Goal: Transaction & Acquisition: Purchase product/service

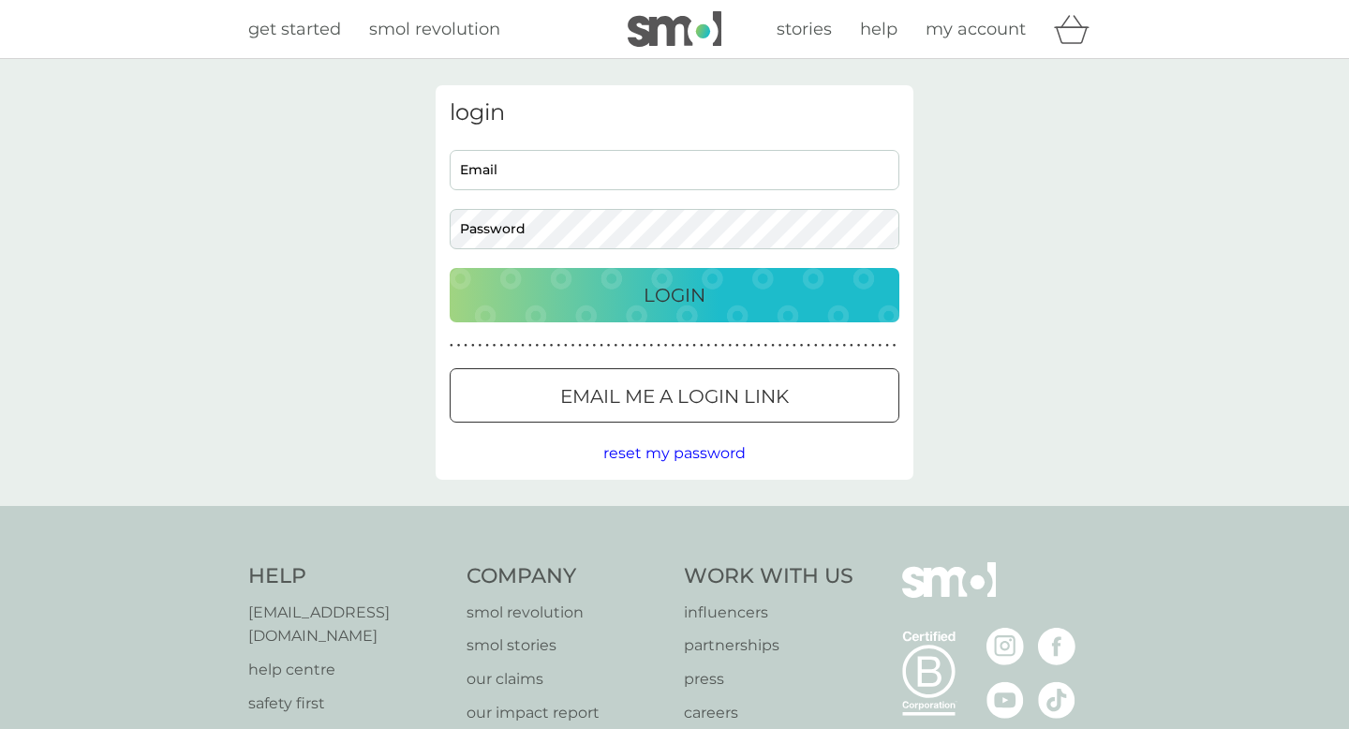
click at [701, 389] on div at bounding box center [674, 397] width 67 height 20
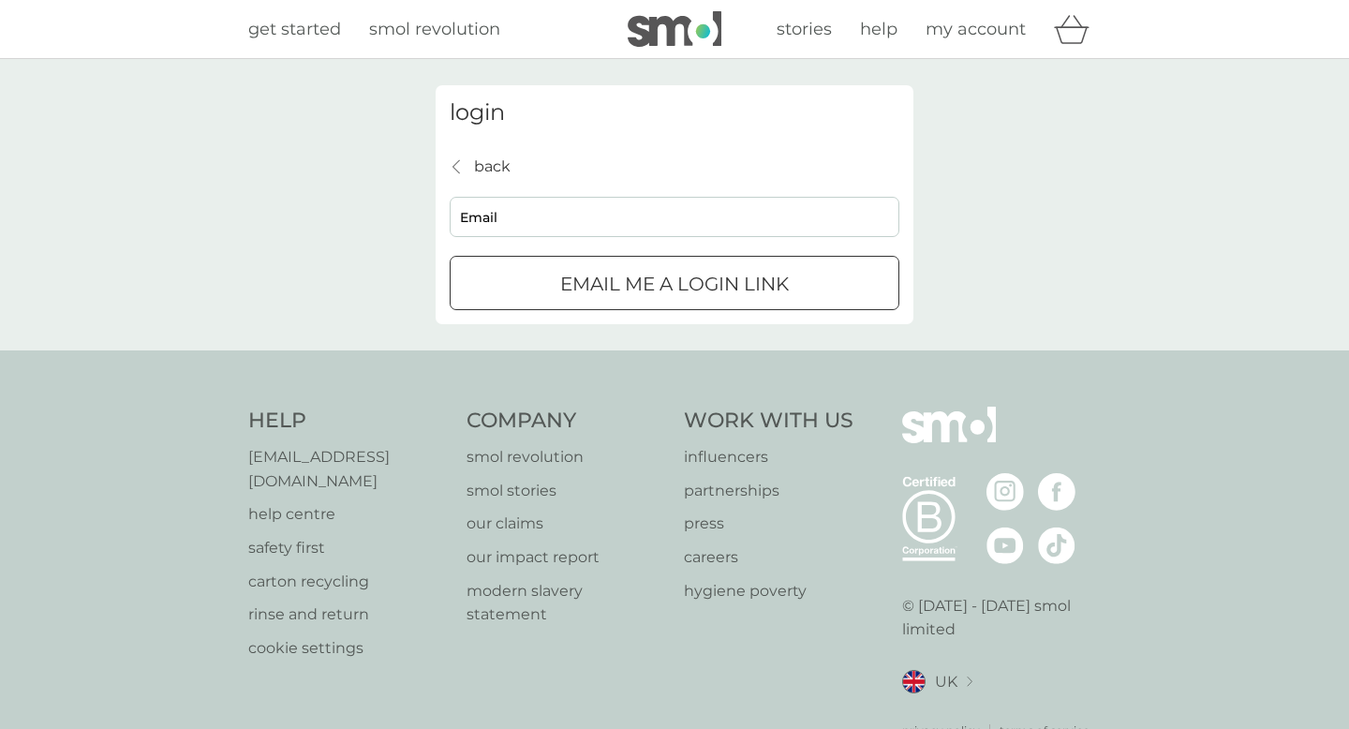
click at [728, 234] on input "Email" at bounding box center [675, 217] width 450 height 40
type input "[EMAIL_ADDRESS][DOMAIN_NAME]"
click button "Email me a login link" at bounding box center [675, 283] width 450 height 54
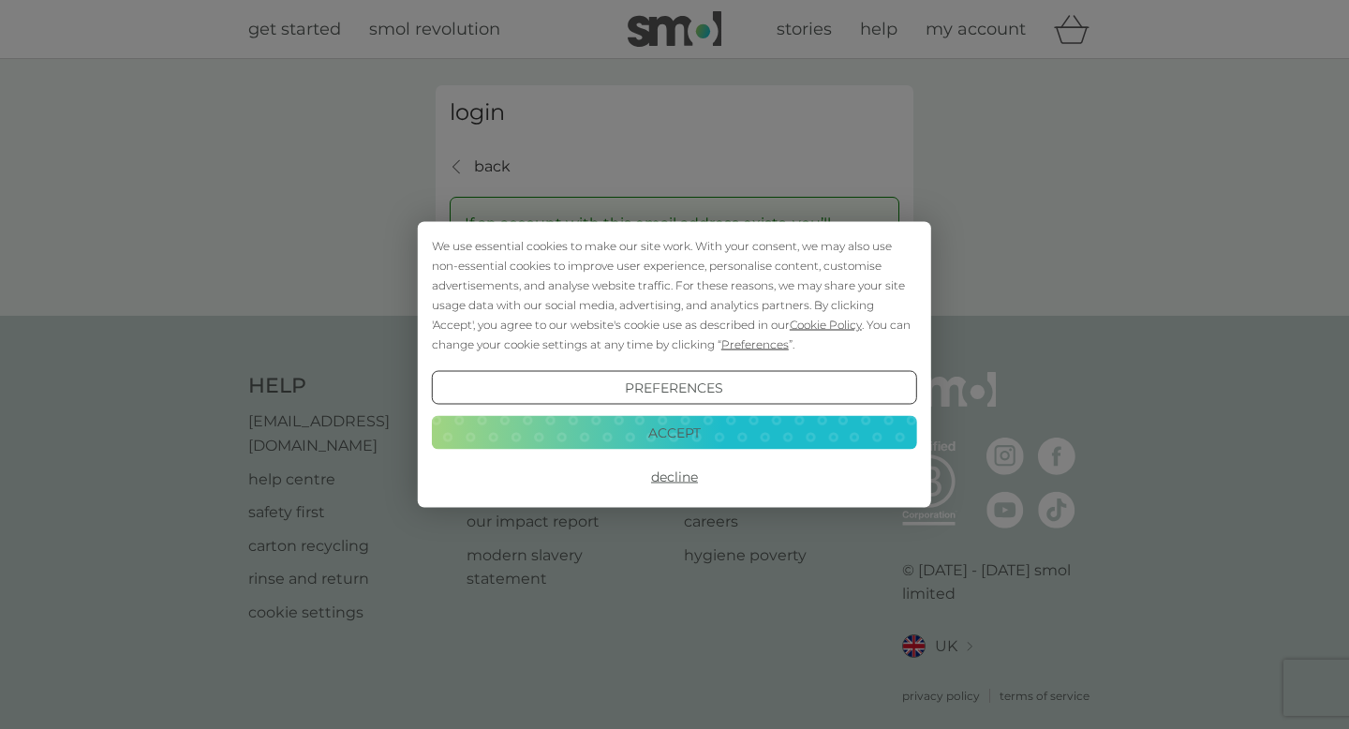
click at [708, 437] on button "Accept" at bounding box center [674, 432] width 485 height 34
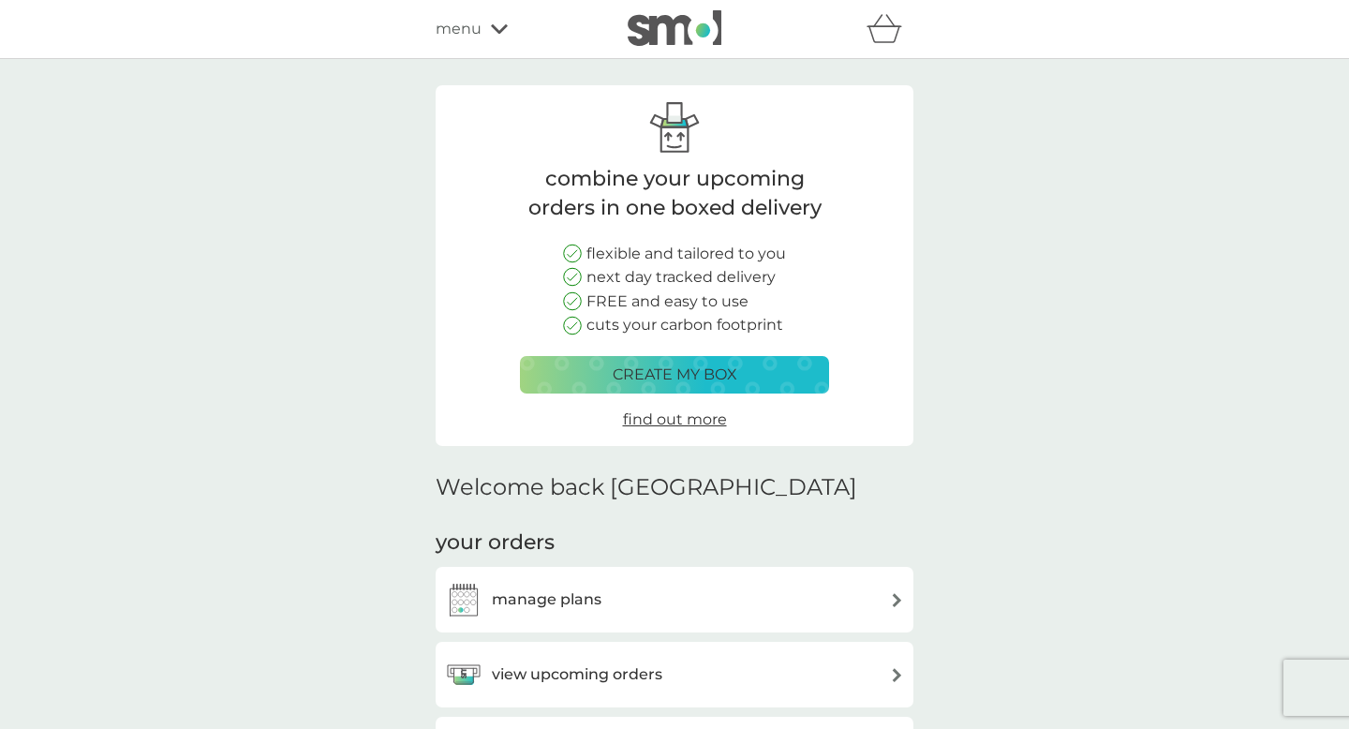
scroll to position [185, 0]
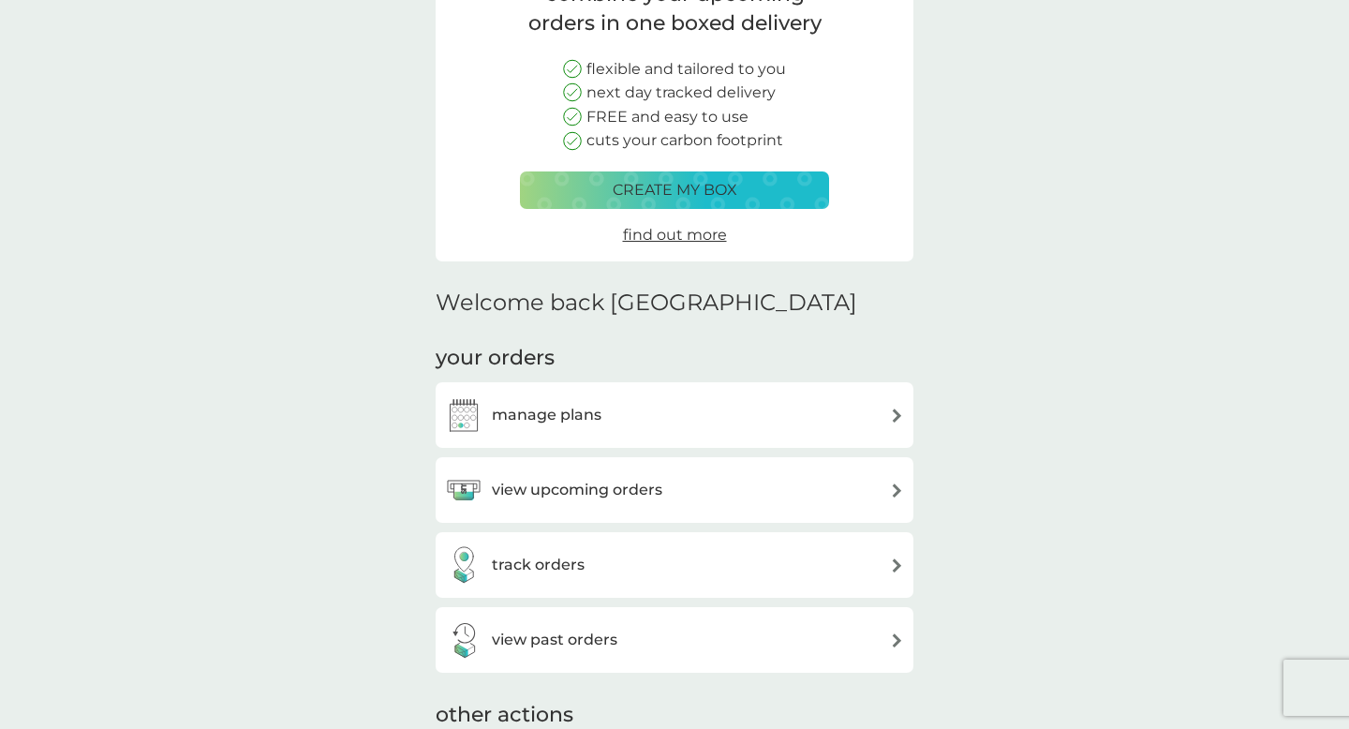
click at [750, 396] on div "manage plans" at bounding box center [674, 414] width 459 height 37
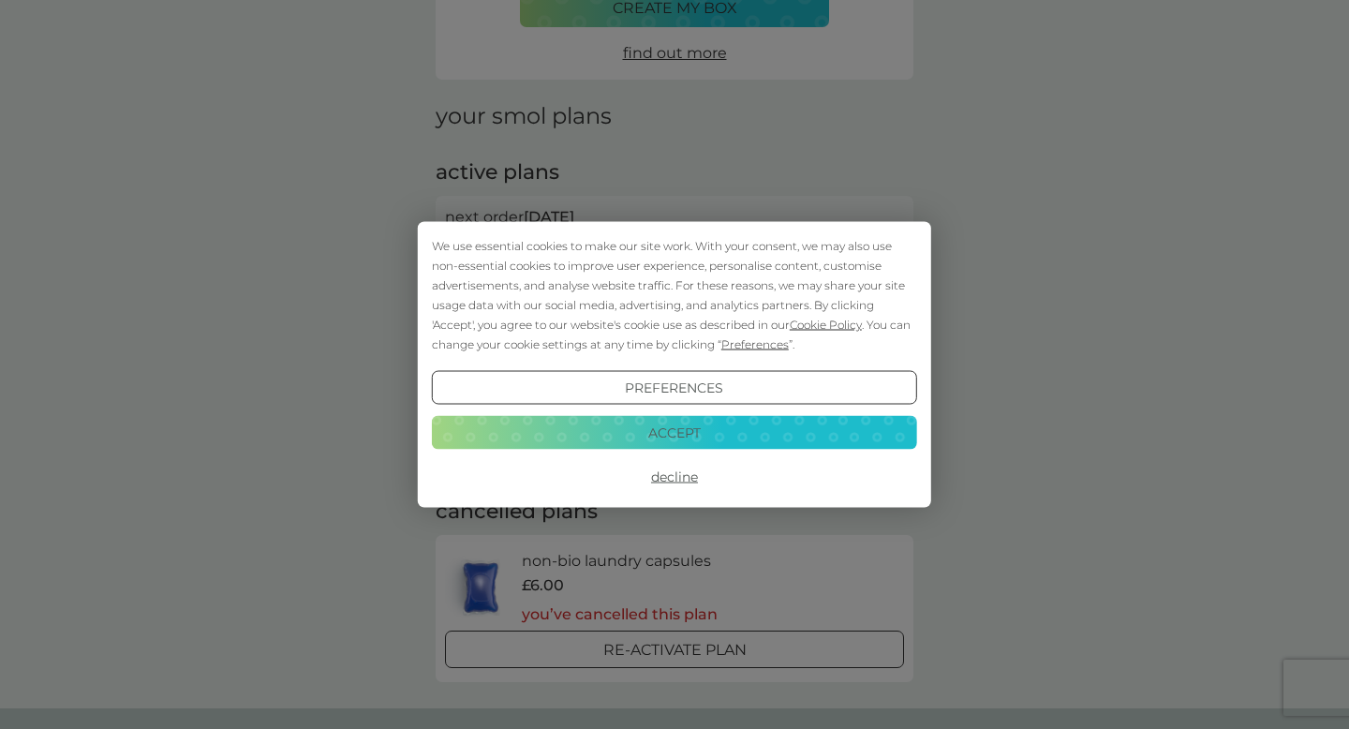
scroll to position [179, 0]
click at [673, 478] on button "Decline" at bounding box center [674, 477] width 485 height 34
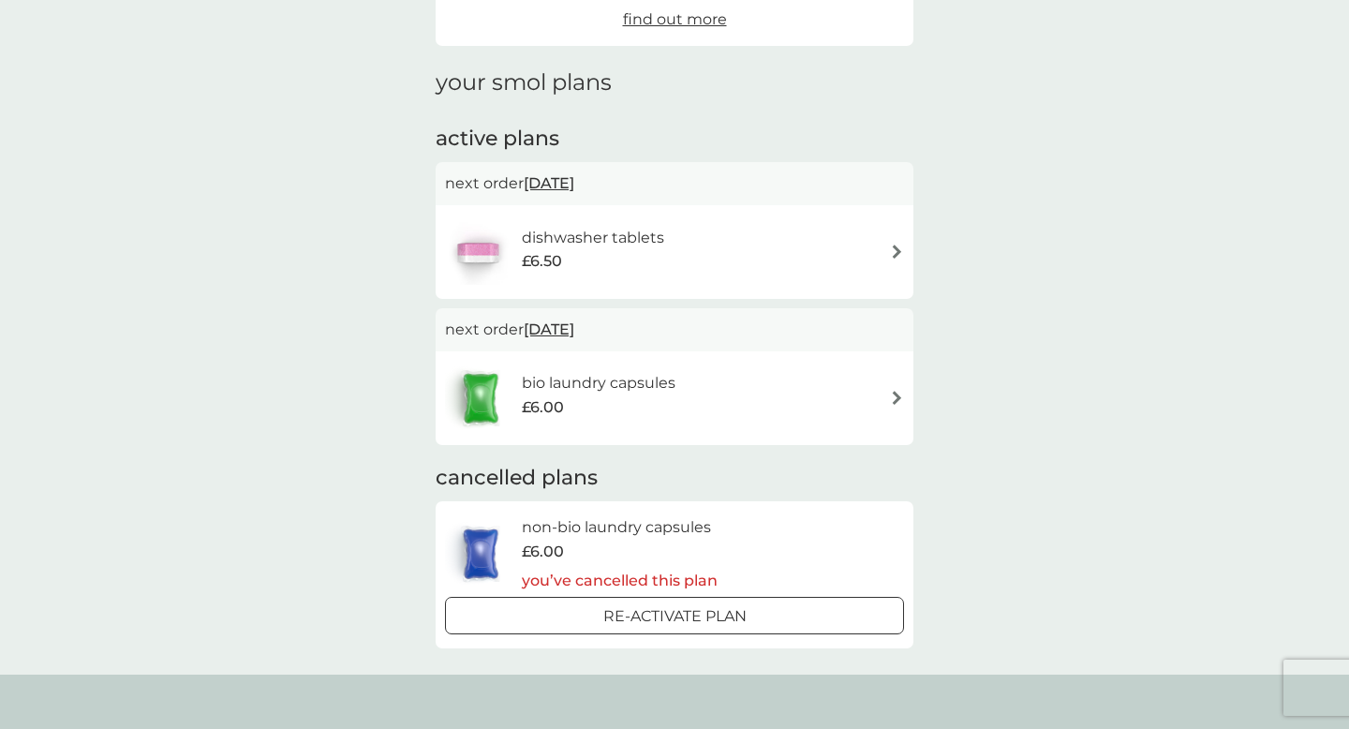
scroll to position [214, 0]
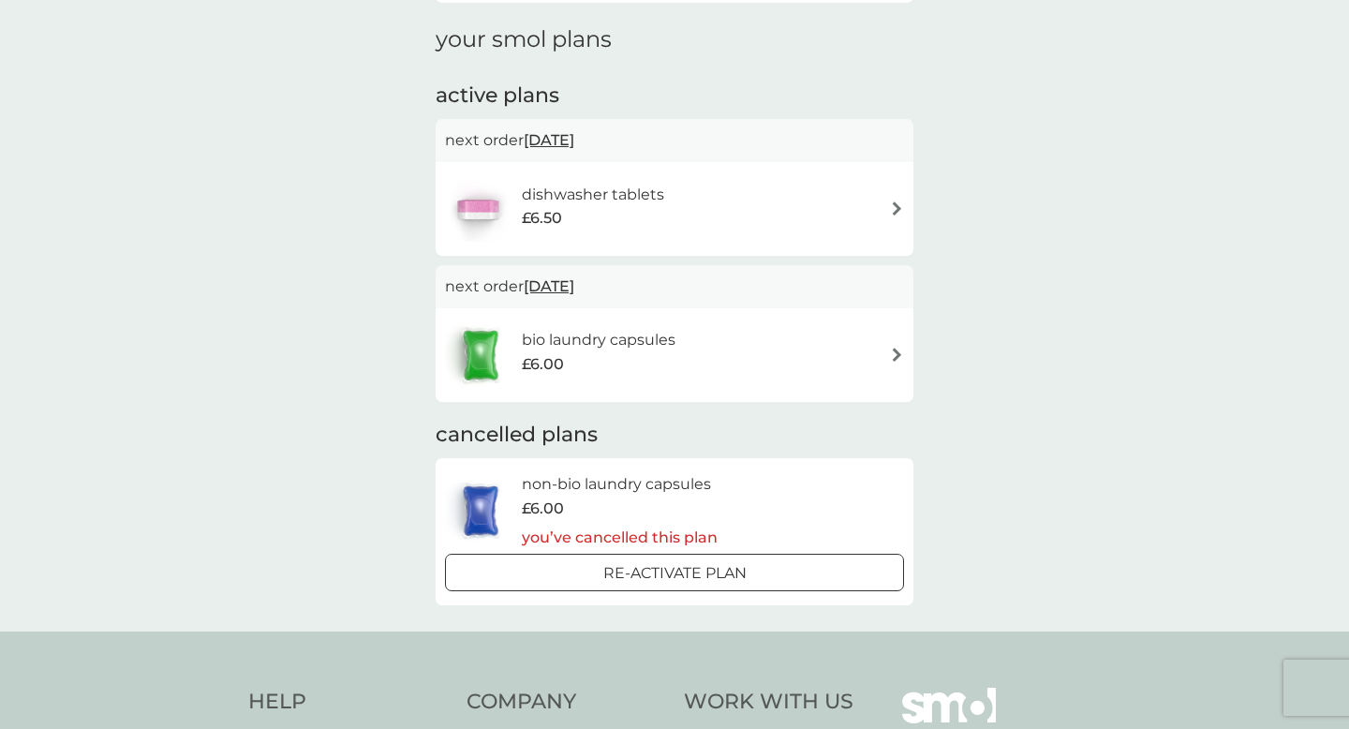
scroll to position [255, 0]
click at [485, 526] on img at bounding box center [480, 509] width 71 height 66
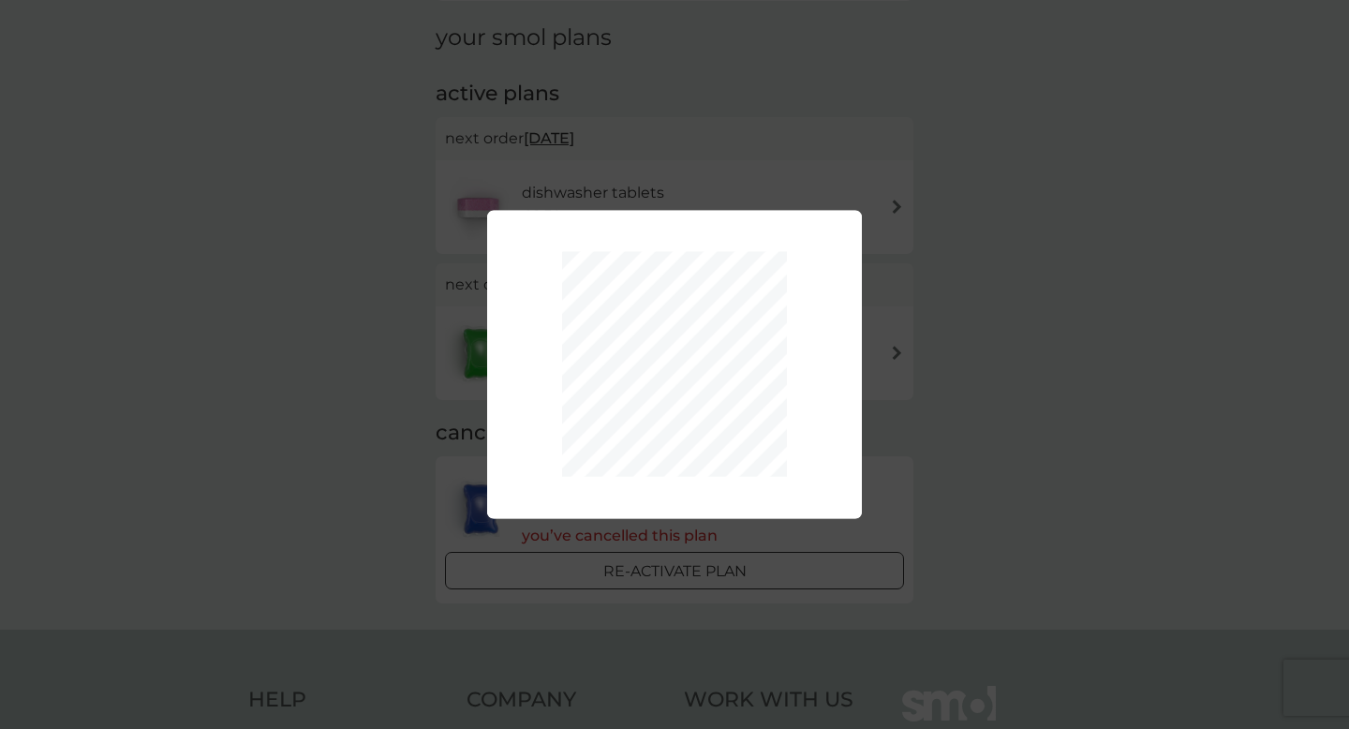
click at [1013, 406] on div "Your plan has been re-activated." at bounding box center [674, 364] width 1349 height 729
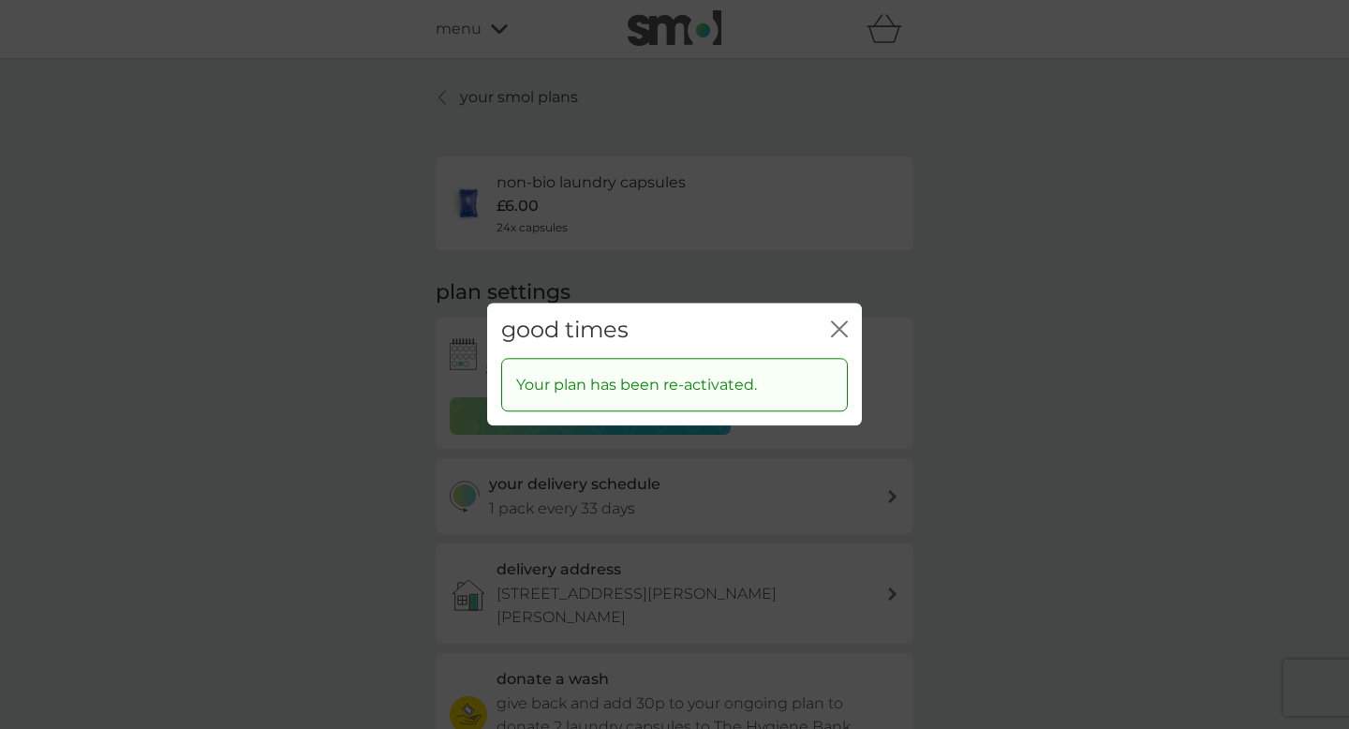
click at [835, 329] on icon "close" at bounding box center [839, 328] width 17 height 17
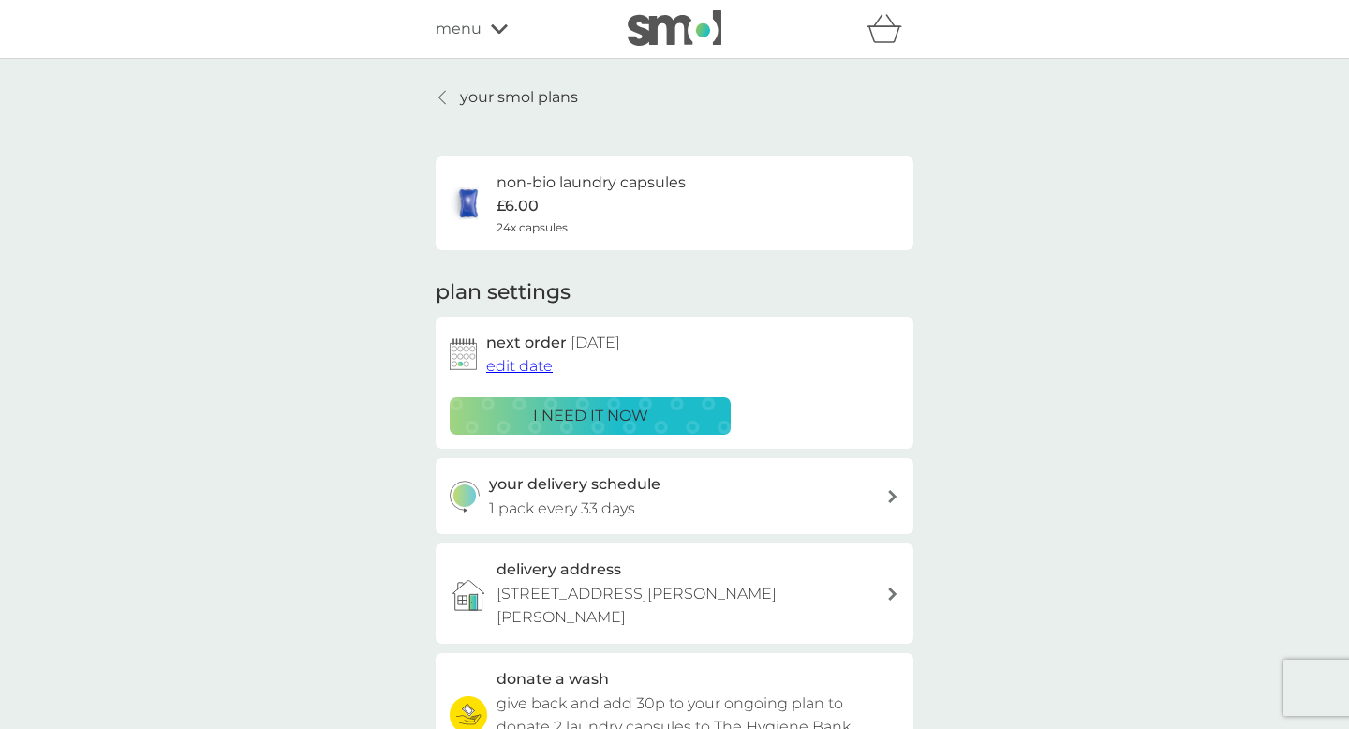
click at [568, 407] on p "i need it now" at bounding box center [590, 416] width 115 height 24
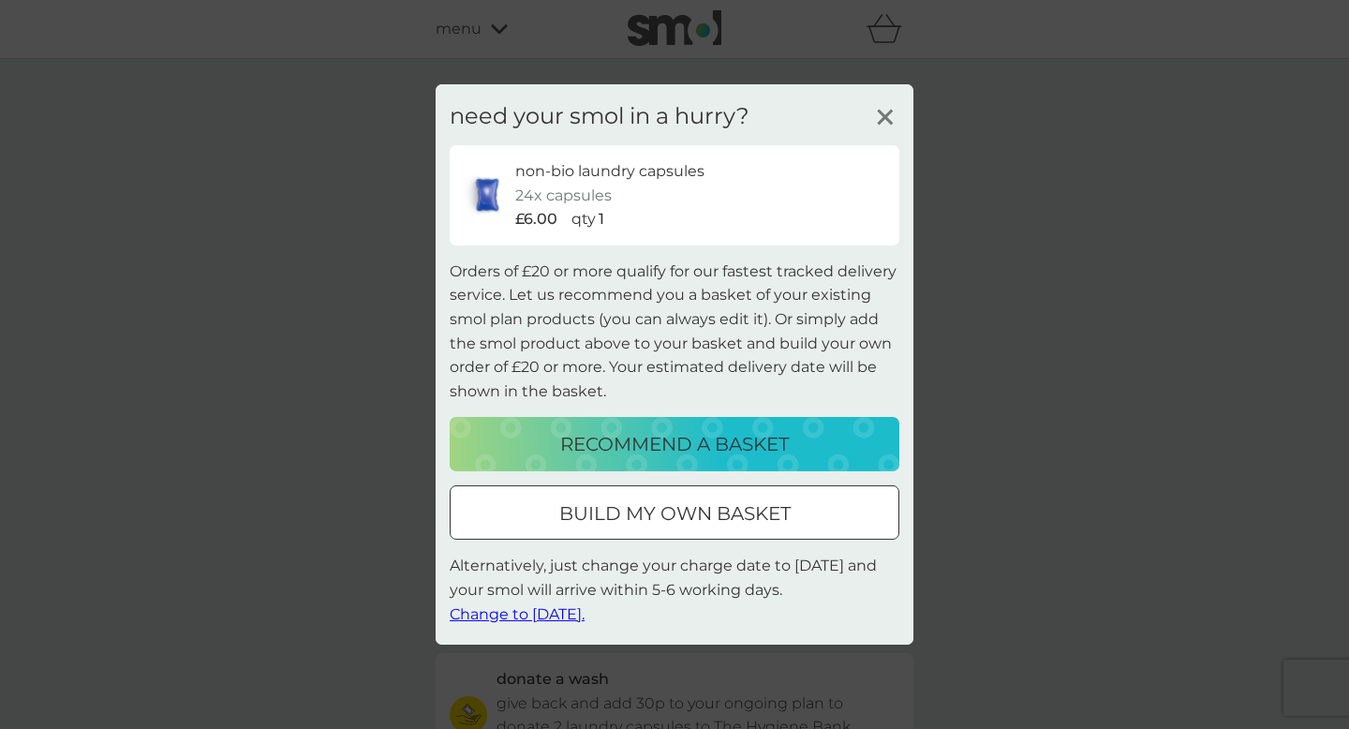
click at [501, 608] on span "Change to [DATE]." at bounding box center [517, 613] width 135 height 18
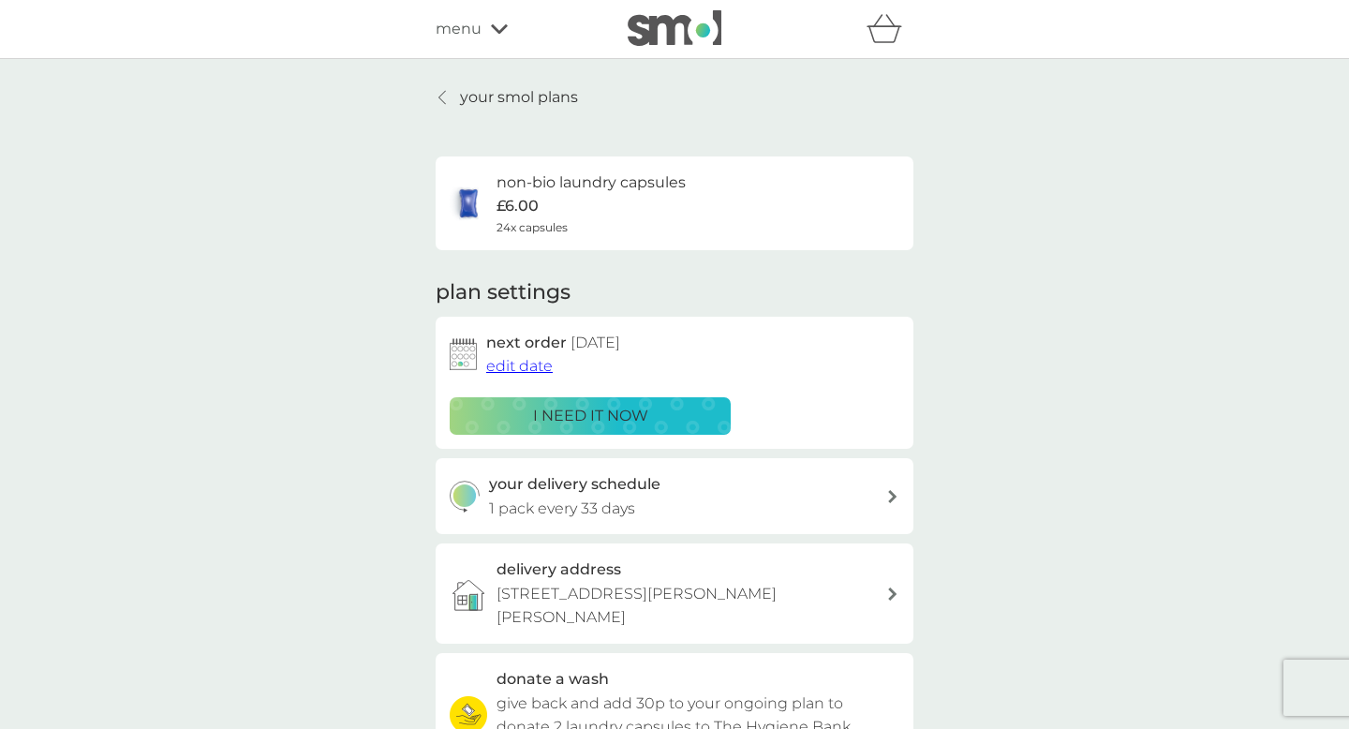
click at [458, 101] on link "your smol plans" at bounding box center [507, 97] width 142 height 24
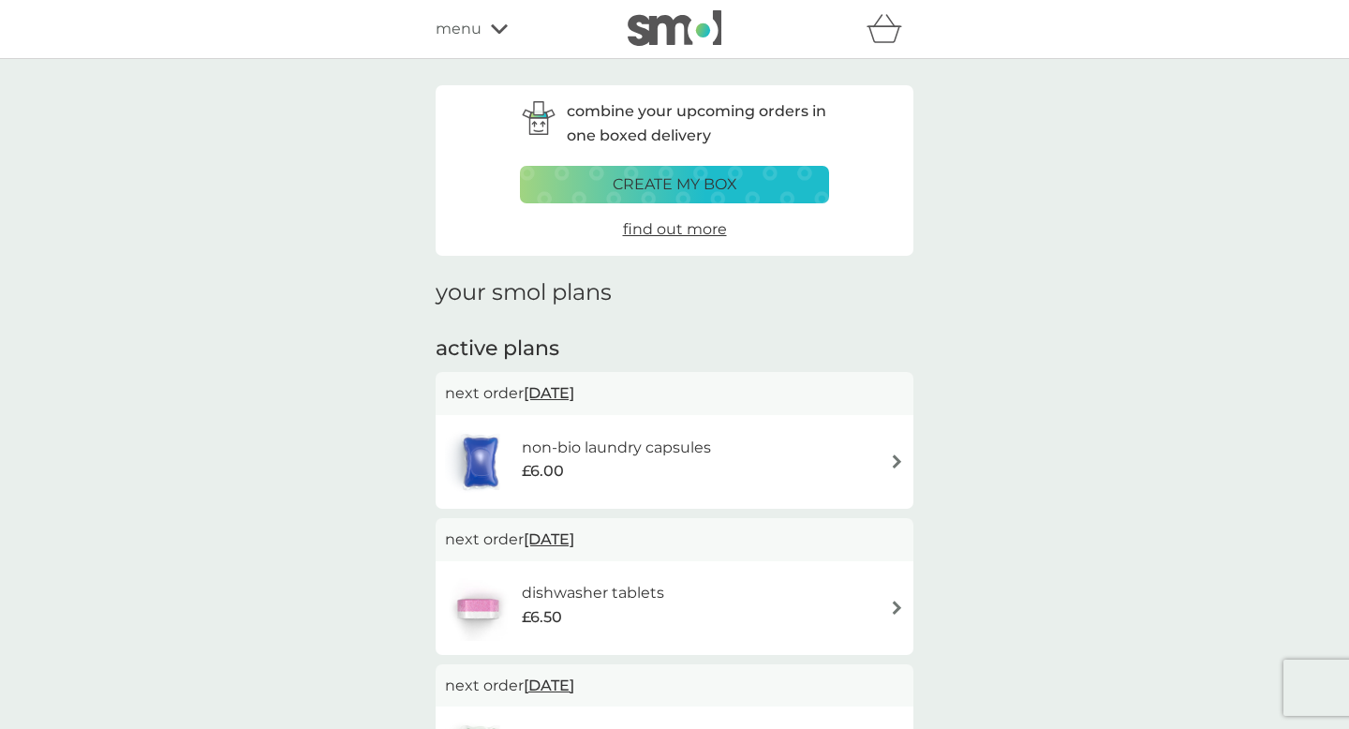
click at [470, 25] on span "menu" at bounding box center [459, 29] width 46 height 24
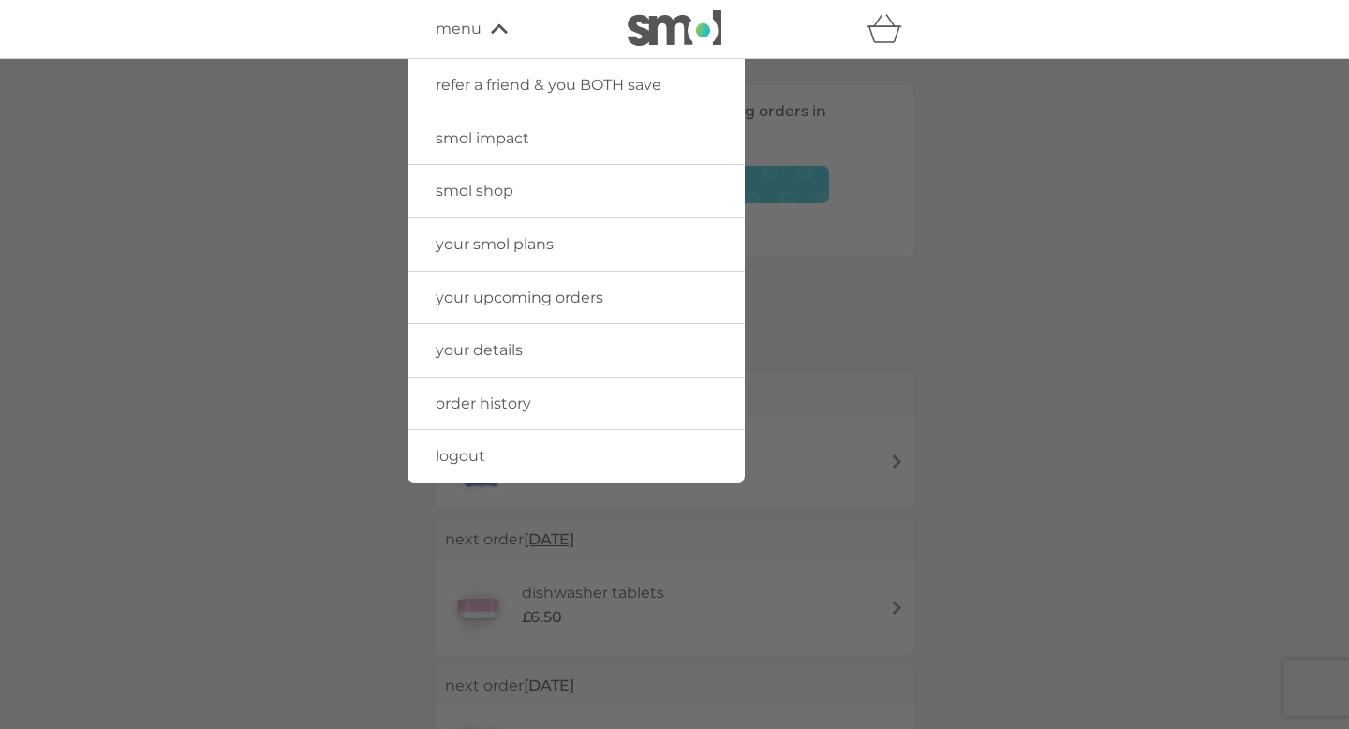
click at [489, 186] on span "smol shop" at bounding box center [475, 191] width 78 height 18
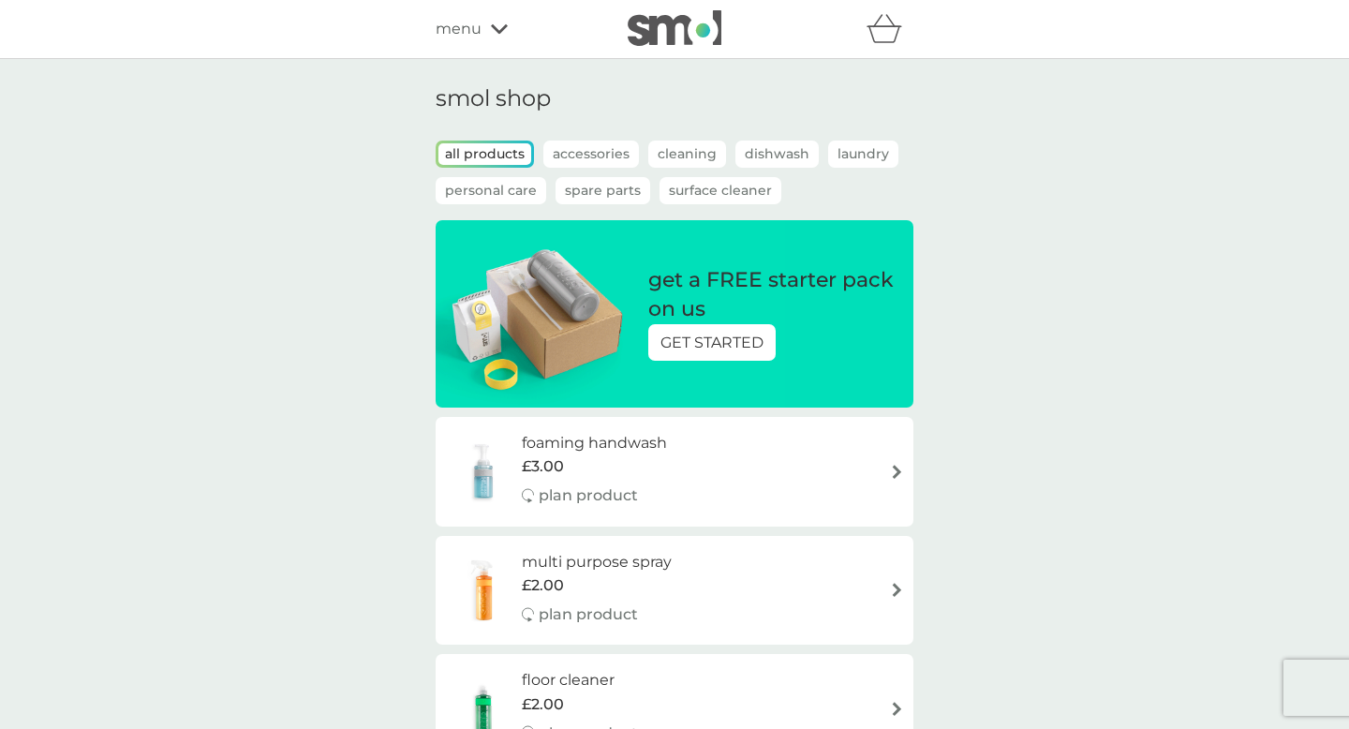
click at [850, 150] on p "Laundry" at bounding box center [863, 153] width 70 height 27
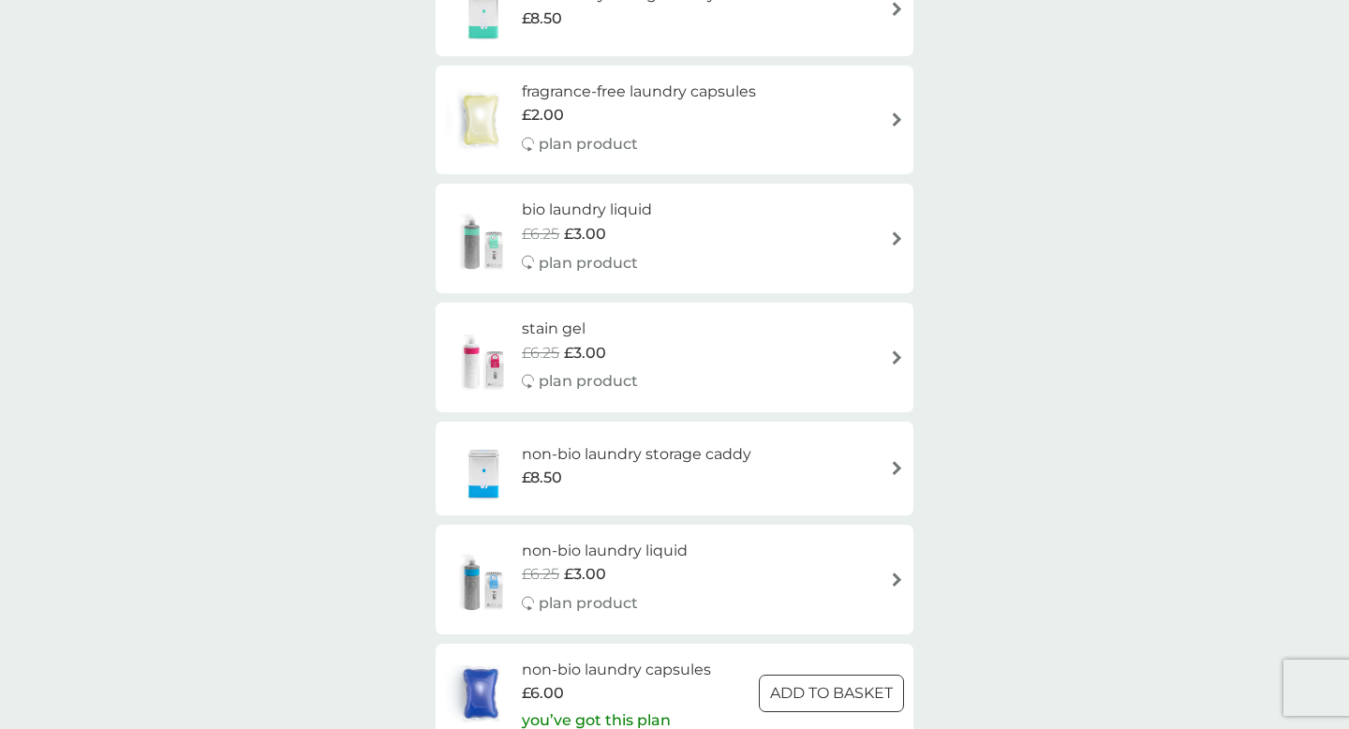
scroll to position [570, 0]
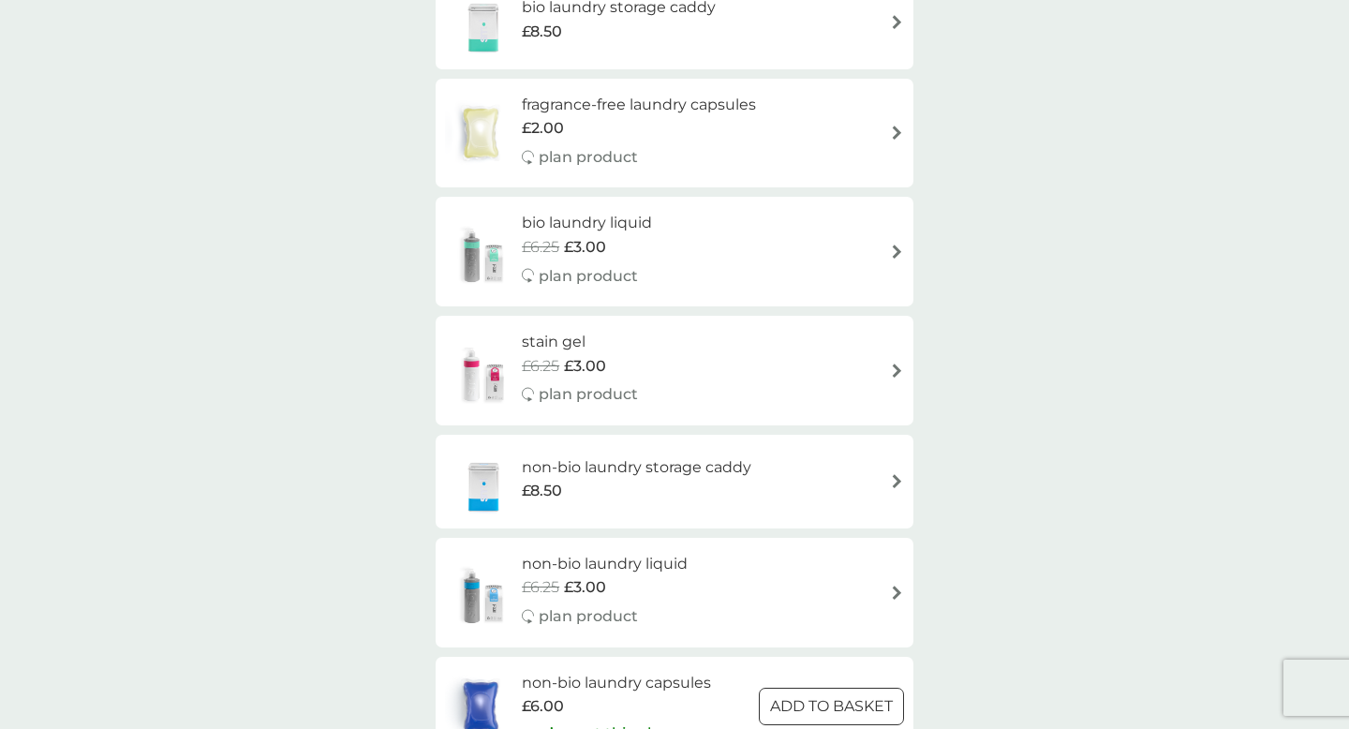
click at [481, 126] on img at bounding box center [480, 133] width 71 height 66
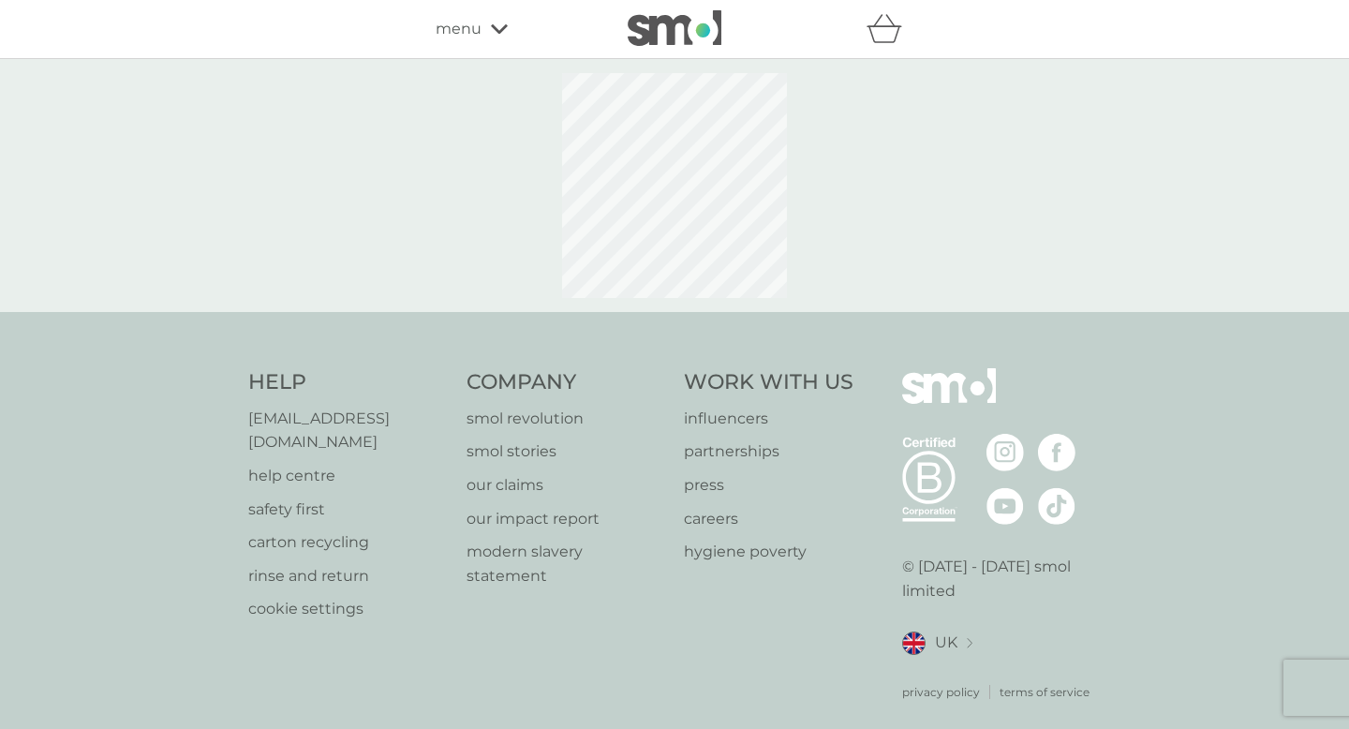
select select "42"
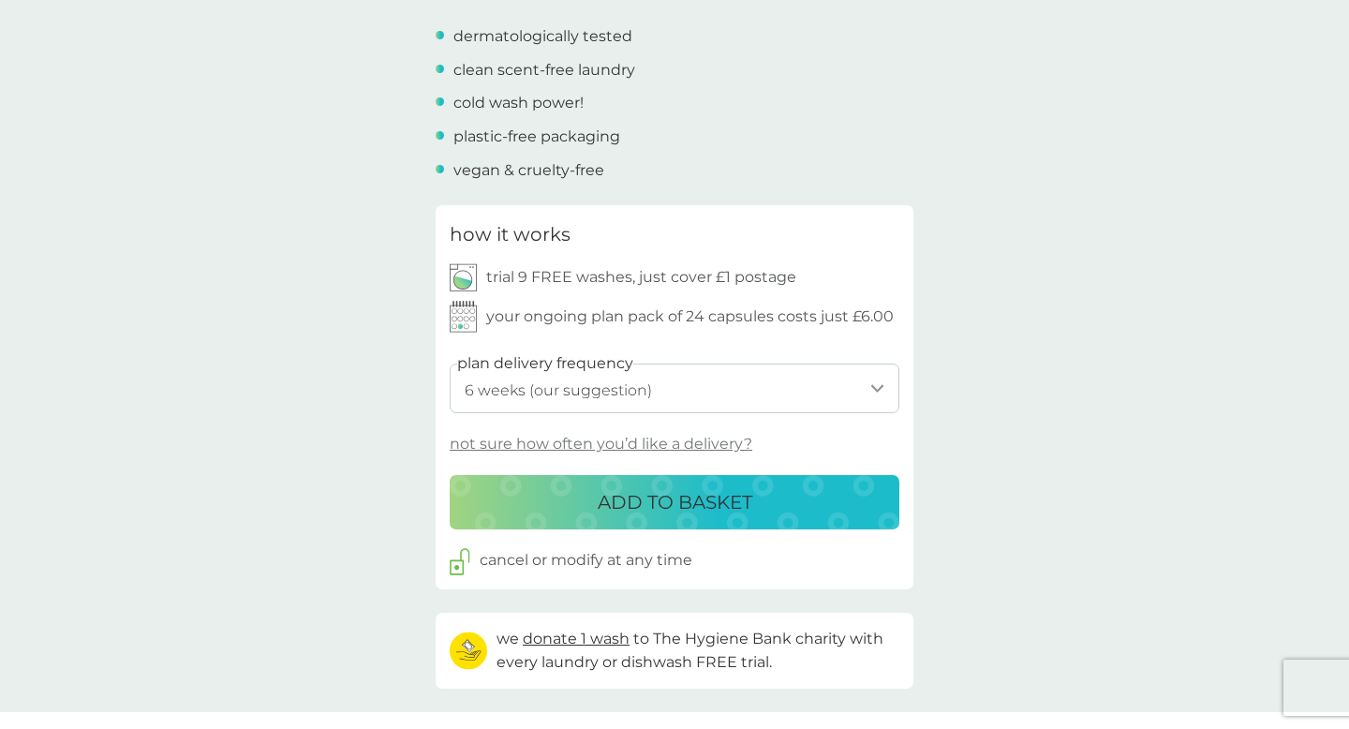
scroll to position [704, 0]
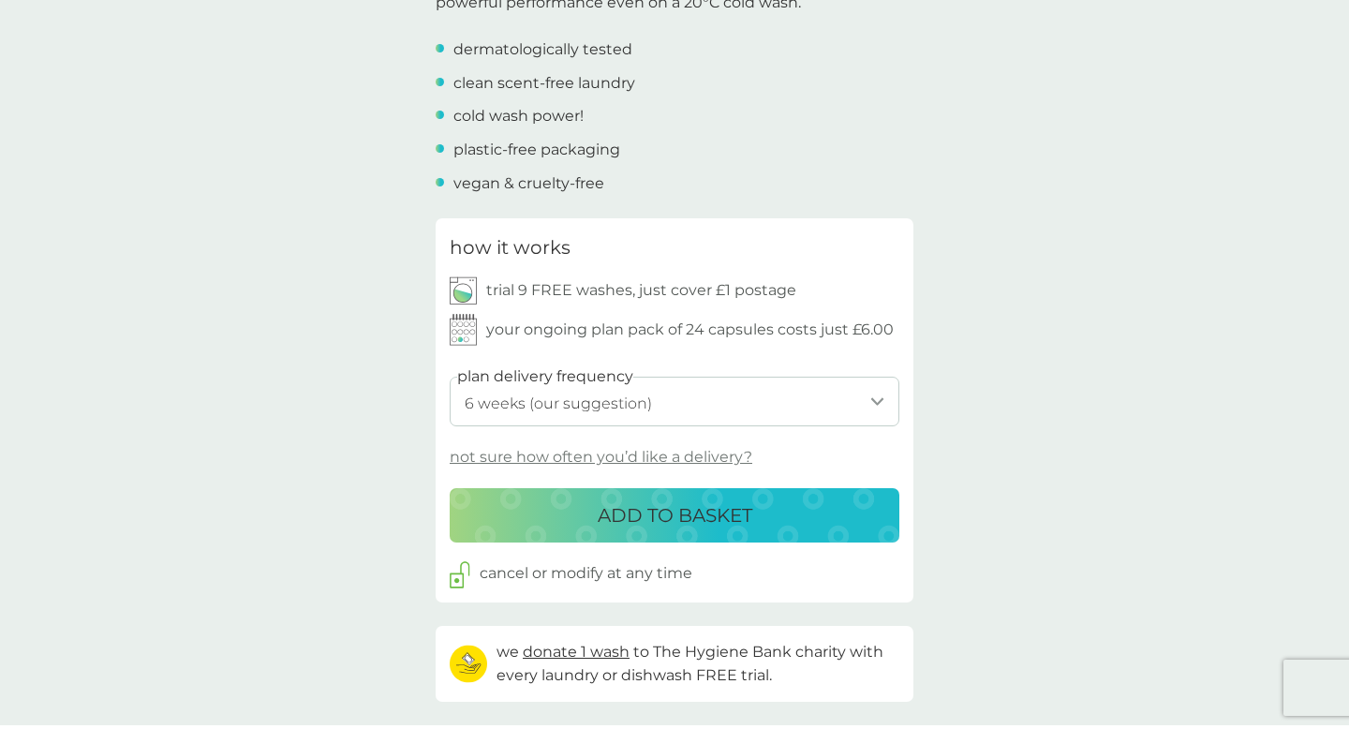
click at [870, 392] on select "1 week 2 weeks 3 weeks 4 weeks 5 weeks 6 weeks (our suggestion) 7 weeks 8 weeks…" at bounding box center [675, 402] width 450 height 50
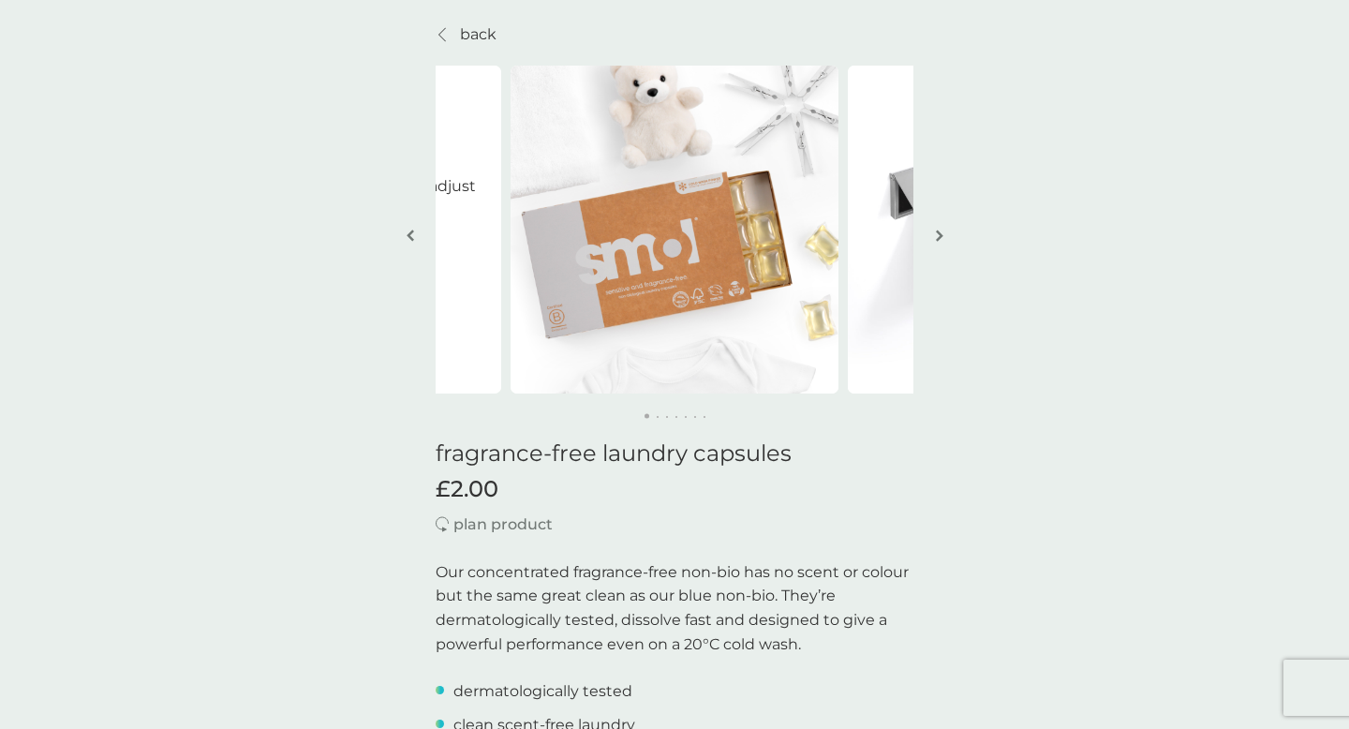
scroll to position [57, 0]
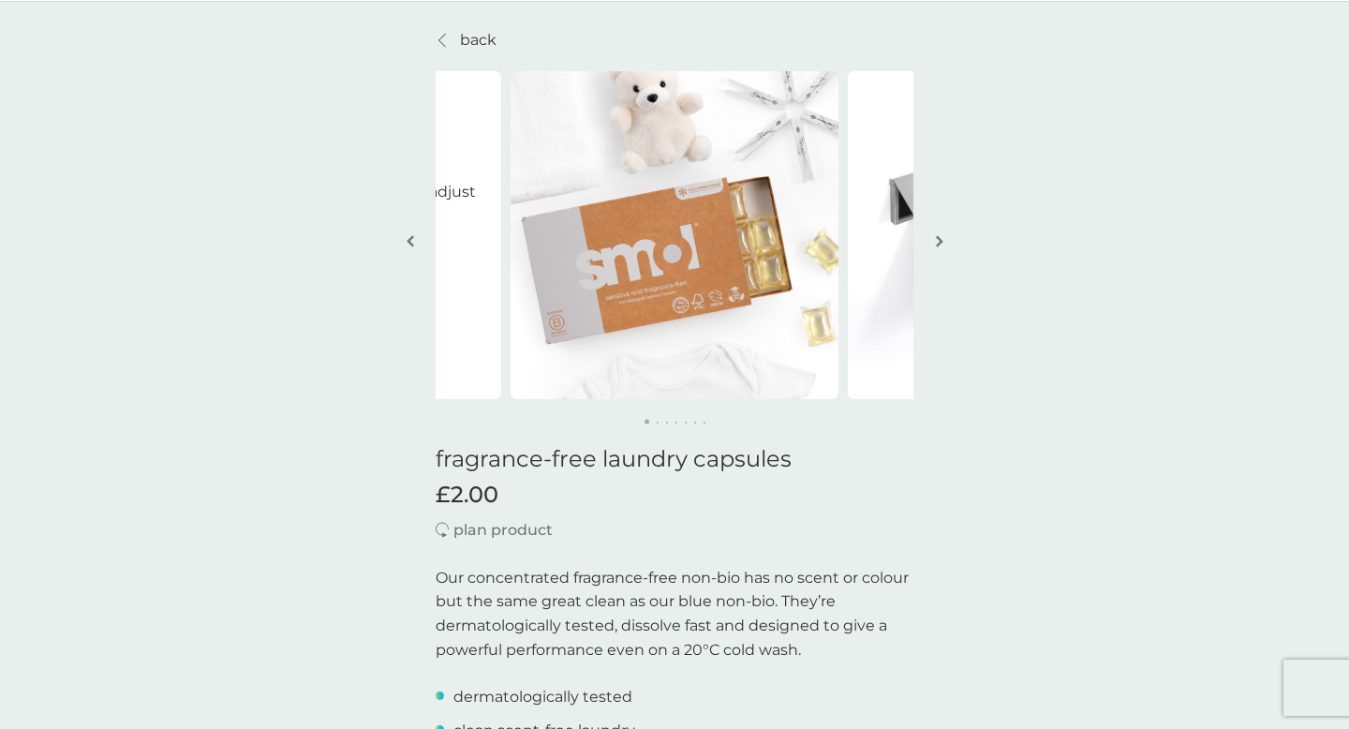
click at [938, 245] on img "button" at bounding box center [939, 241] width 7 height 14
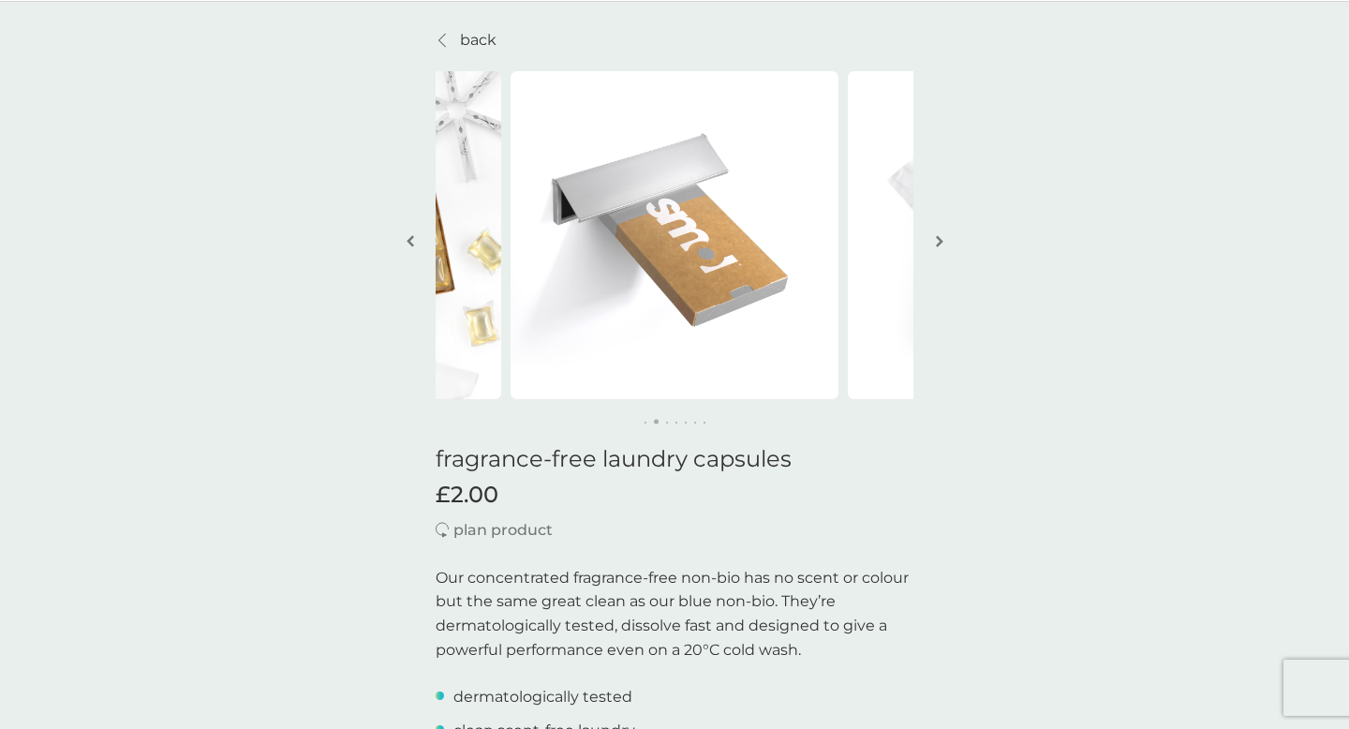
click at [938, 245] on img "button" at bounding box center [939, 241] width 7 height 14
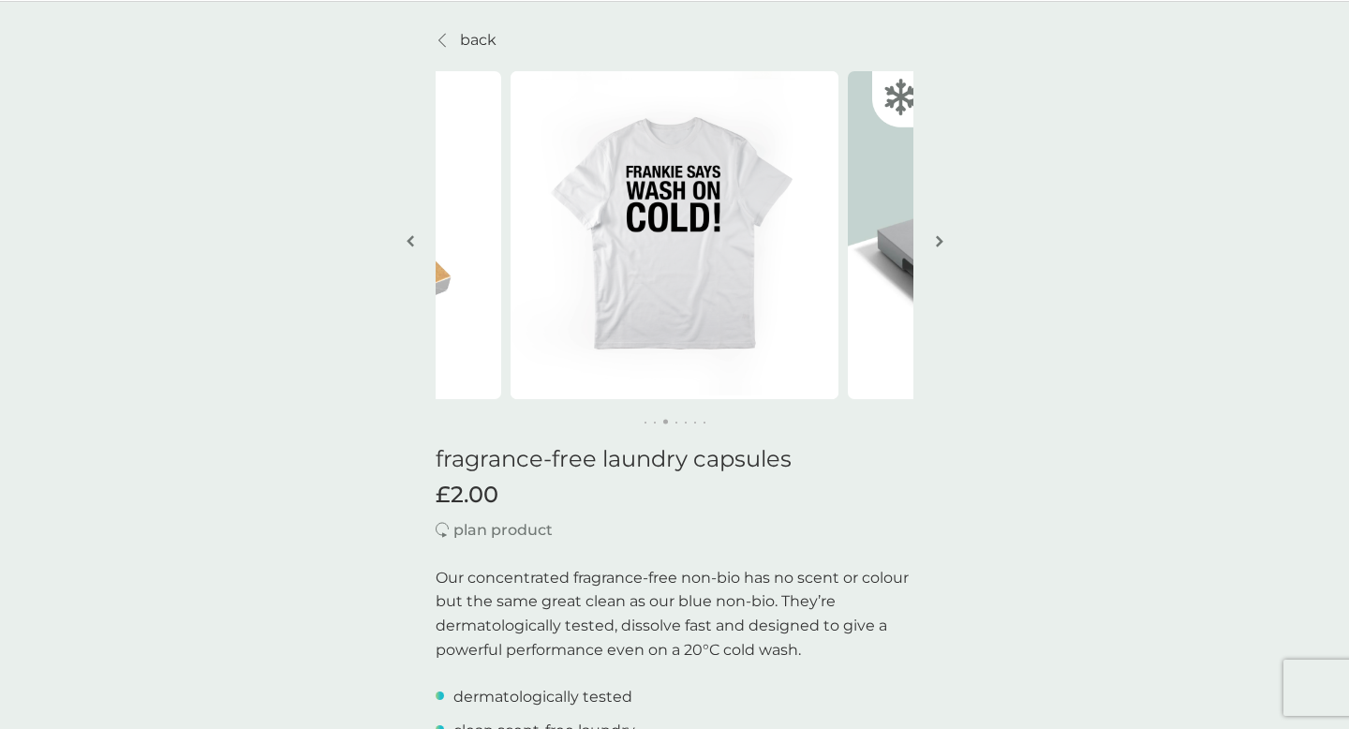
click at [938, 245] on img "button" at bounding box center [939, 241] width 7 height 14
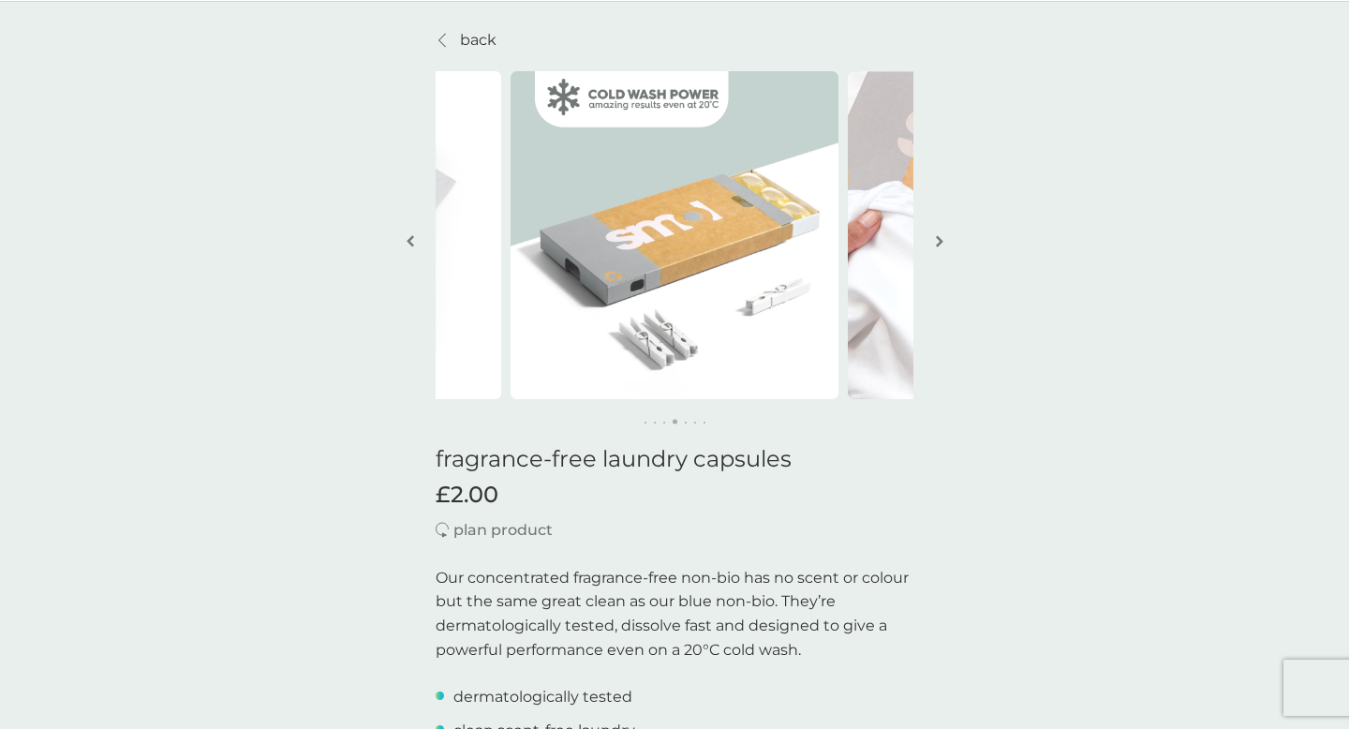
click at [938, 245] on img "button" at bounding box center [939, 241] width 7 height 14
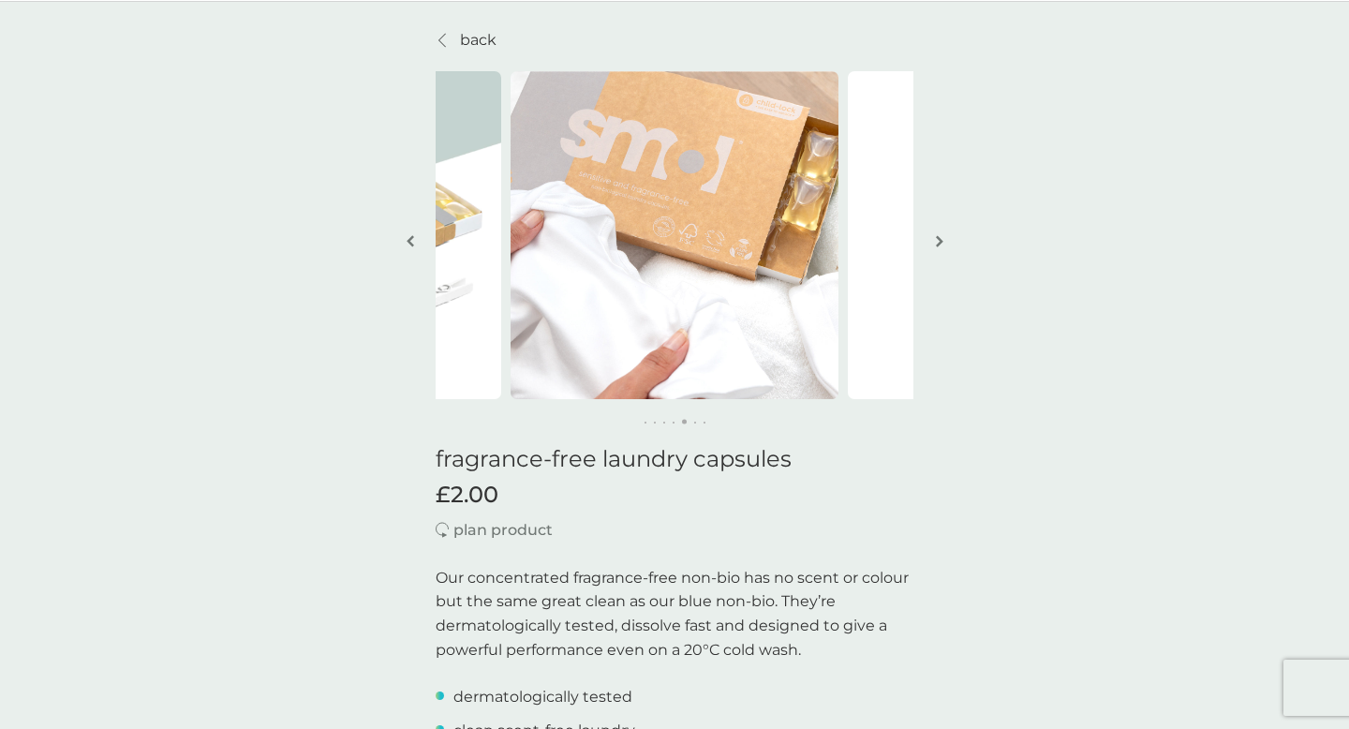
click at [938, 245] on img "button" at bounding box center [939, 241] width 7 height 14
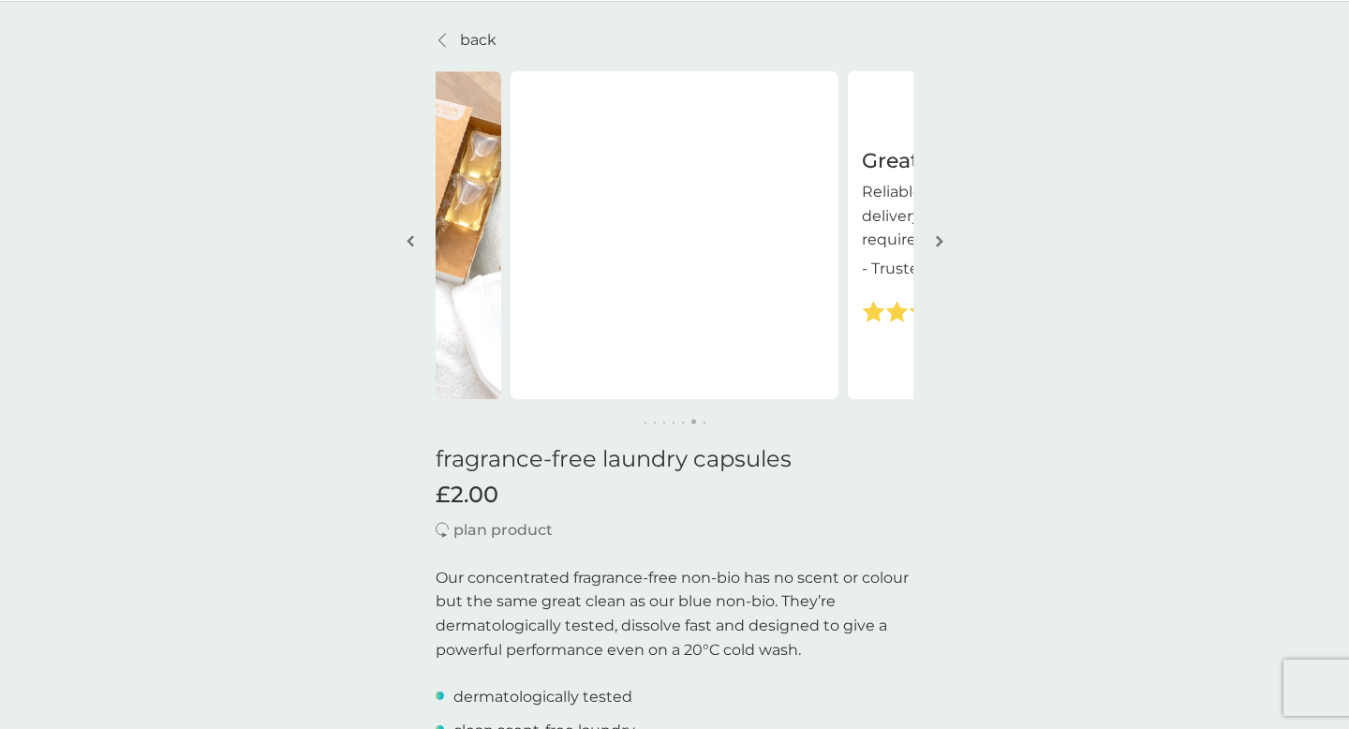
click at [938, 245] on img "button" at bounding box center [939, 241] width 7 height 14
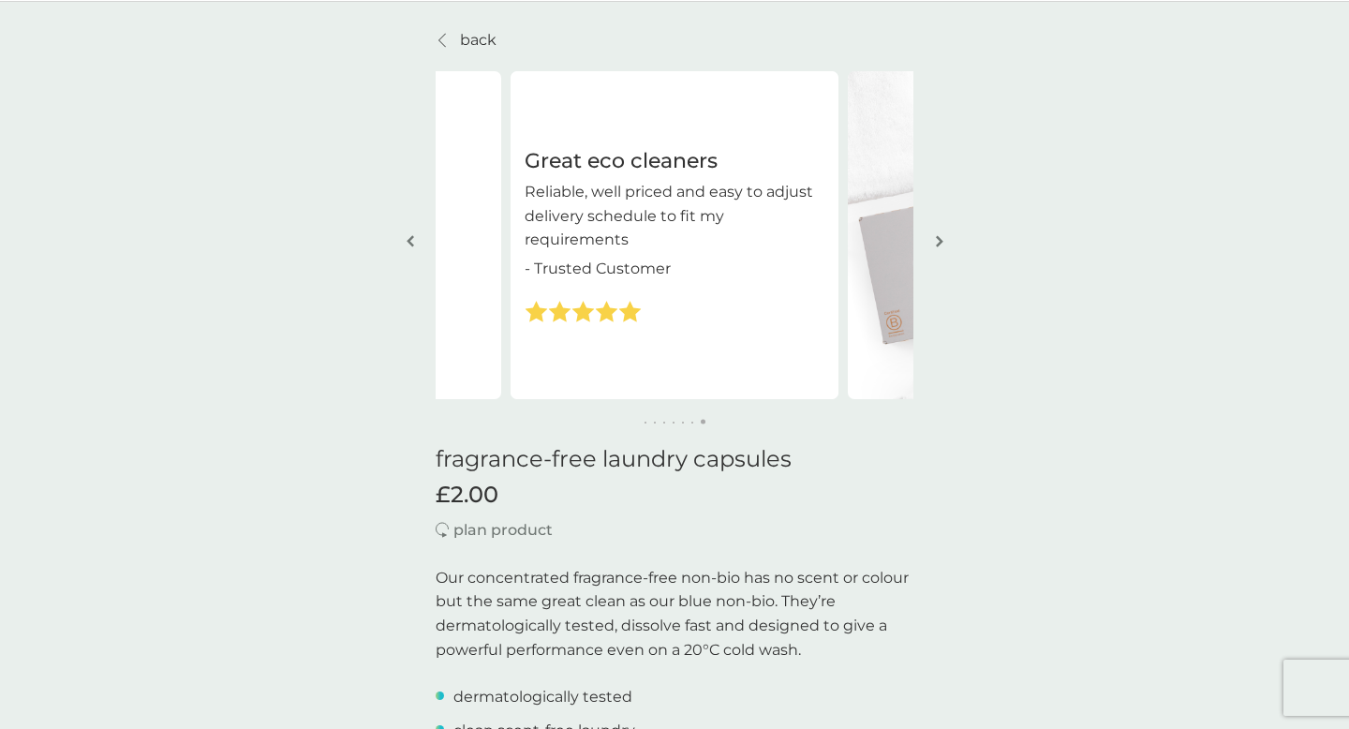
click at [938, 245] on img "button" at bounding box center [939, 241] width 7 height 14
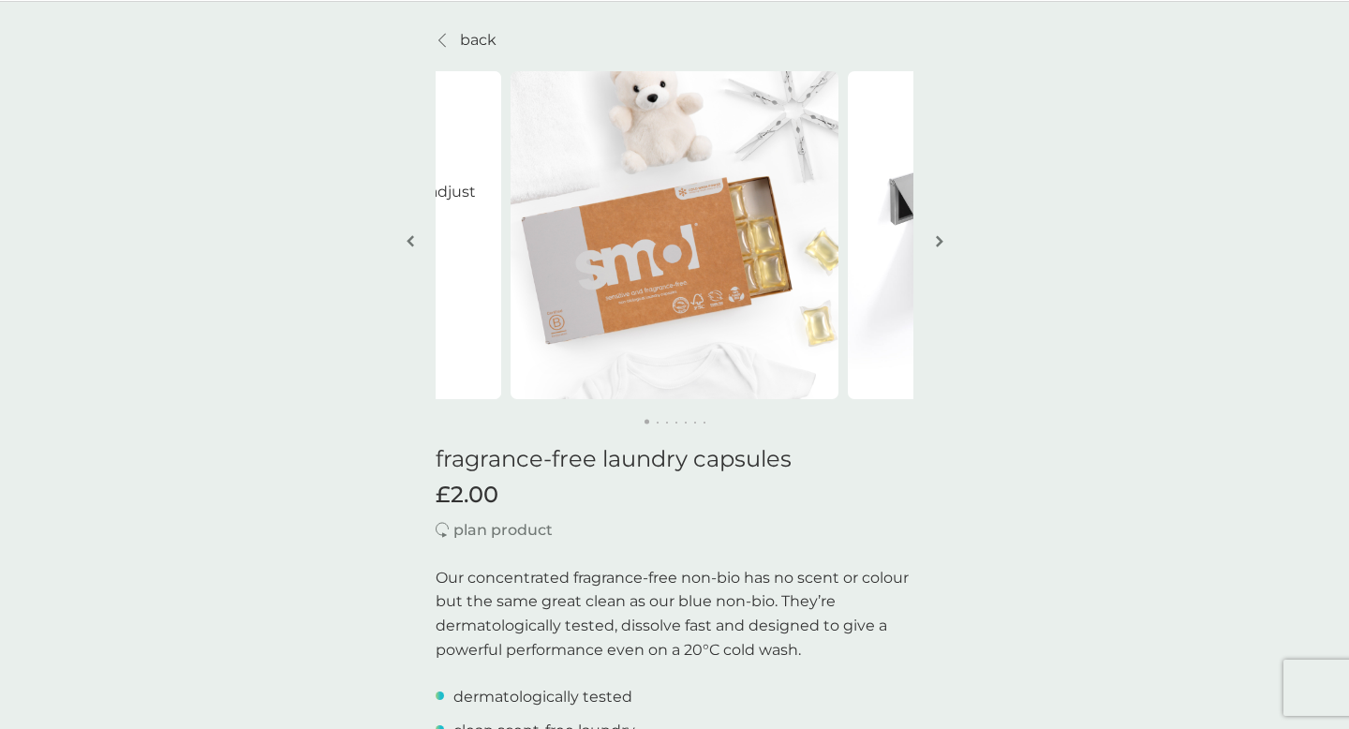
click at [938, 245] on img "button" at bounding box center [939, 241] width 7 height 14
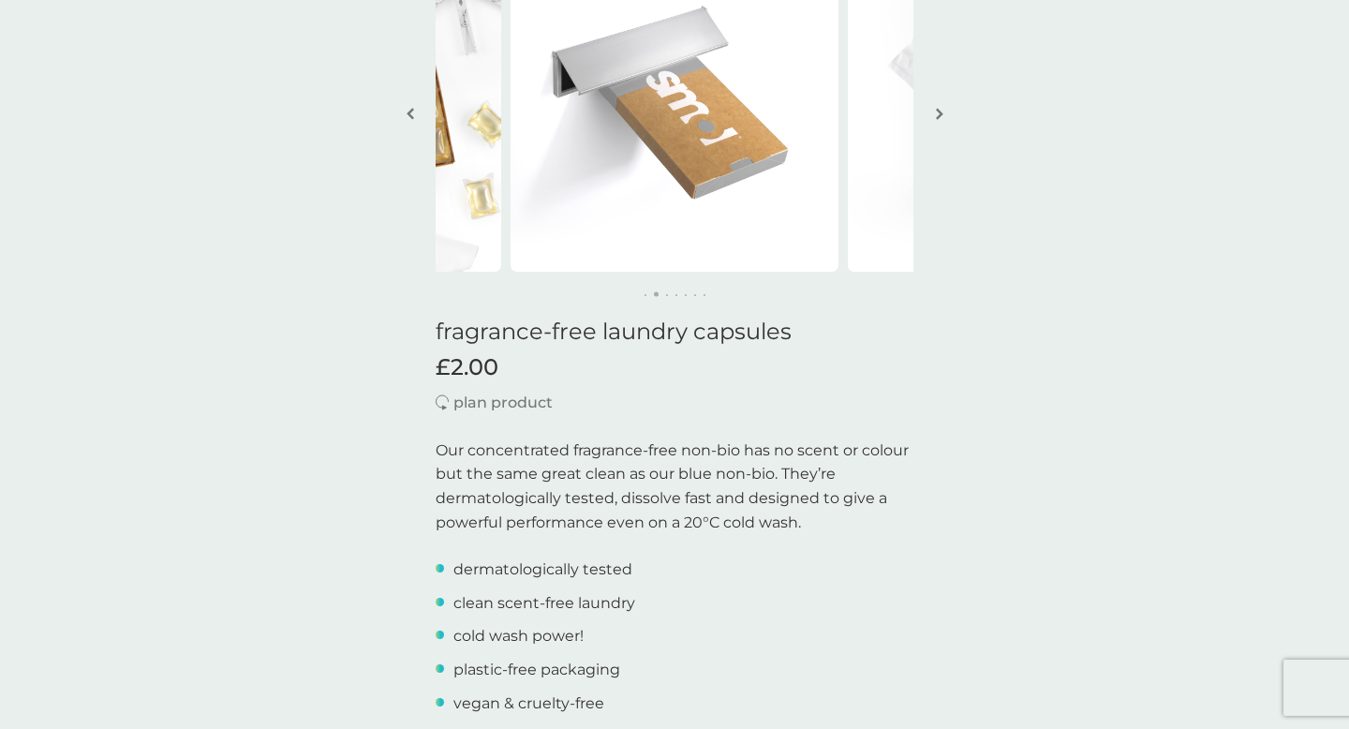
scroll to position [0, 0]
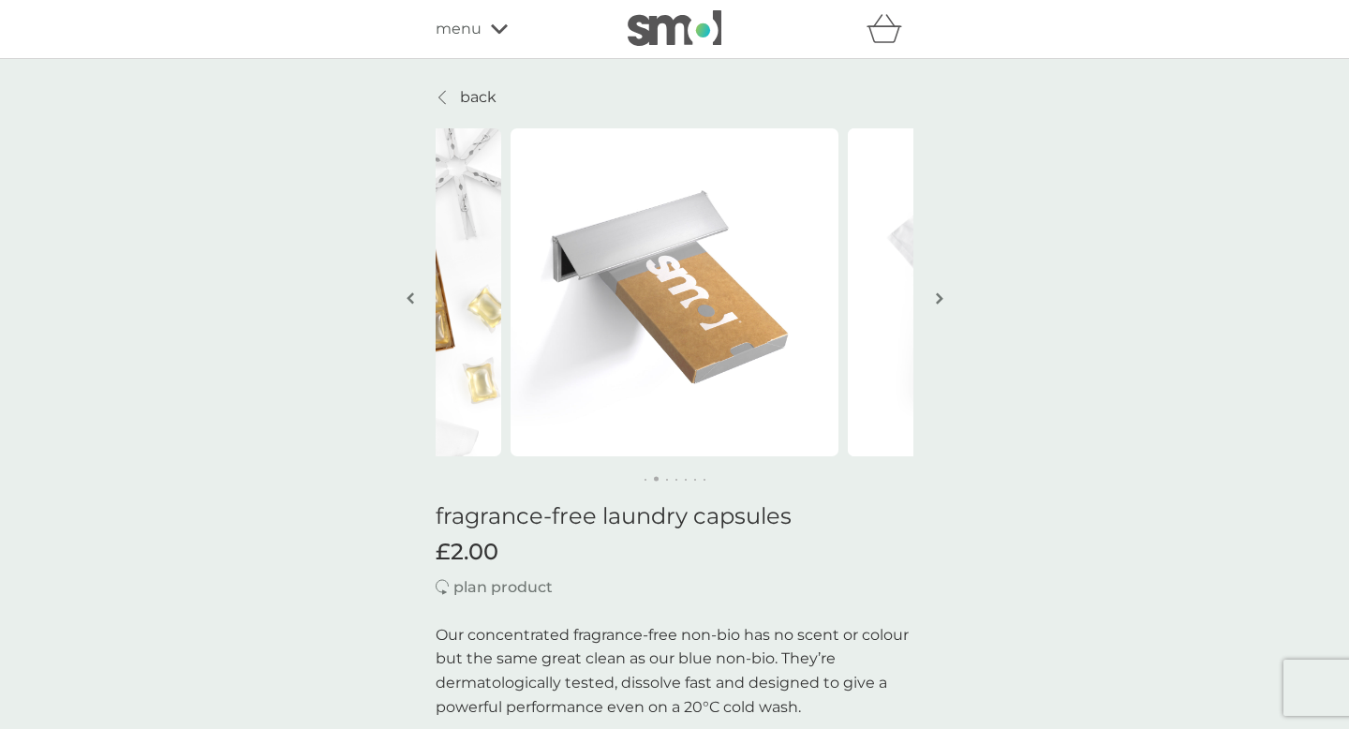
click at [498, 30] on icon at bounding box center [499, 28] width 17 height 11
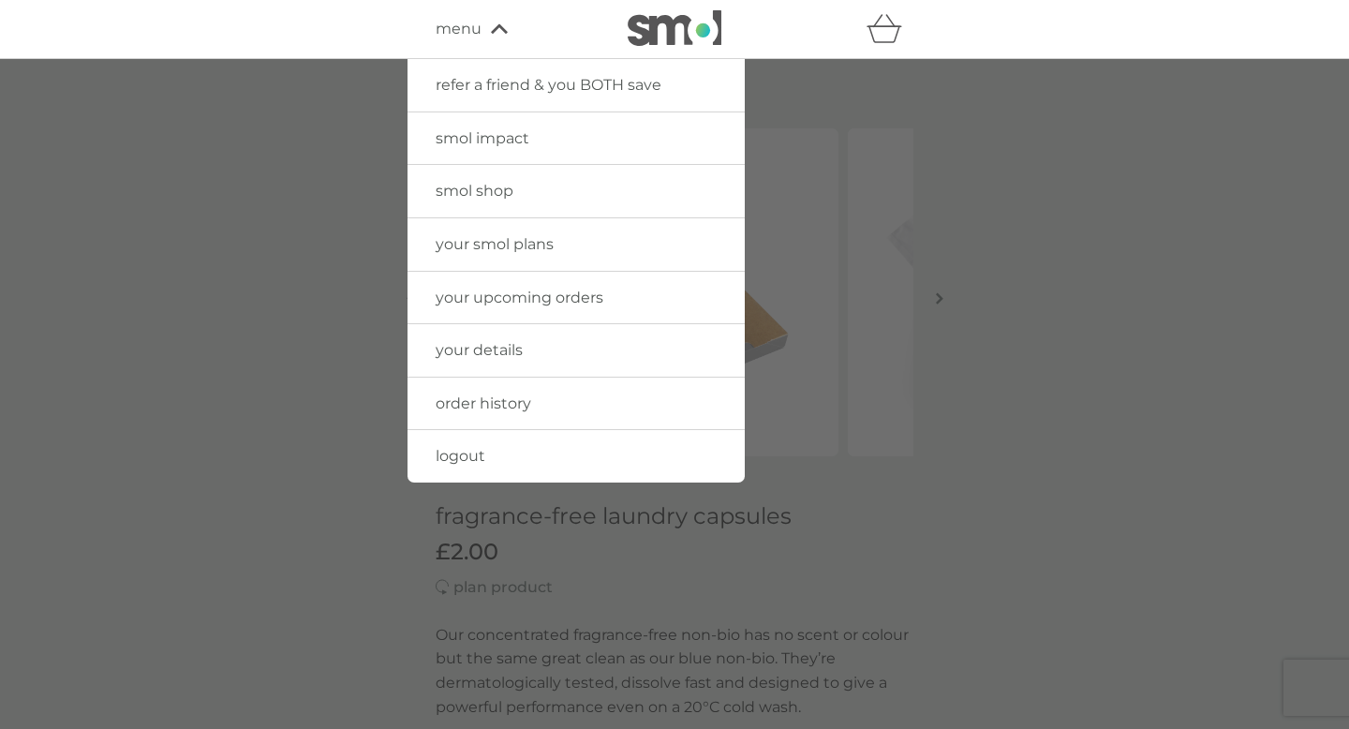
click at [483, 246] on span "your smol plans" at bounding box center [495, 244] width 118 height 18
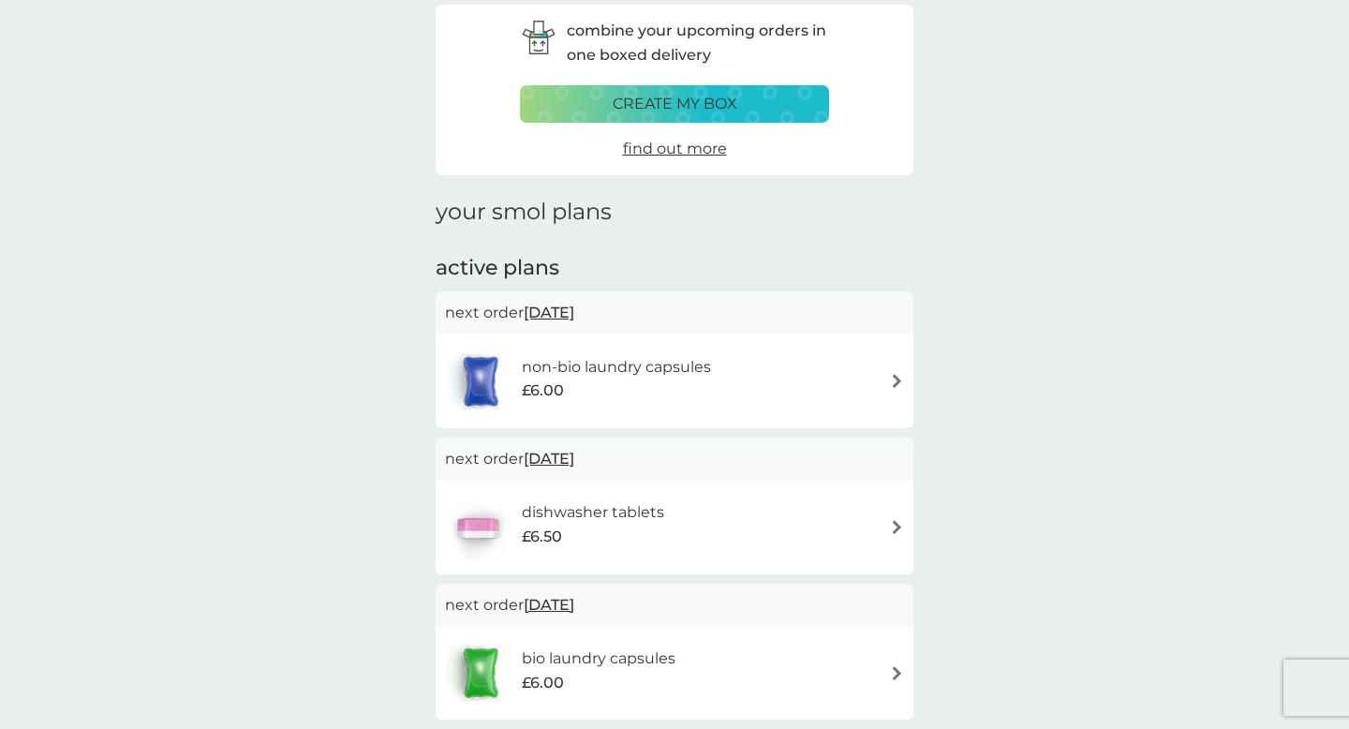
scroll to position [85, 0]
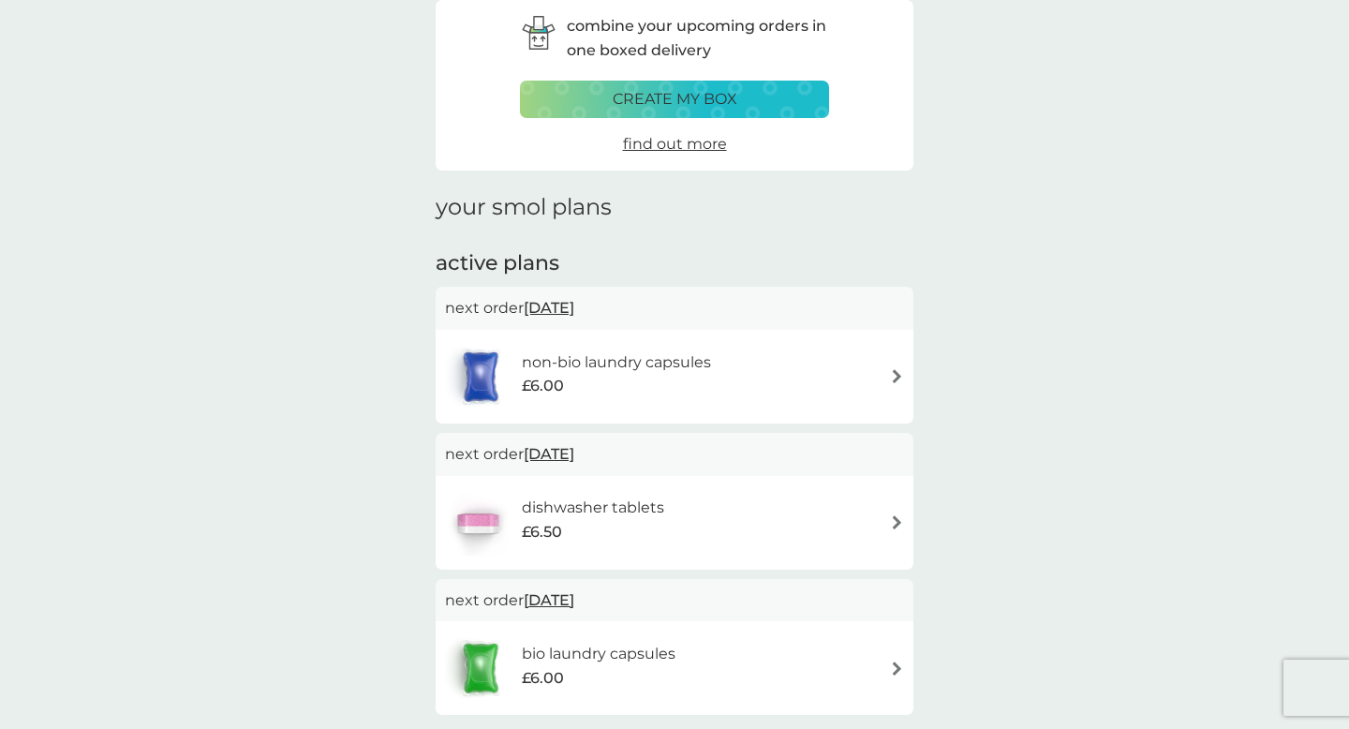
click at [890, 379] on img at bounding box center [897, 376] width 14 height 14
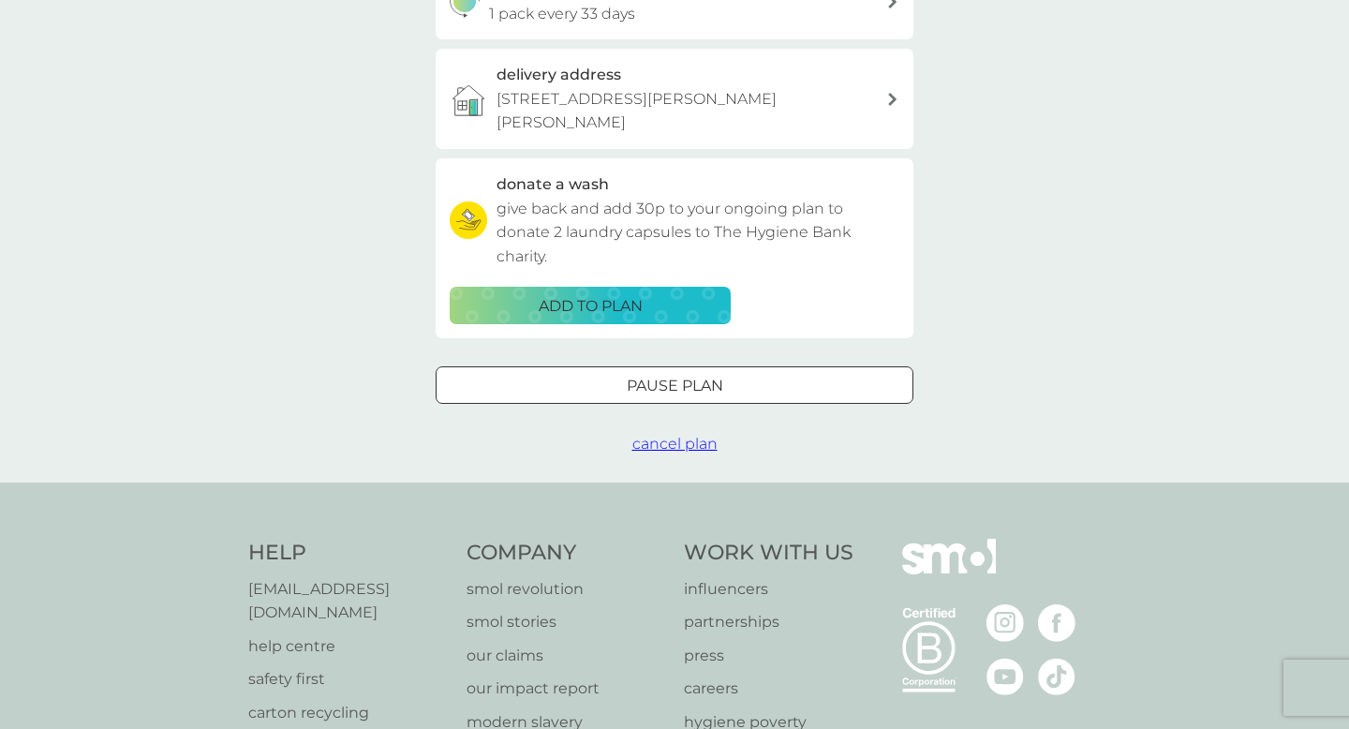
scroll to position [474, 0]
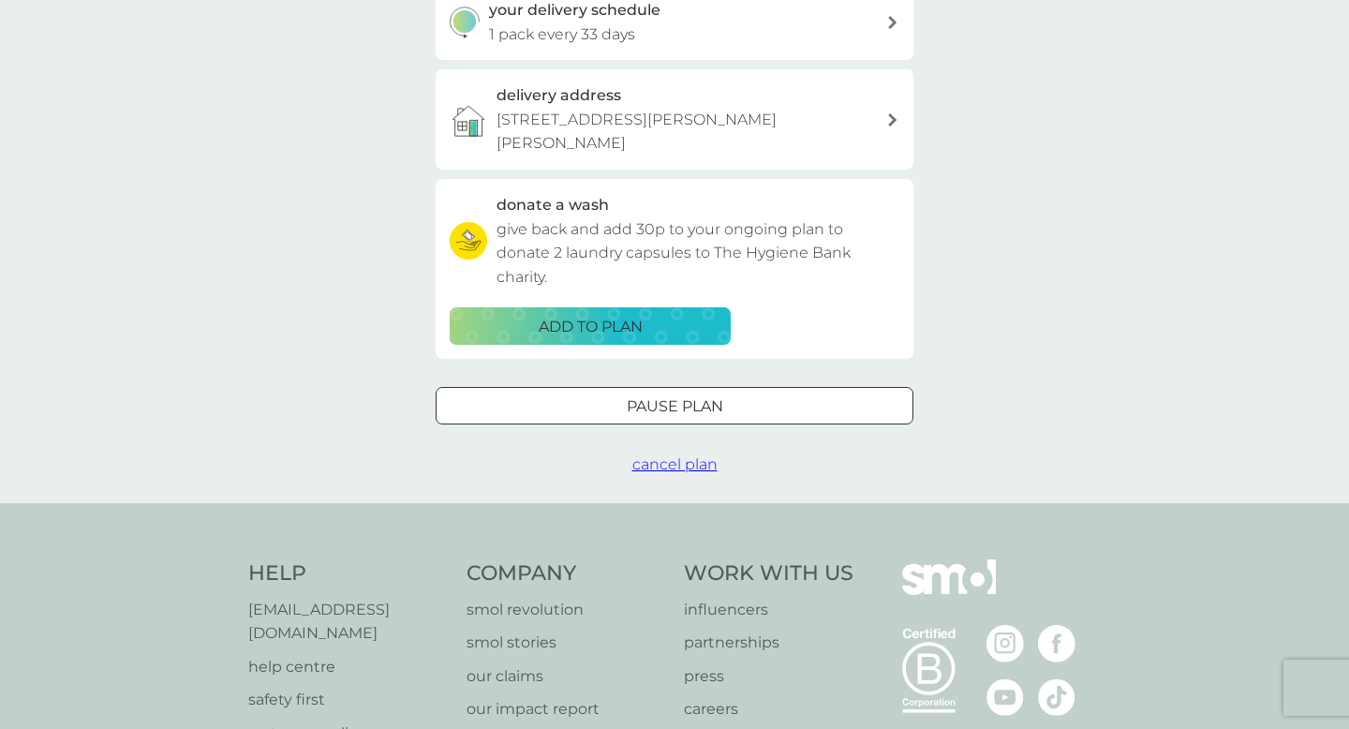
click at [678, 455] on span "cancel plan" at bounding box center [674, 464] width 85 height 18
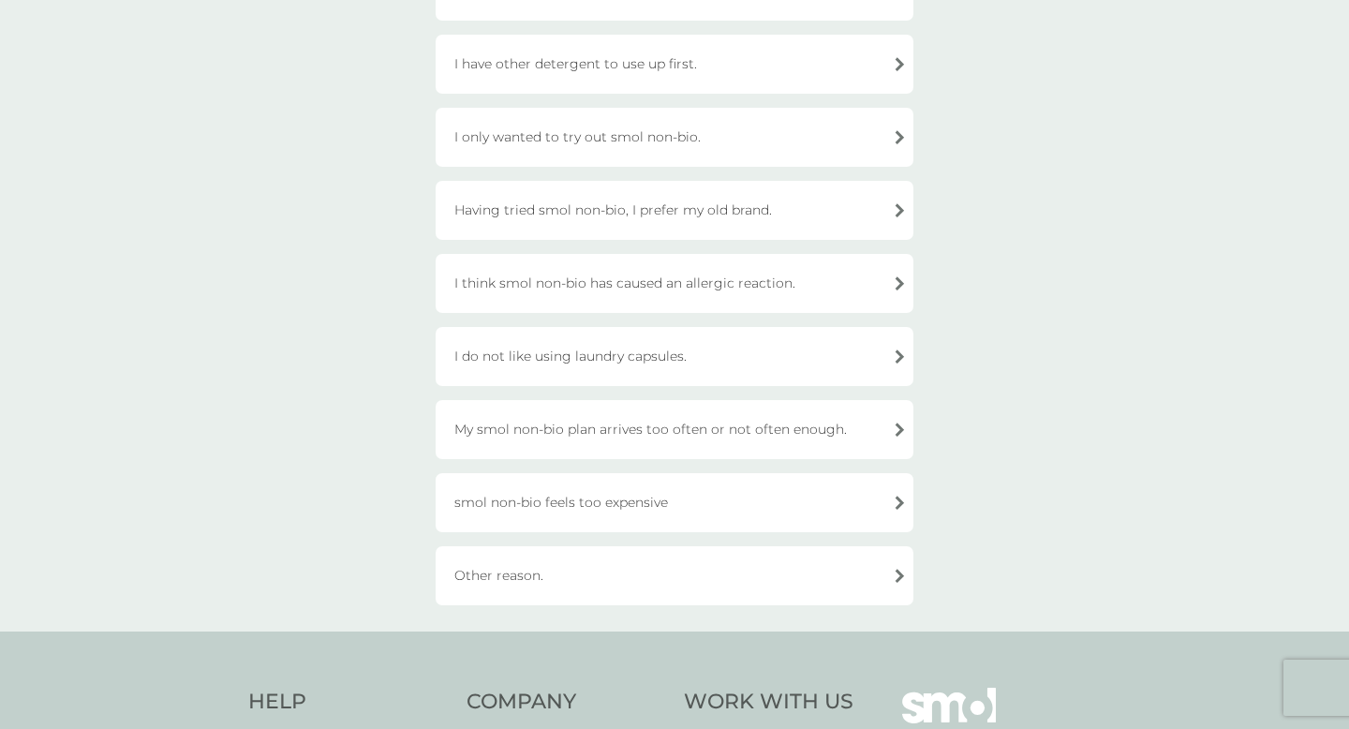
scroll to position [404, 0]
click at [599, 601] on div "Other reason." at bounding box center [675, 578] width 478 height 59
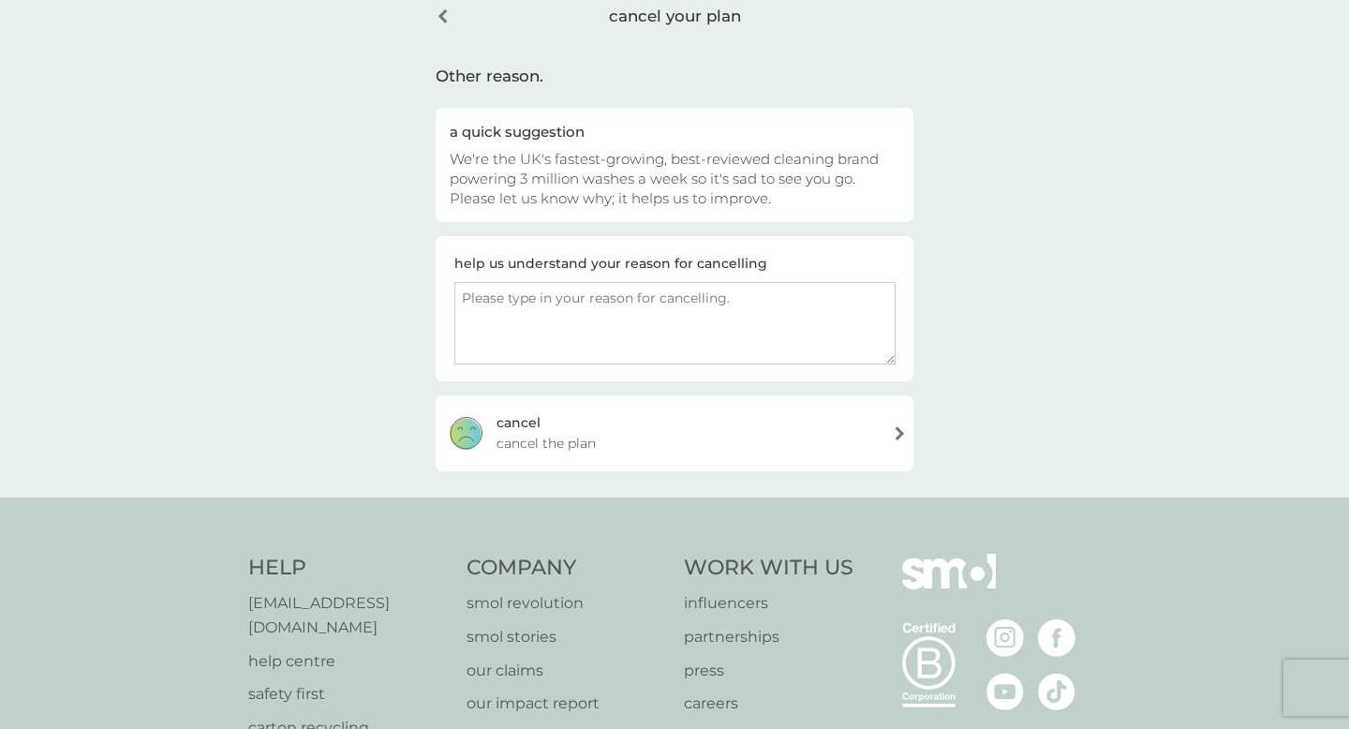
scroll to position [61, 0]
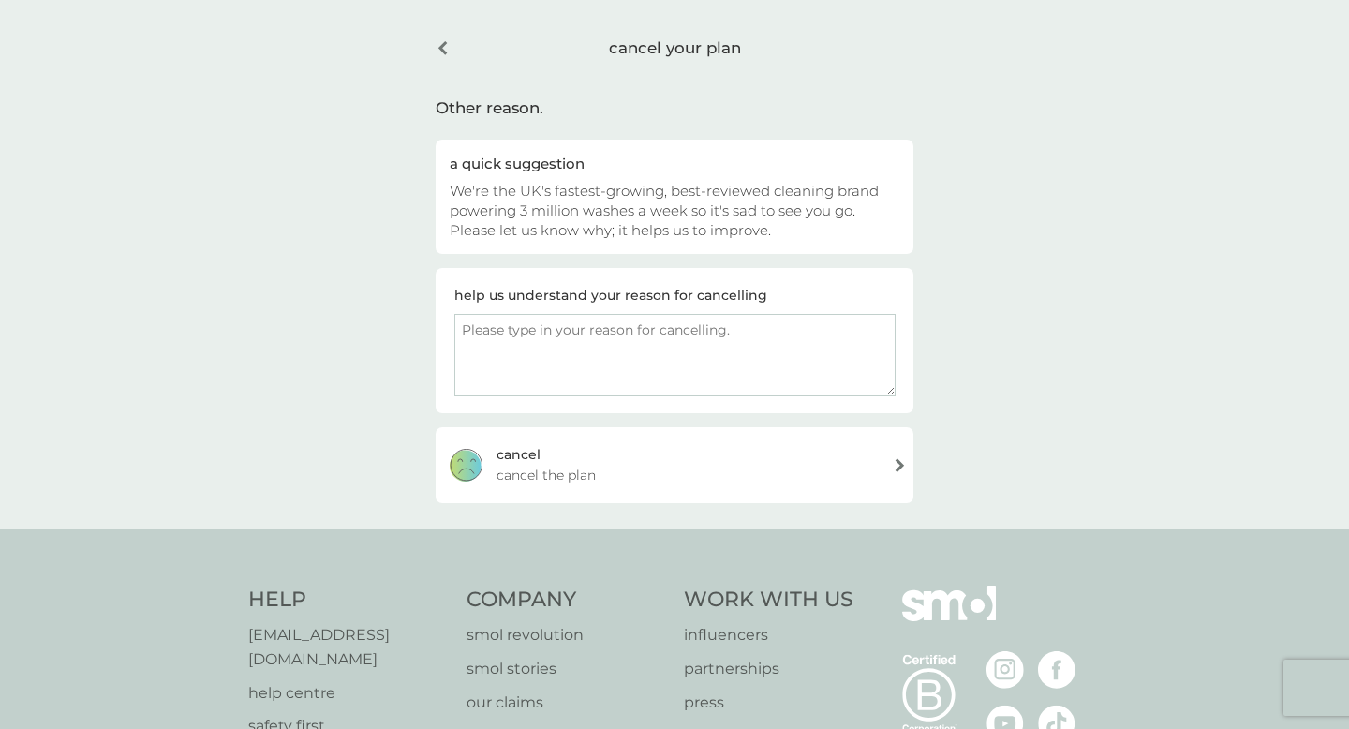
click at [617, 473] on div "[PERSON_NAME] the plan" at bounding box center [675, 464] width 478 height 75
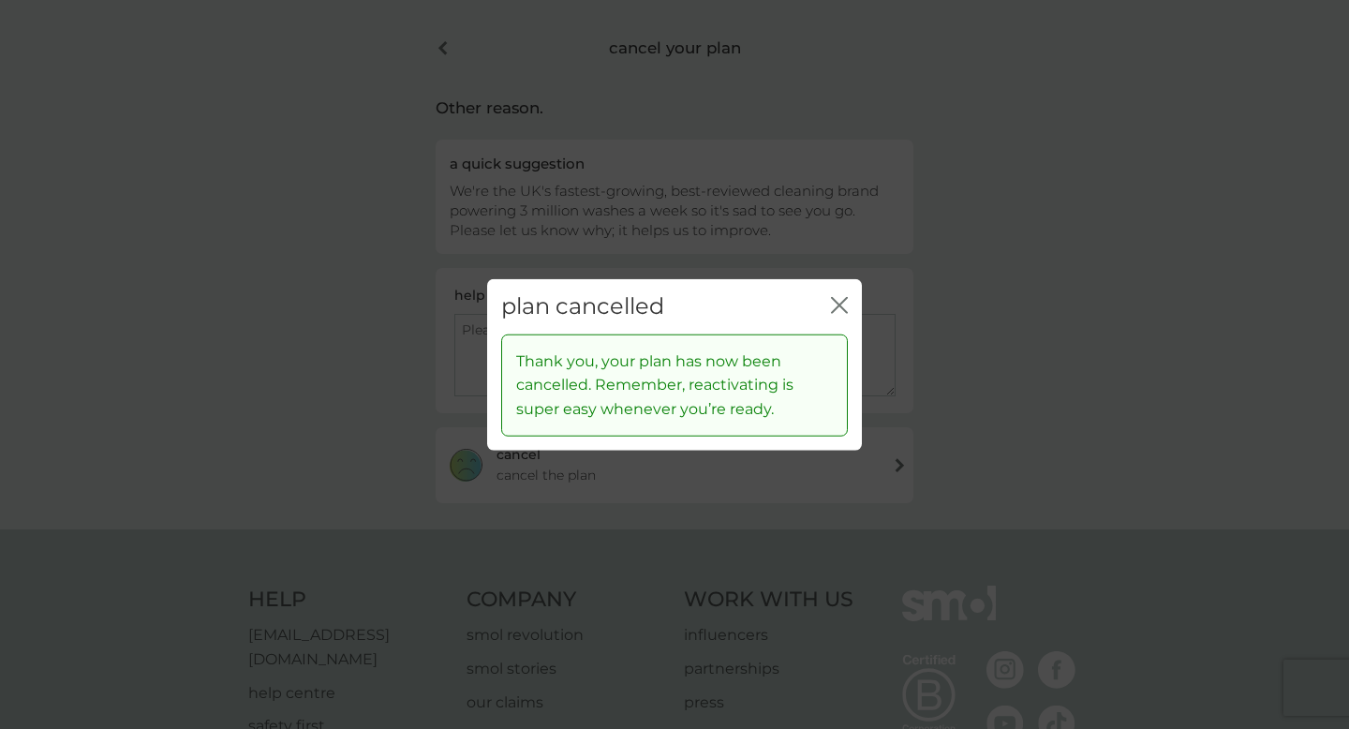
click at [839, 303] on icon "close" at bounding box center [842, 305] width 7 height 15
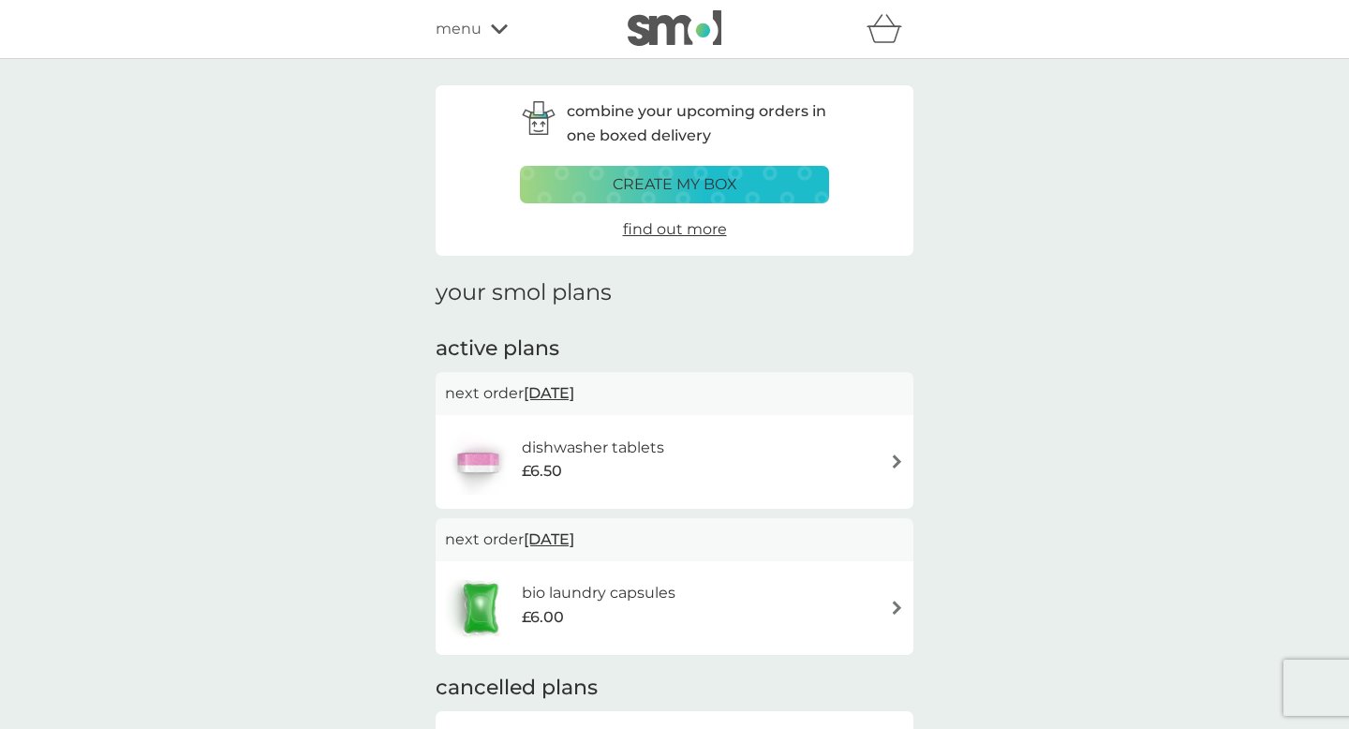
click at [487, 22] on div "menu" at bounding box center [515, 29] width 159 height 24
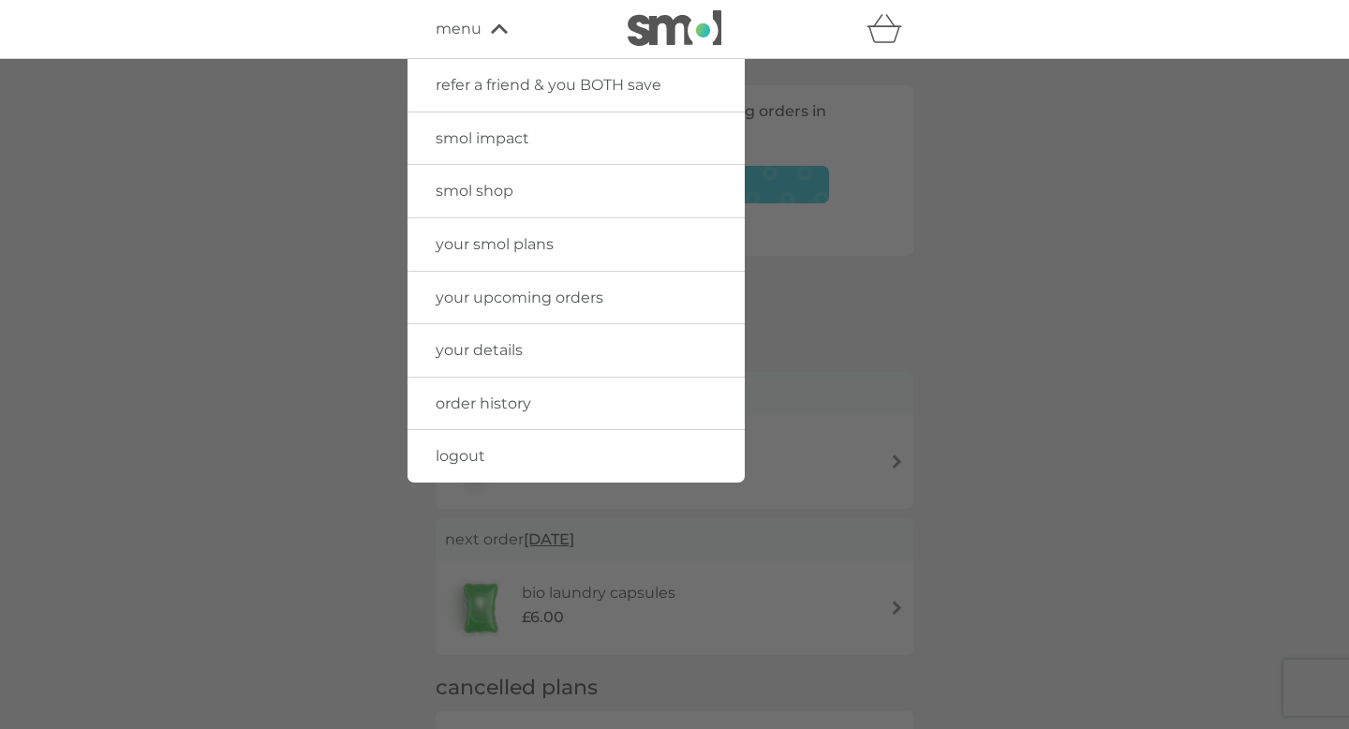
click at [1044, 370] on div at bounding box center [674, 423] width 1349 height 729
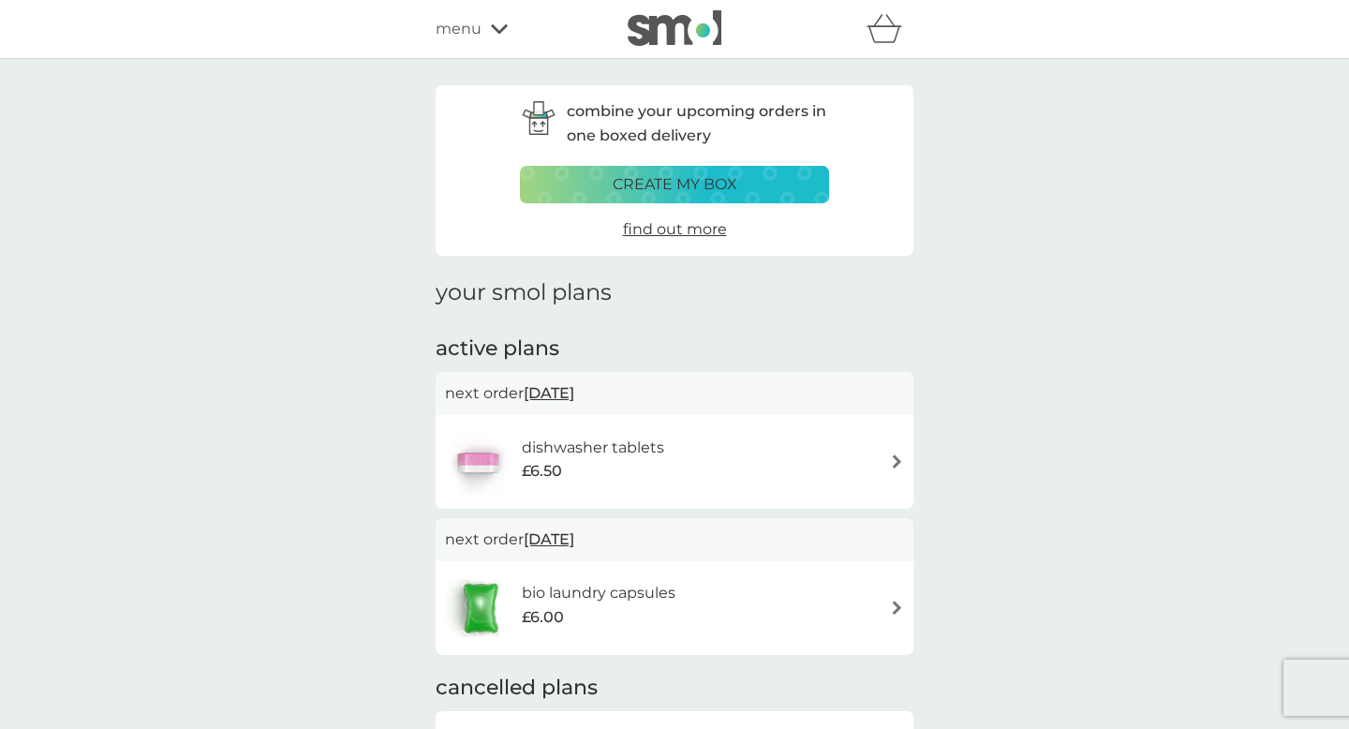
click at [478, 31] on span "menu" at bounding box center [459, 29] width 46 height 24
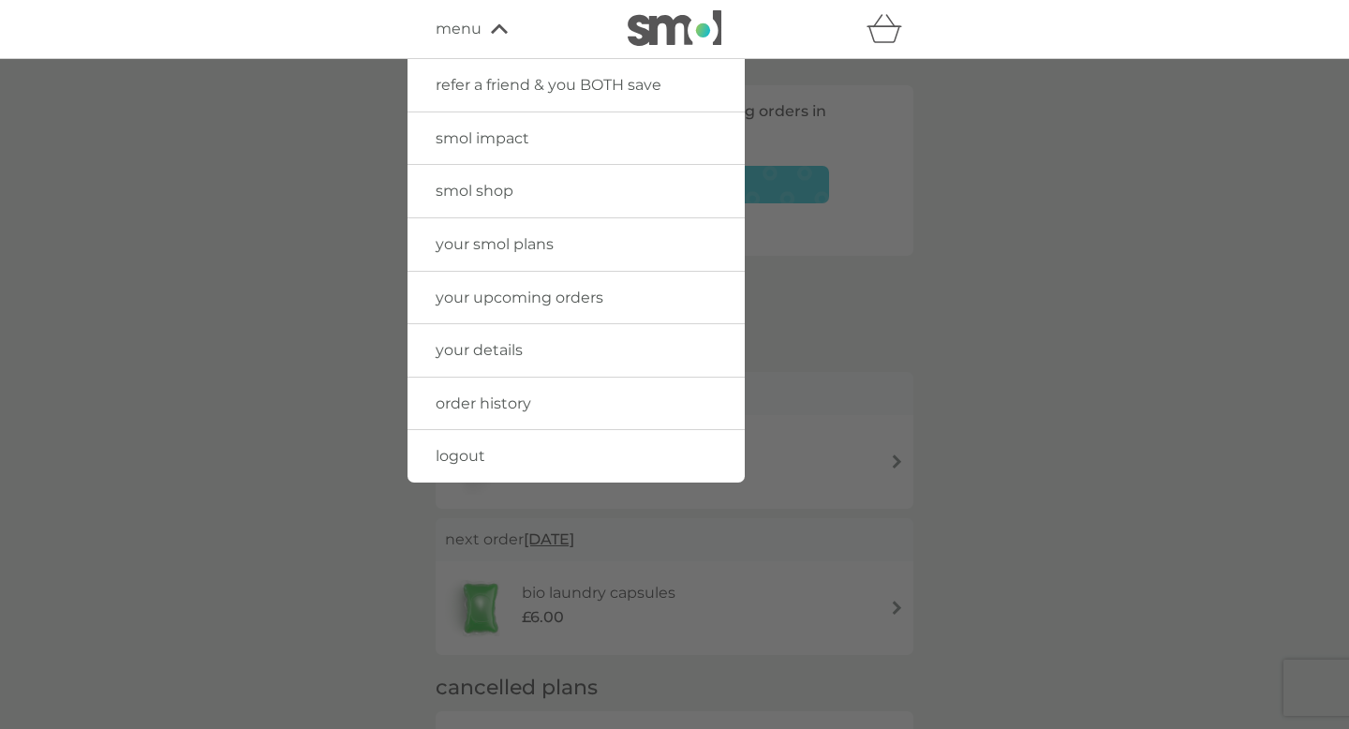
click at [510, 191] on span "smol shop" at bounding box center [475, 191] width 78 height 18
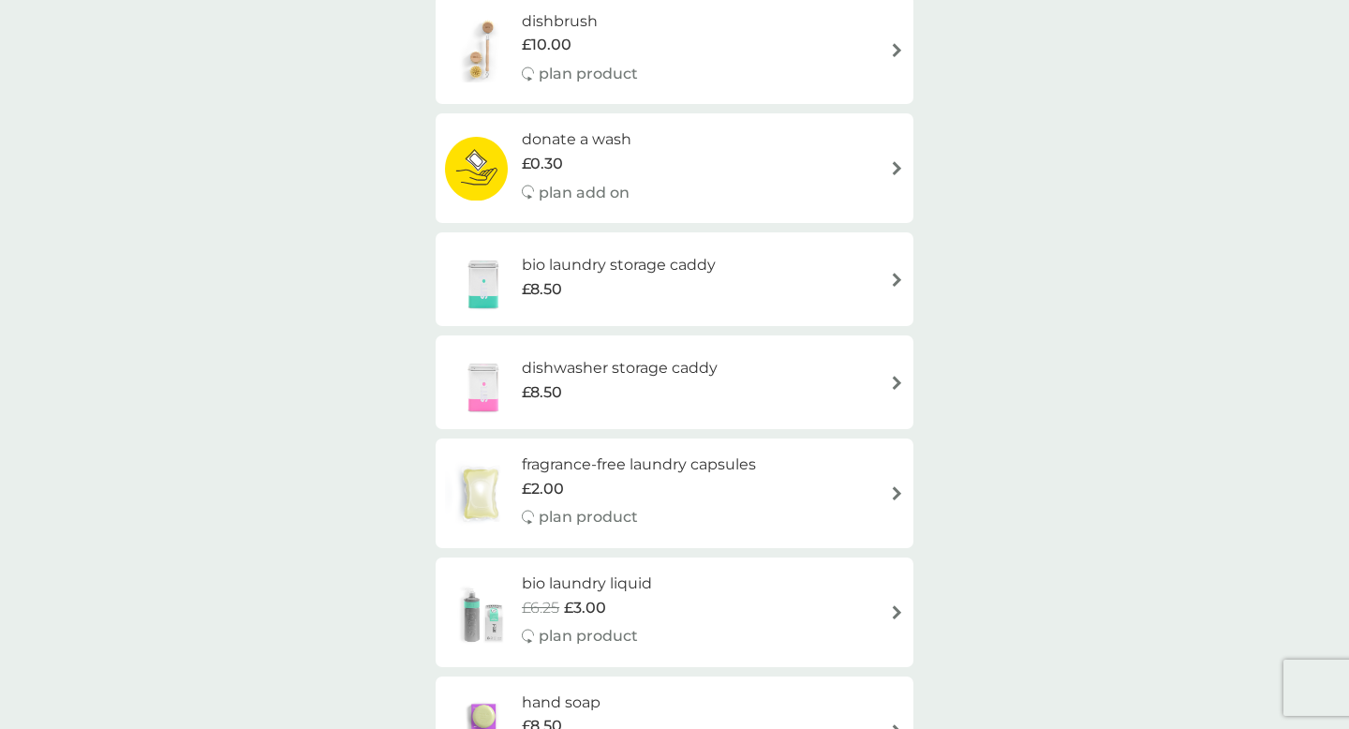
scroll to position [1135, 0]
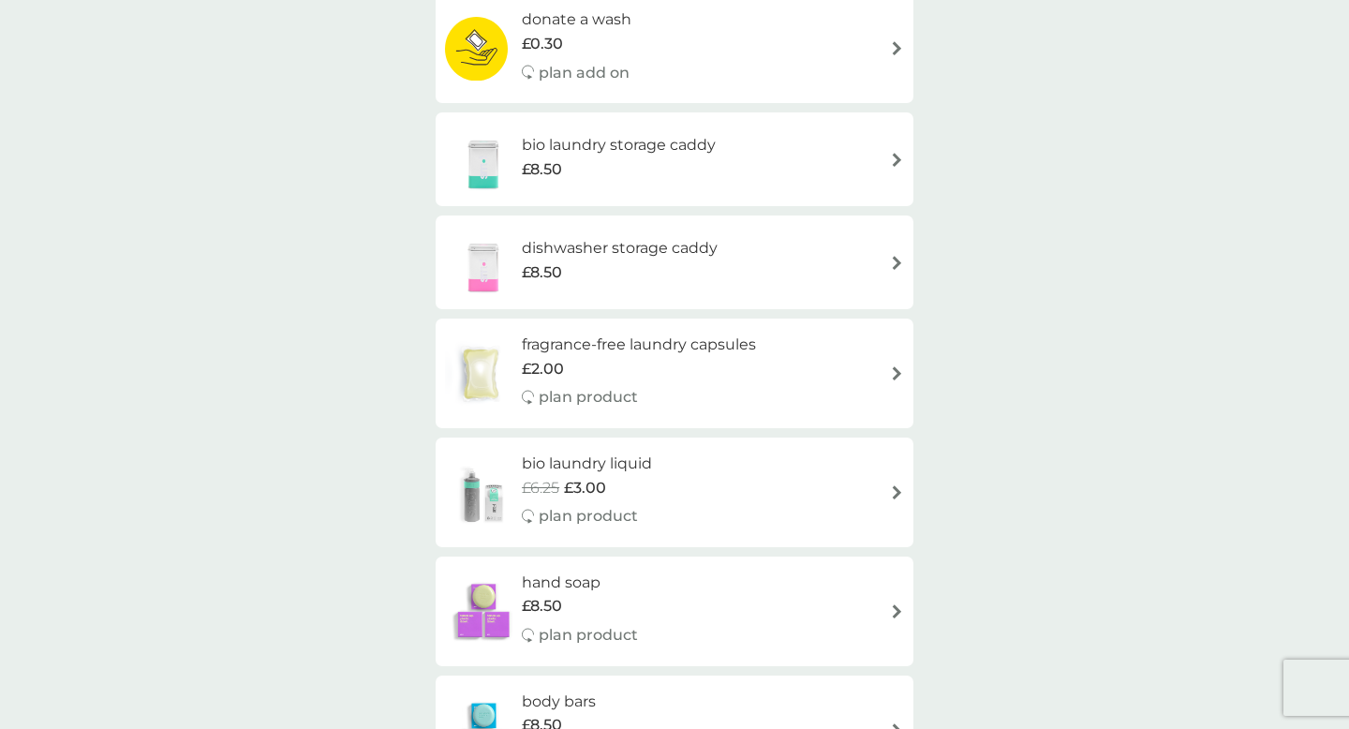
click at [482, 380] on img at bounding box center [480, 374] width 71 height 66
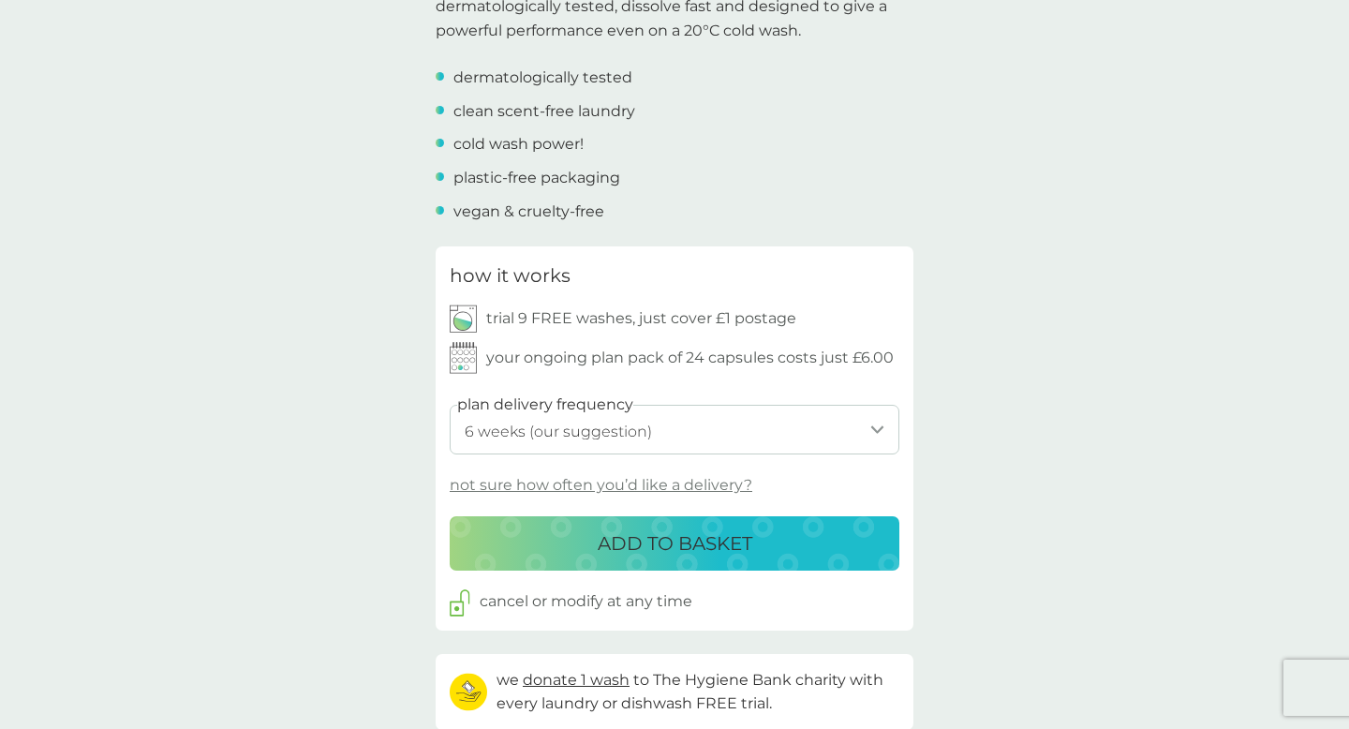
scroll to position [683, 0]
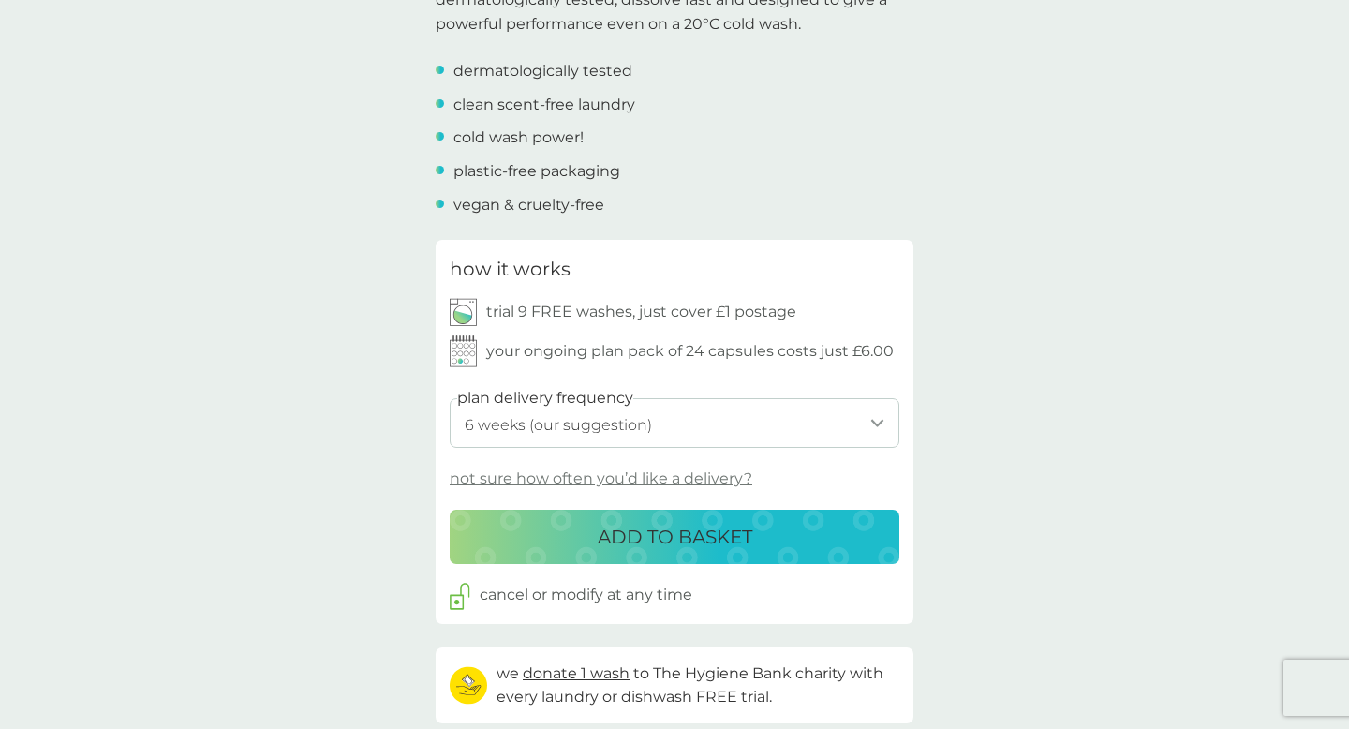
click at [752, 319] on p "trial 9 FREE washes, just cover £1 postage" at bounding box center [641, 312] width 310 height 24
click at [484, 313] on div "trial 9 FREE washes, just cover £1 postage" at bounding box center [623, 312] width 347 height 28
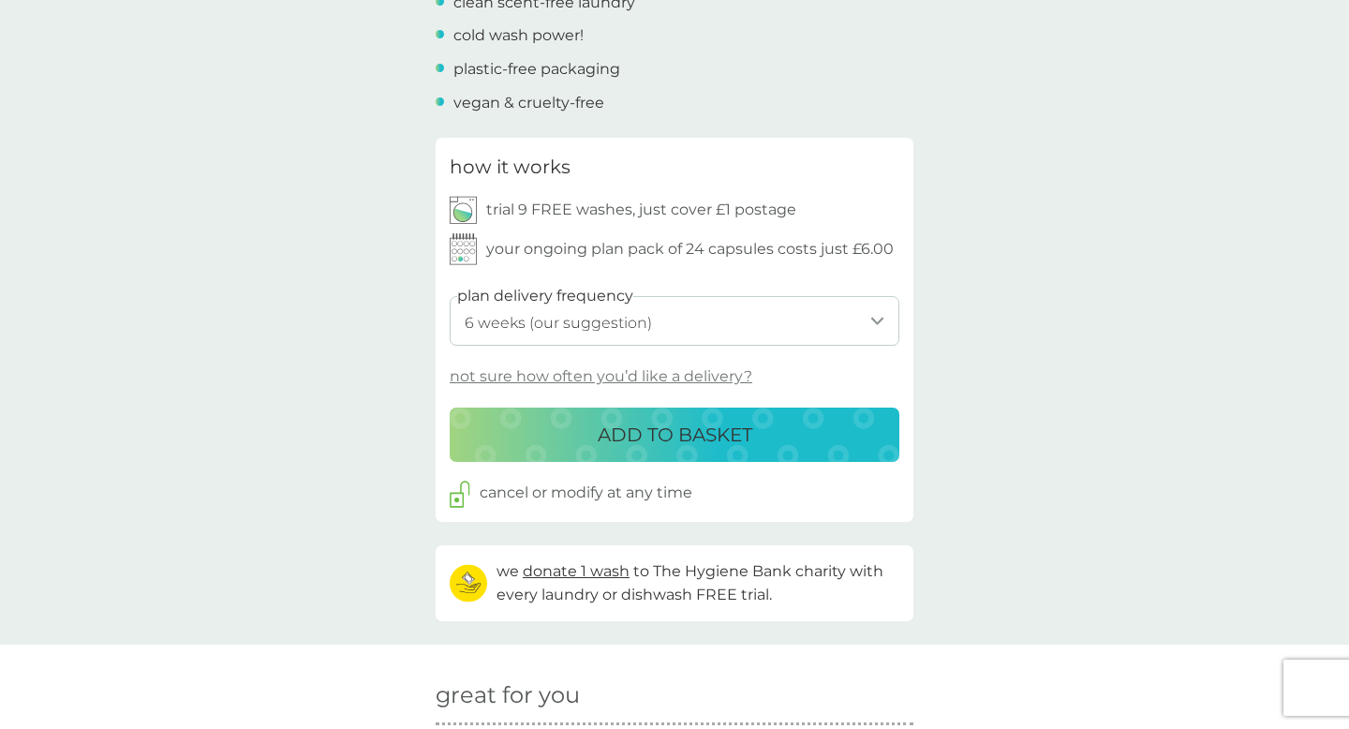
scroll to position [786, 0]
click at [850, 327] on select "1 week 2 weeks 3 weeks 4 weeks 5 weeks 6 weeks (our suggestion) 7 weeks 8 weeks…" at bounding box center [675, 320] width 450 height 50
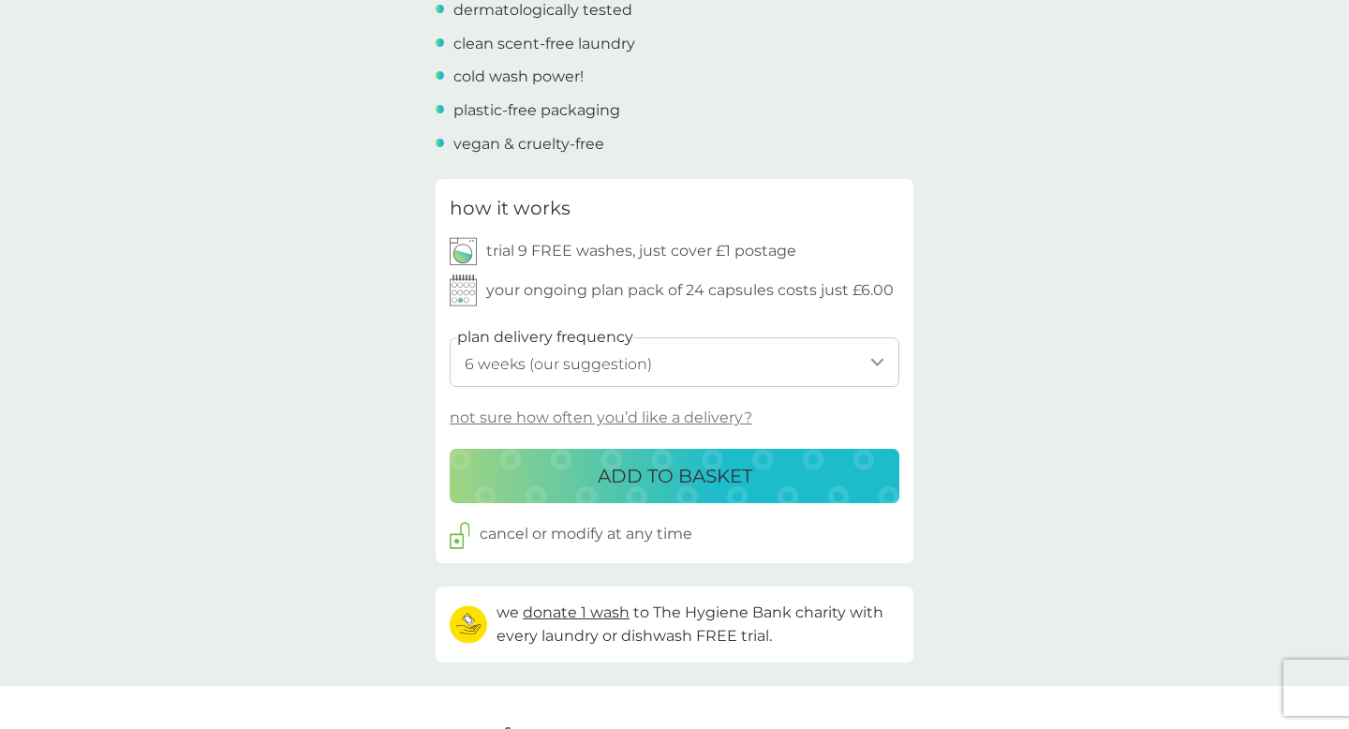
scroll to position [732, 0]
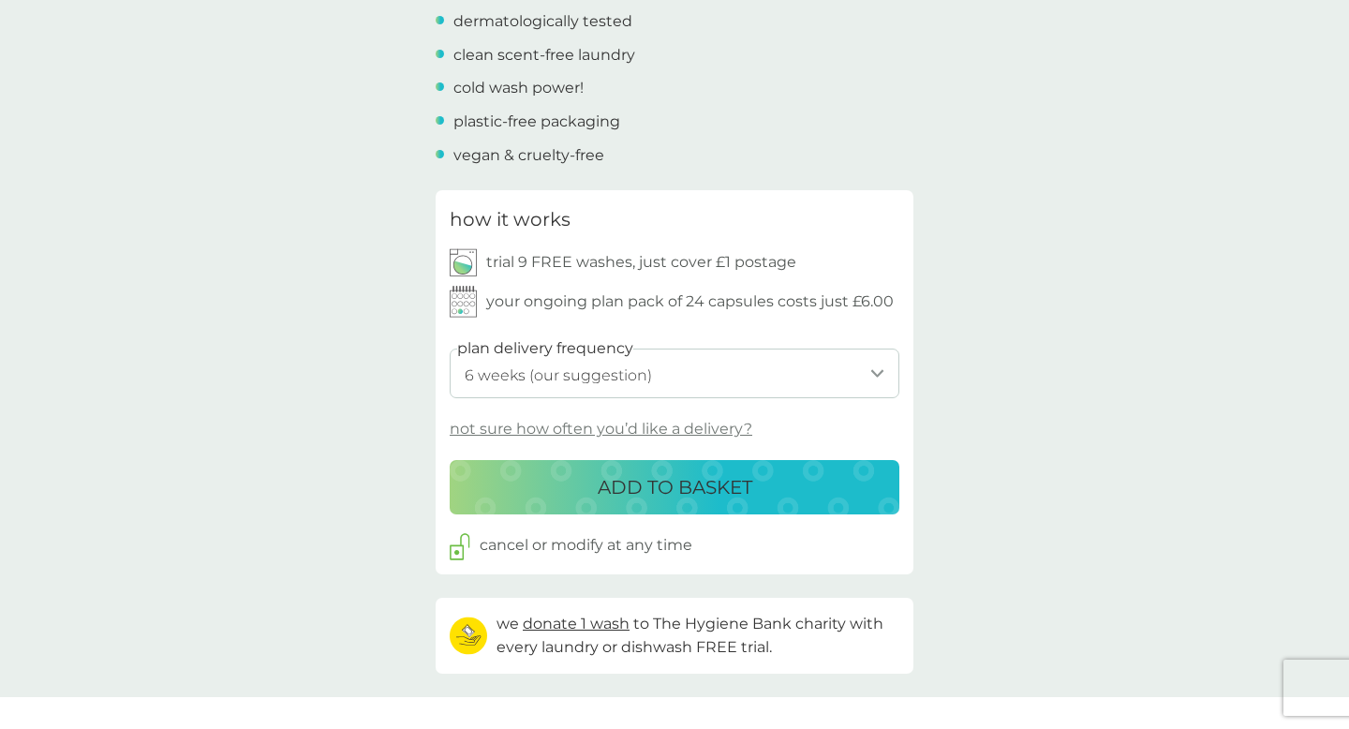
click at [714, 370] on select "1 week 2 weeks 3 weeks 4 weeks 5 weeks 6 weeks (our suggestion) 7 weeks 8 weeks…" at bounding box center [675, 373] width 450 height 50
select select "7"
click at [450, 348] on select "1 week 2 weeks 3 weeks 4 weeks 5 weeks 6 weeks (our suggestion) 7 weeks 8 weeks…" at bounding box center [675, 373] width 450 height 50
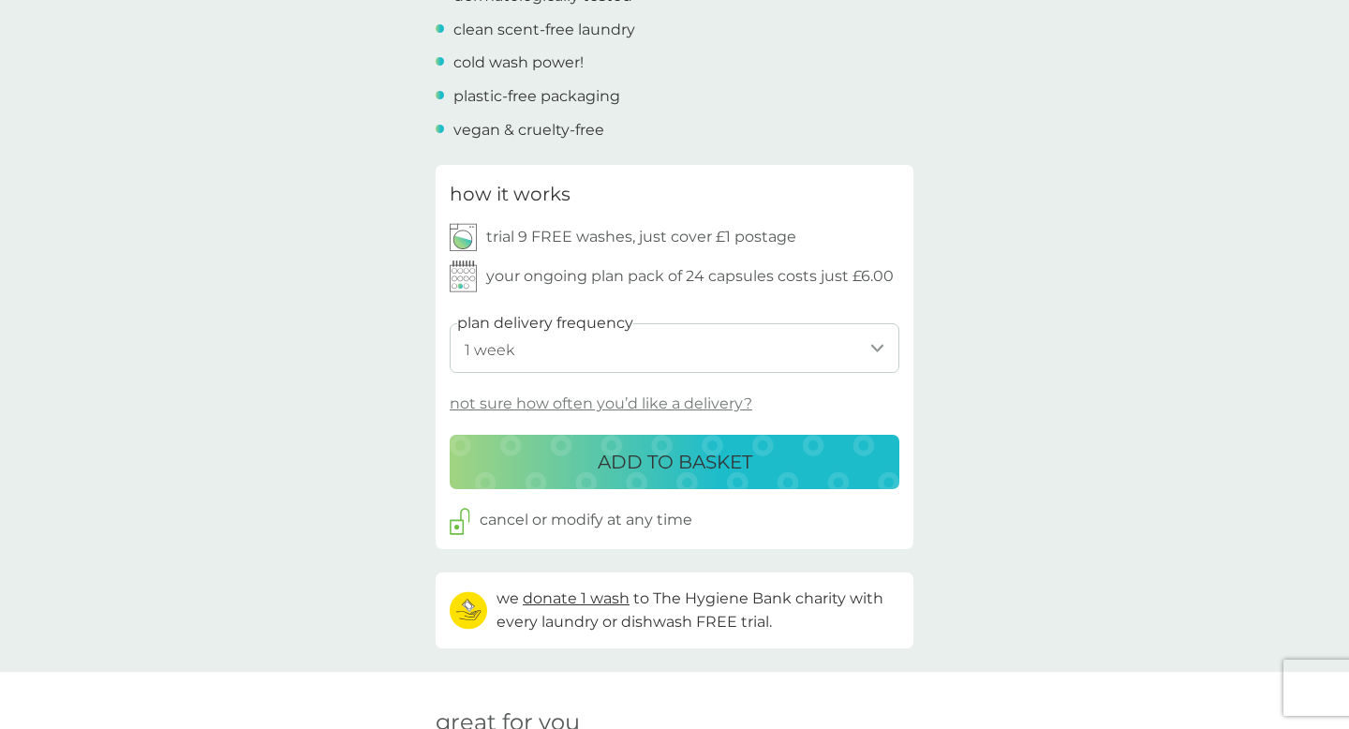
scroll to position [767, 0]
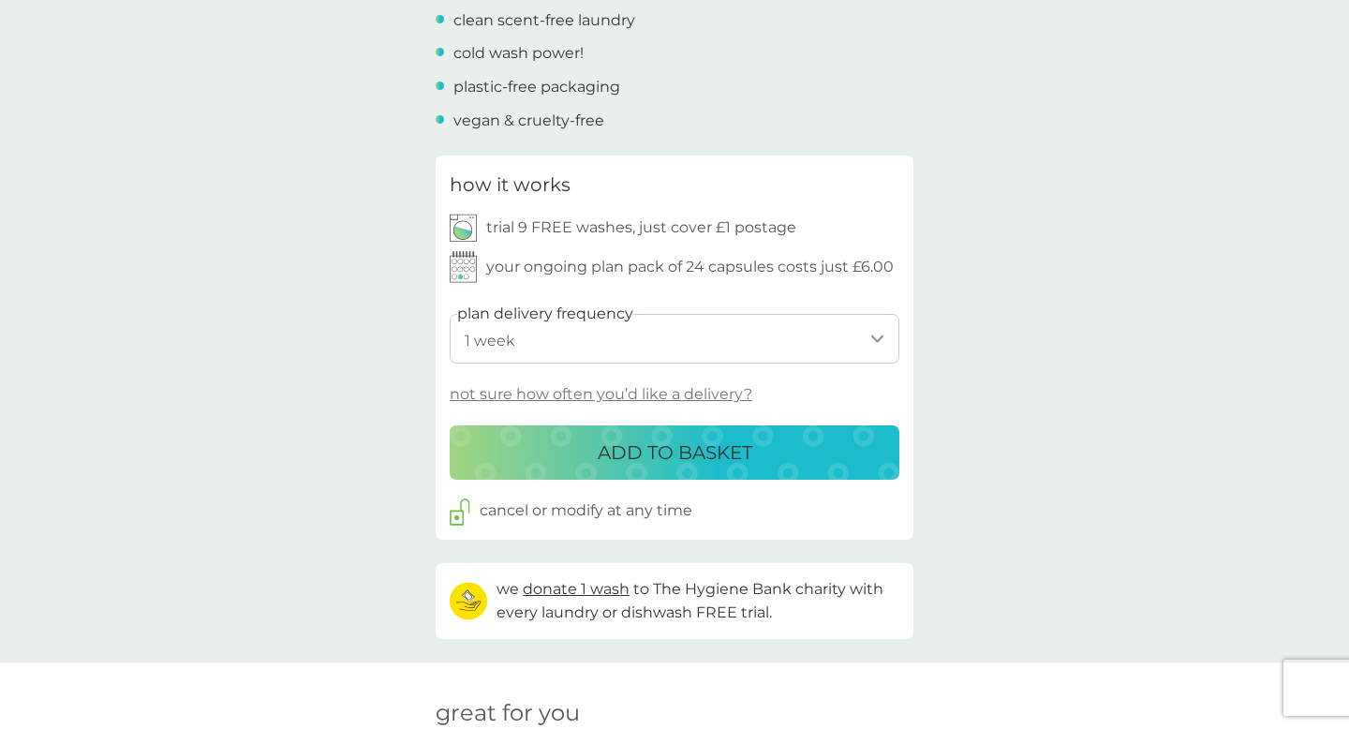
click at [785, 452] on div "ADD TO BASKET" at bounding box center [674, 452] width 412 height 30
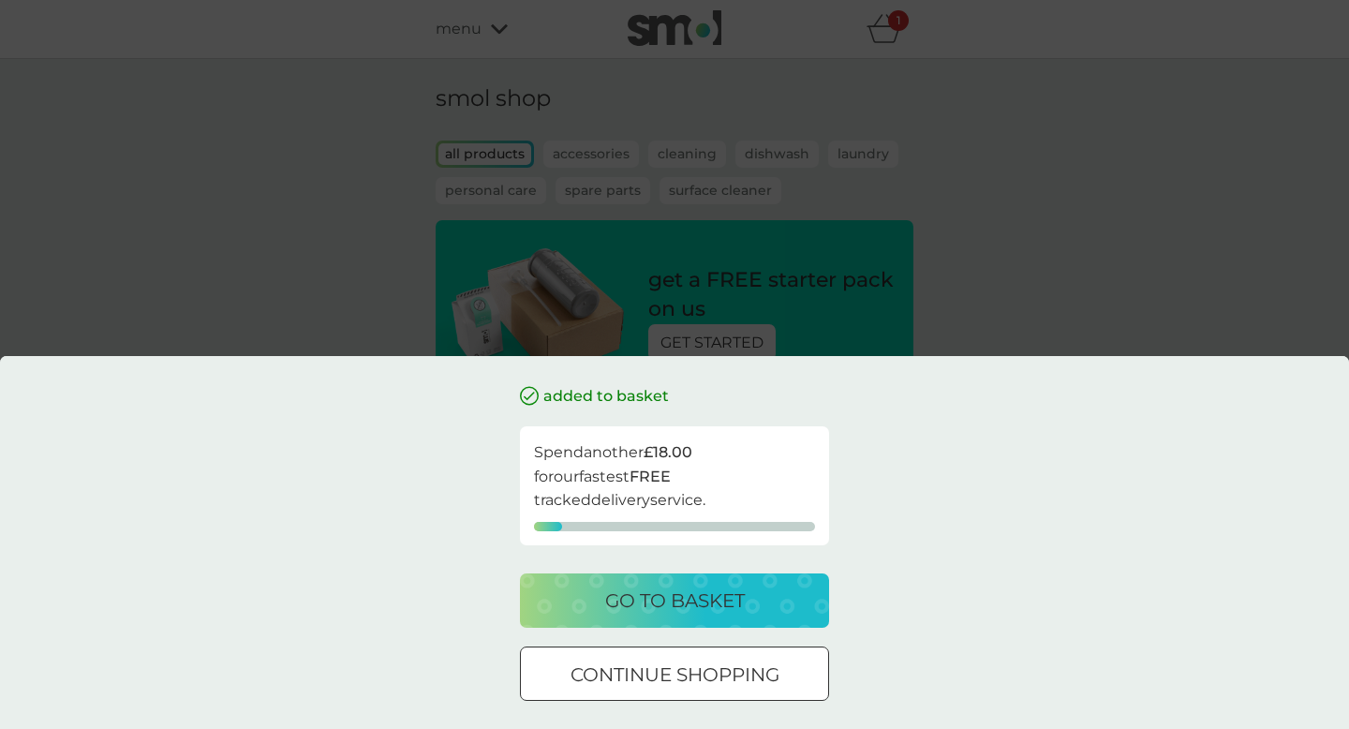
click at [633, 688] on p "continue shopping" at bounding box center [674, 674] width 209 height 30
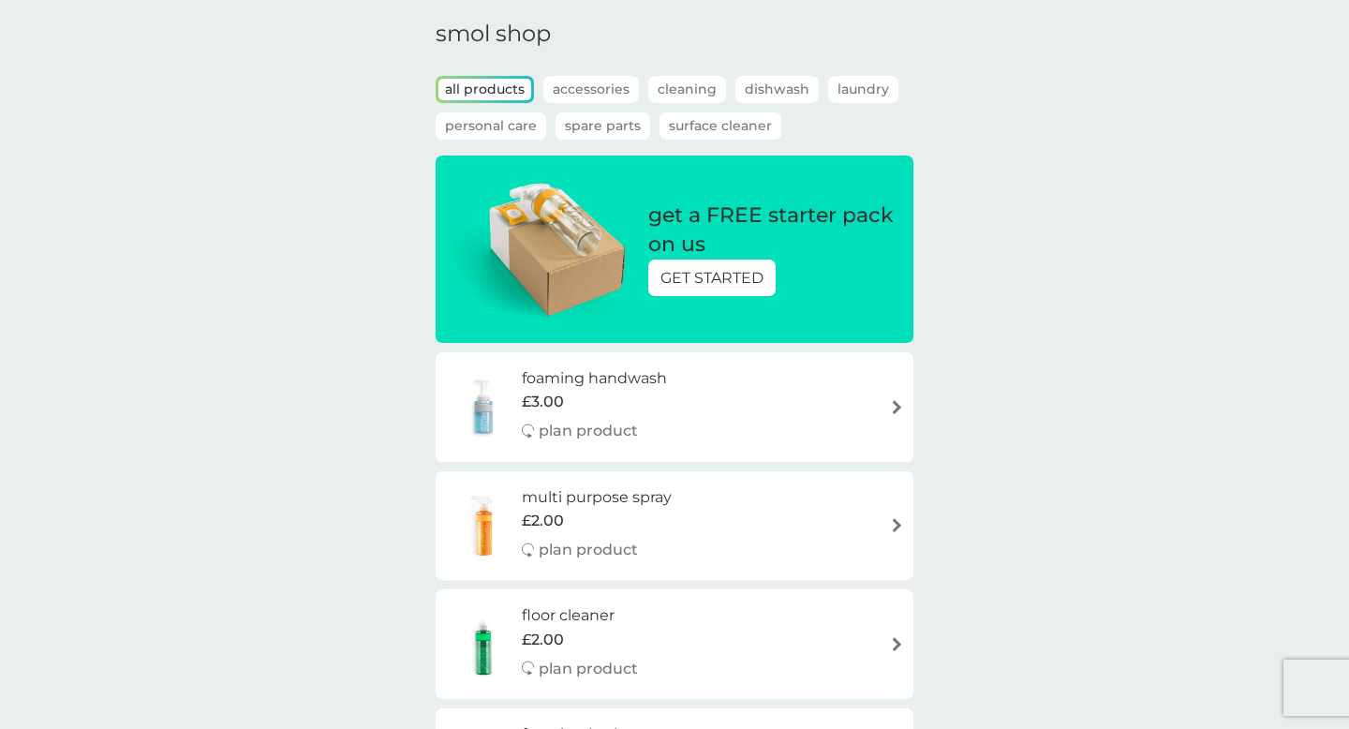
scroll to position [67, 0]
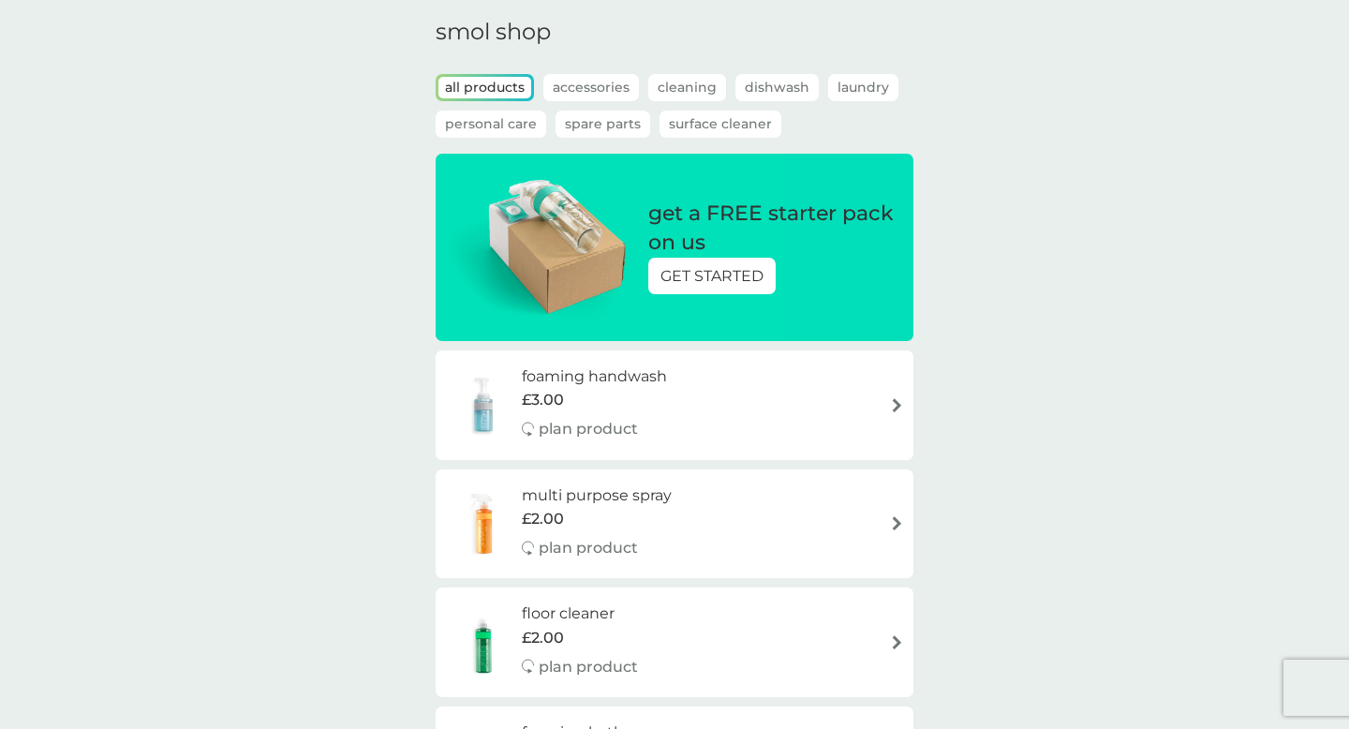
click at [745, 285] on p "GET STARTED" at bounding box center [711, 276] width 103 height 24
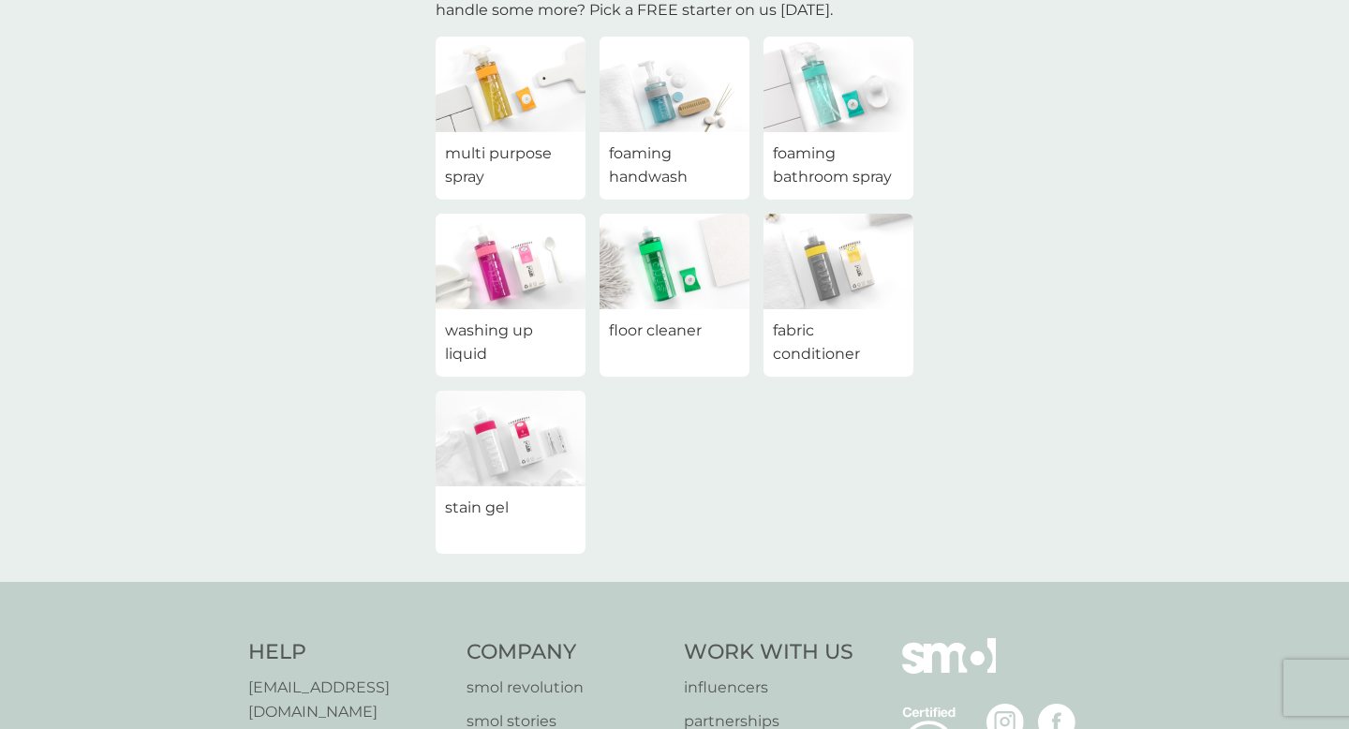
scroll to position [200, 0]
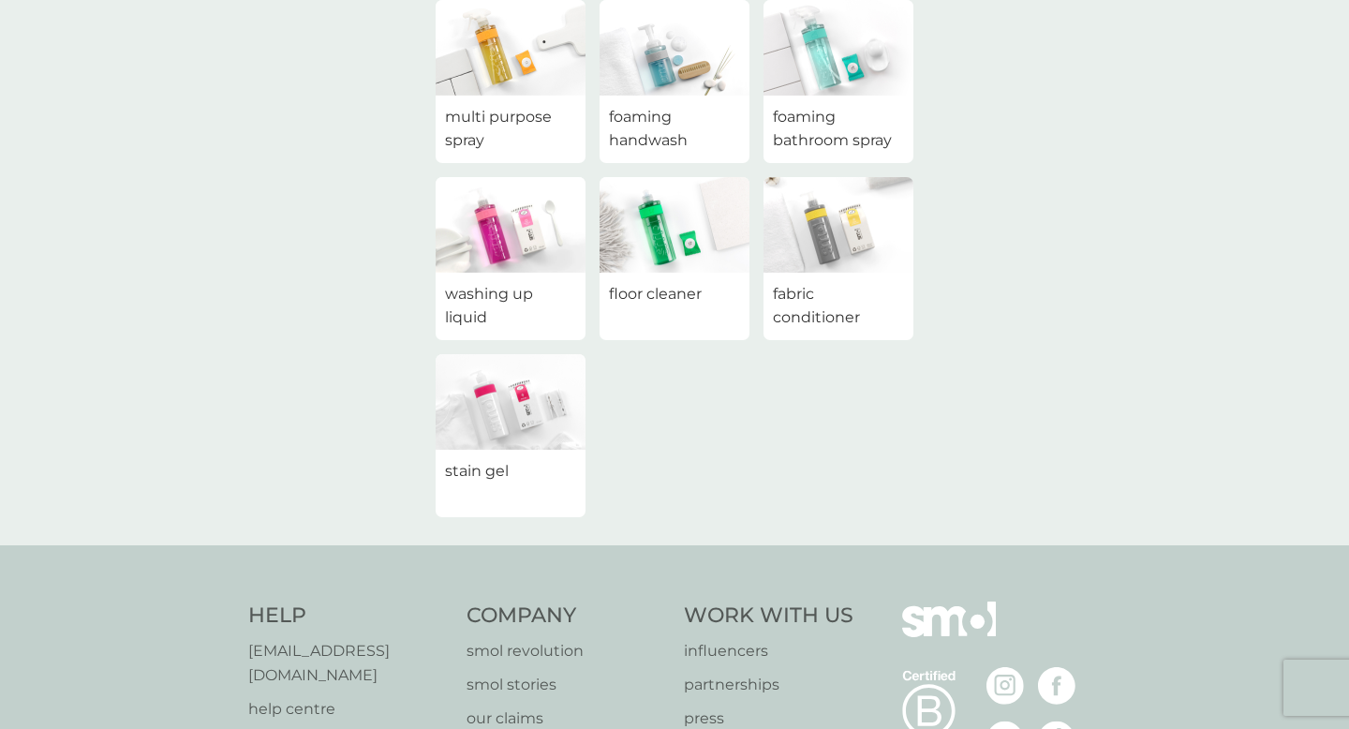
click at [536, 376] on img at bounding box center [511, 402] width 150 height 96
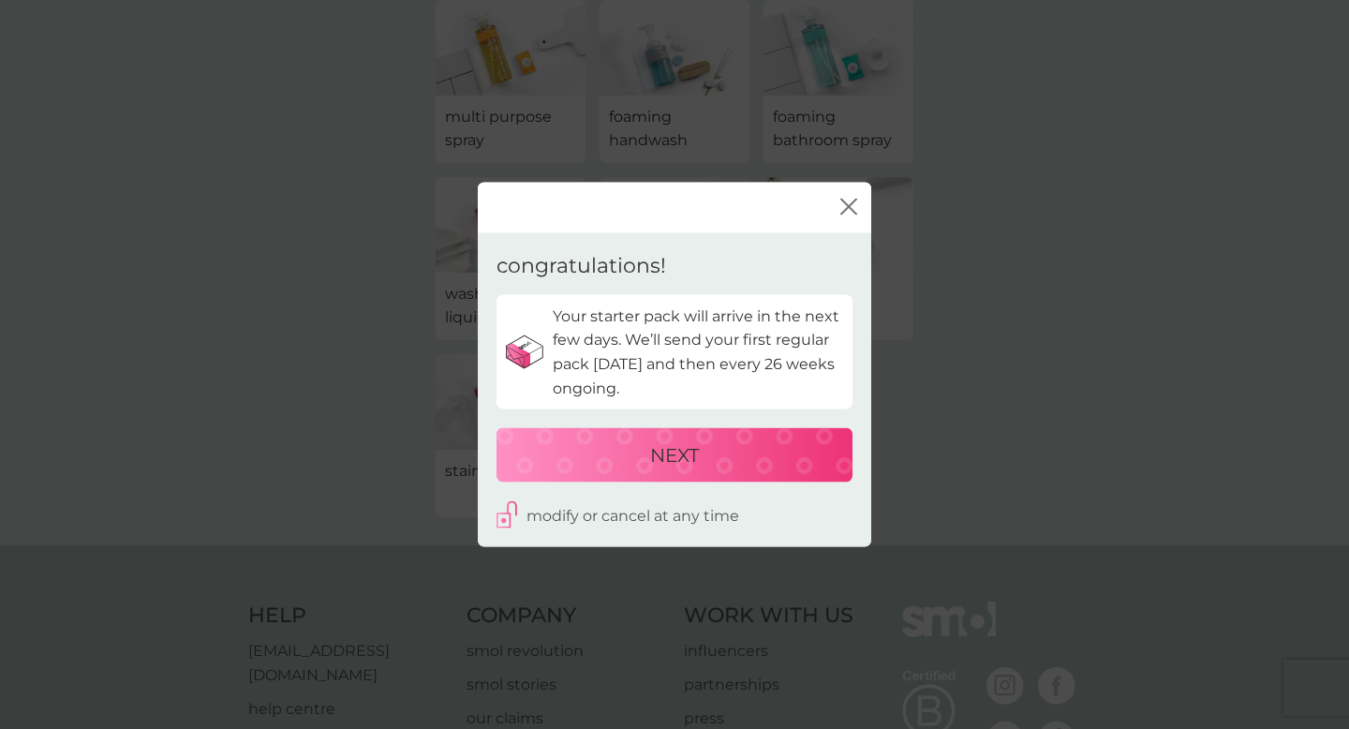
click at [677, 465] on p "NEXT" at bounding box center [674, 455] width 49 height 30
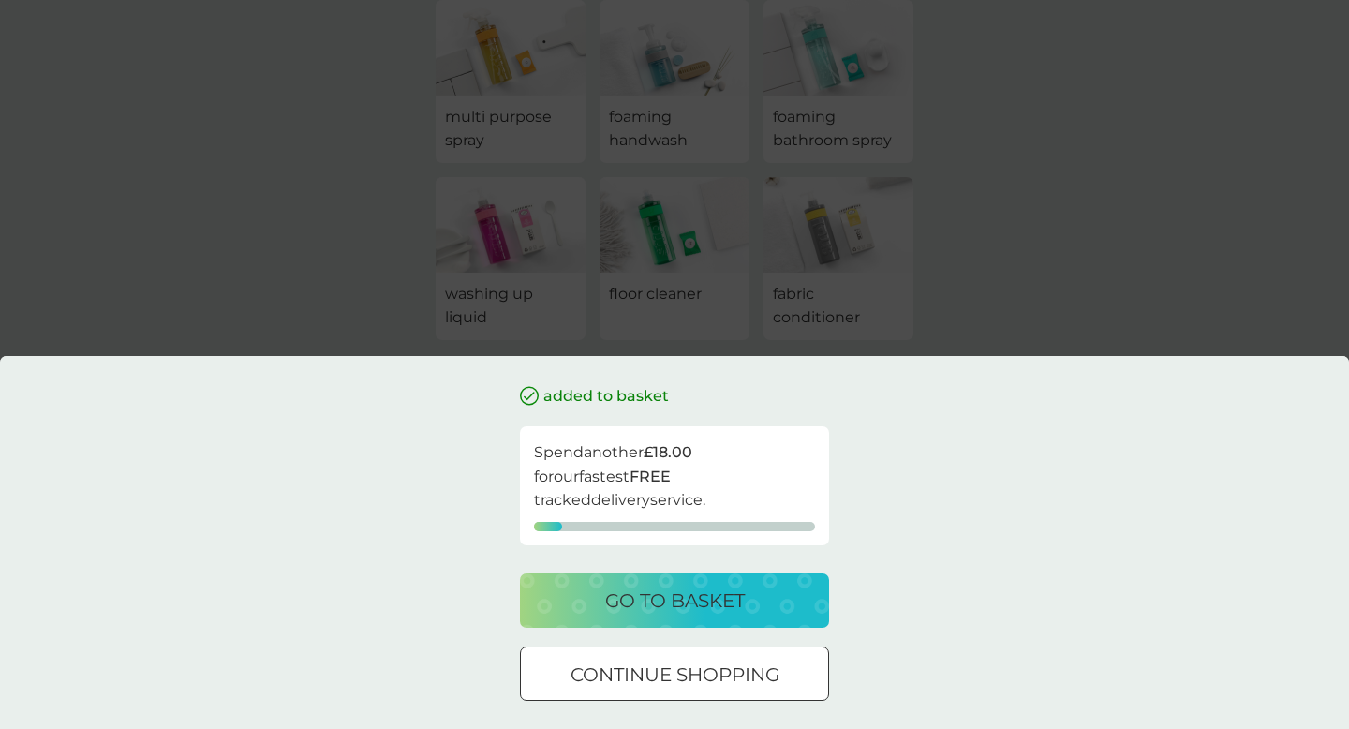
click at [720, 597] on p "go to basket" at bounding box center [675, 600] width 140 height 30
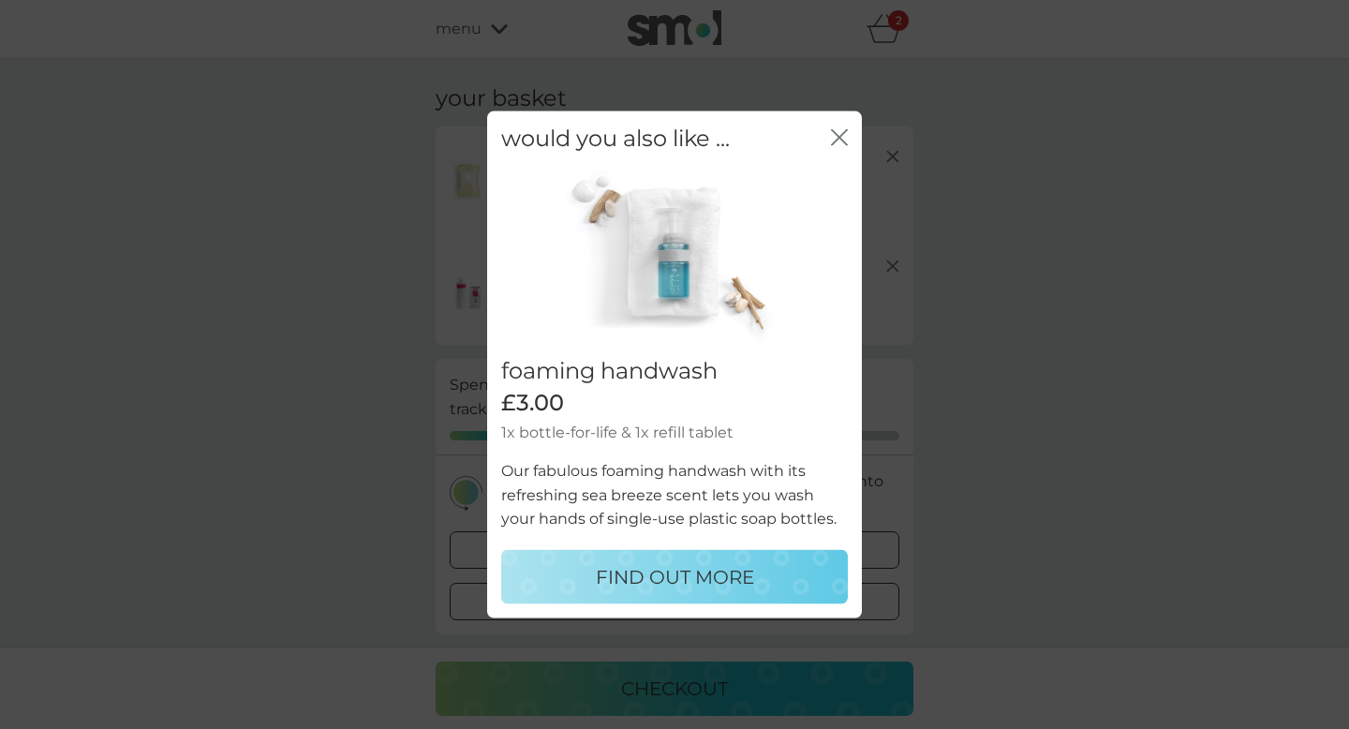
click at [841, 145] on icon "close" at bounding box center [839, 137] width 17 height 17
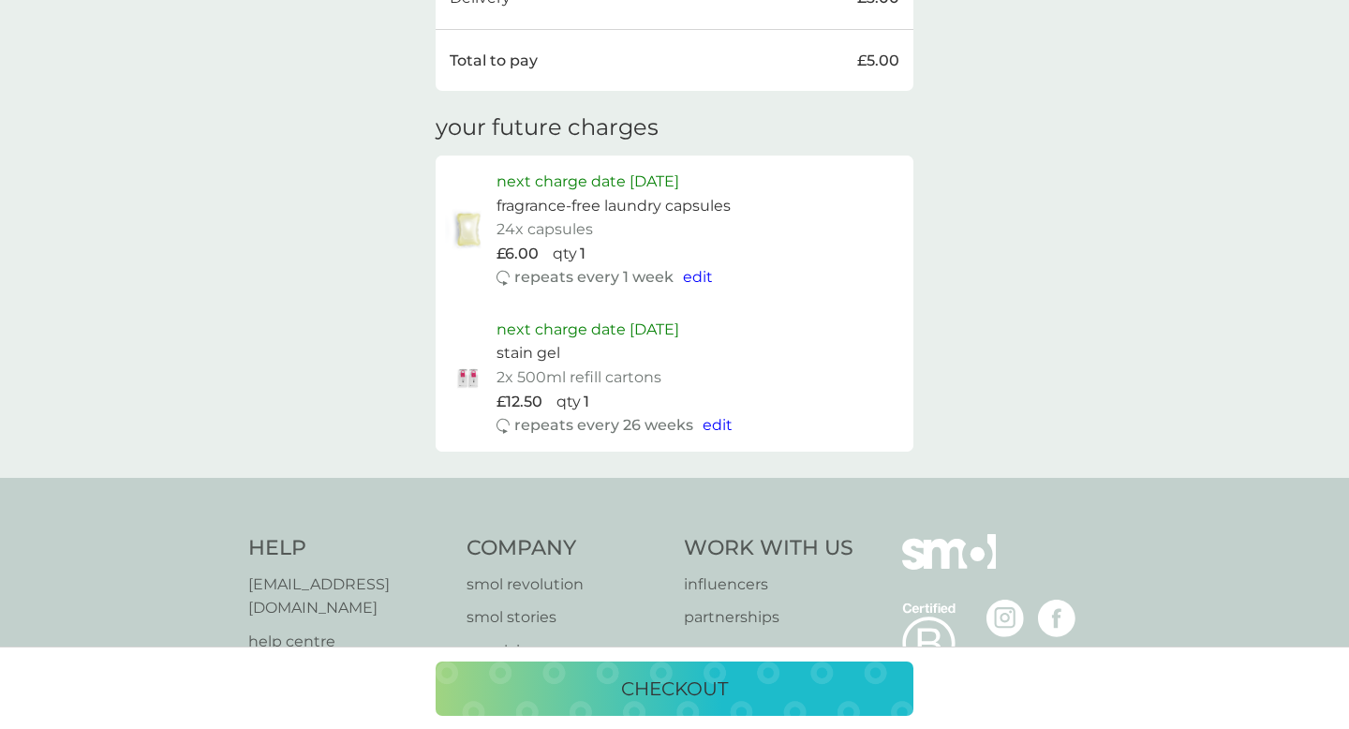
scroll to position [754, 0]
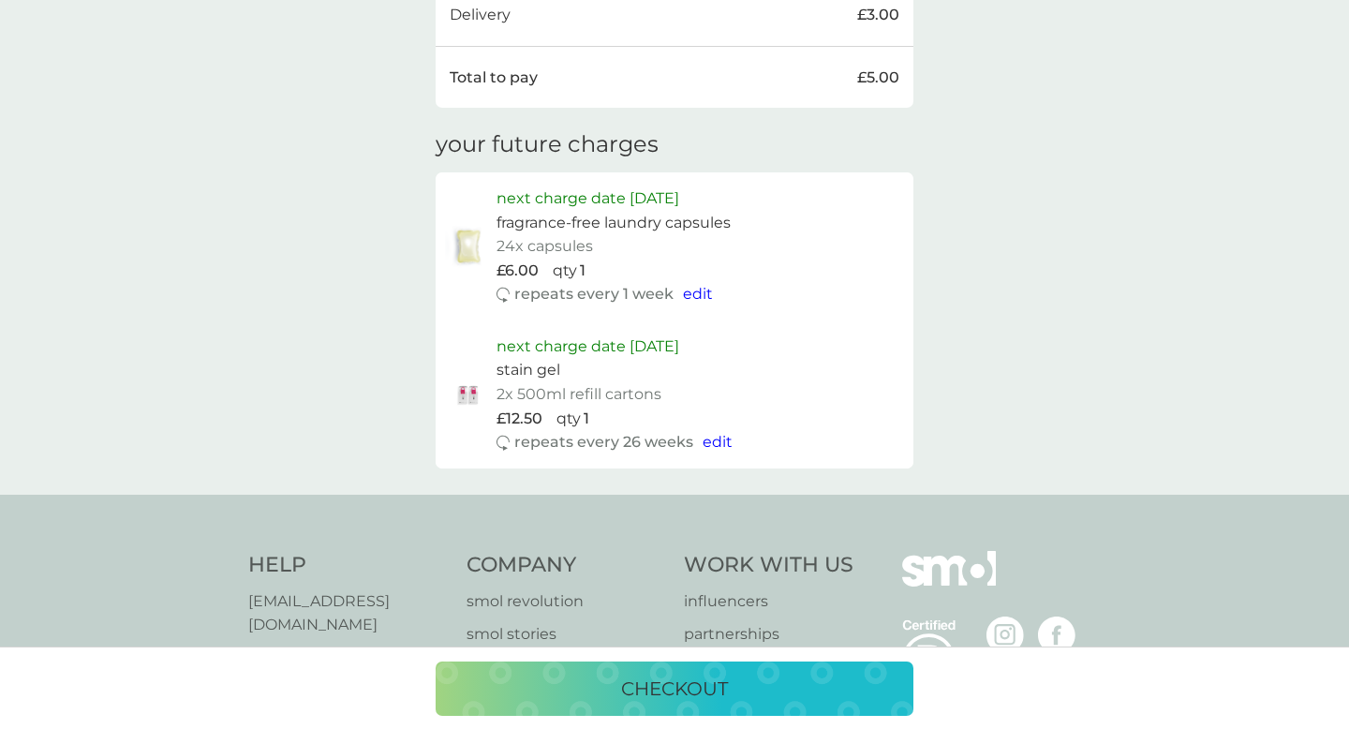
click at [698, 297] on span "edit" at bounding box center [698, 294] width 30 height 18
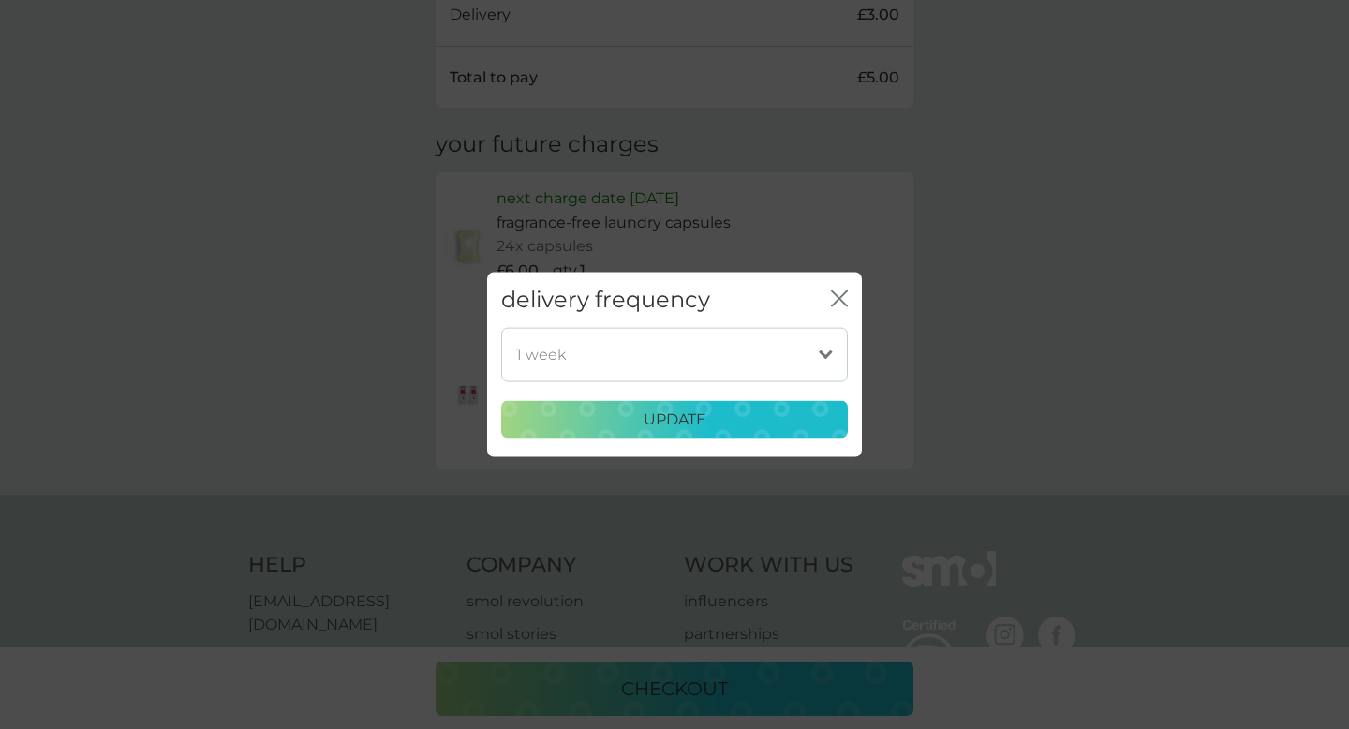
click at [716, 361] on select "1 week 2 weeks 3 weeks 4 weeks 5 weeks 6 weeks (our suggestion) 7 weeks 8 weeks…" at bounding box center [674, 354] width 347 height 54
select select "28"
click at [501, 327] on select "1 week 2 weeks 3 weeks 4 weeks 5 weeks 6 weeks (our suggestion) 7 weeks 8 weeks…" at bounding box center [674, 354] width 347 height 54
click at [638, 414] on div "update" at bounding box center [674, 419] width 322 height 24
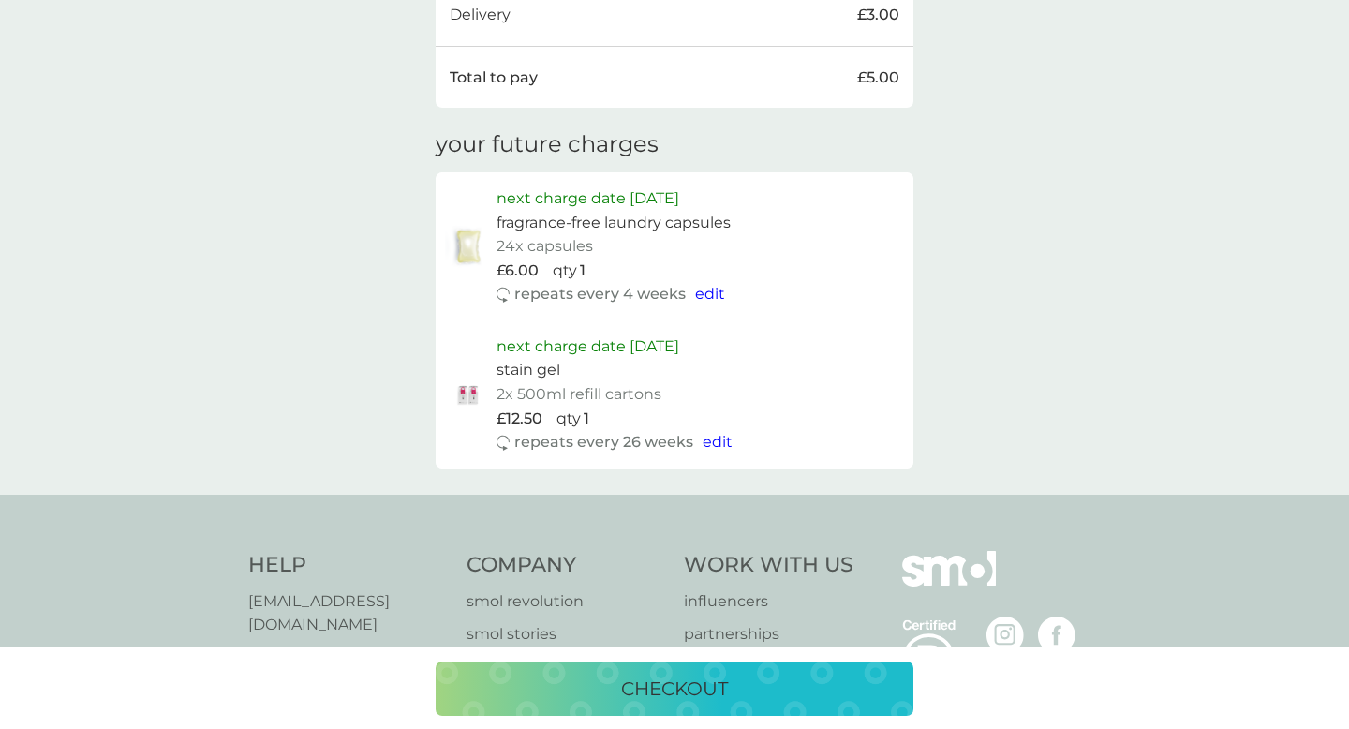
click at [714, 442] on span "edit" at bounding box center [717, 442] width 30 height 18
select select "182"
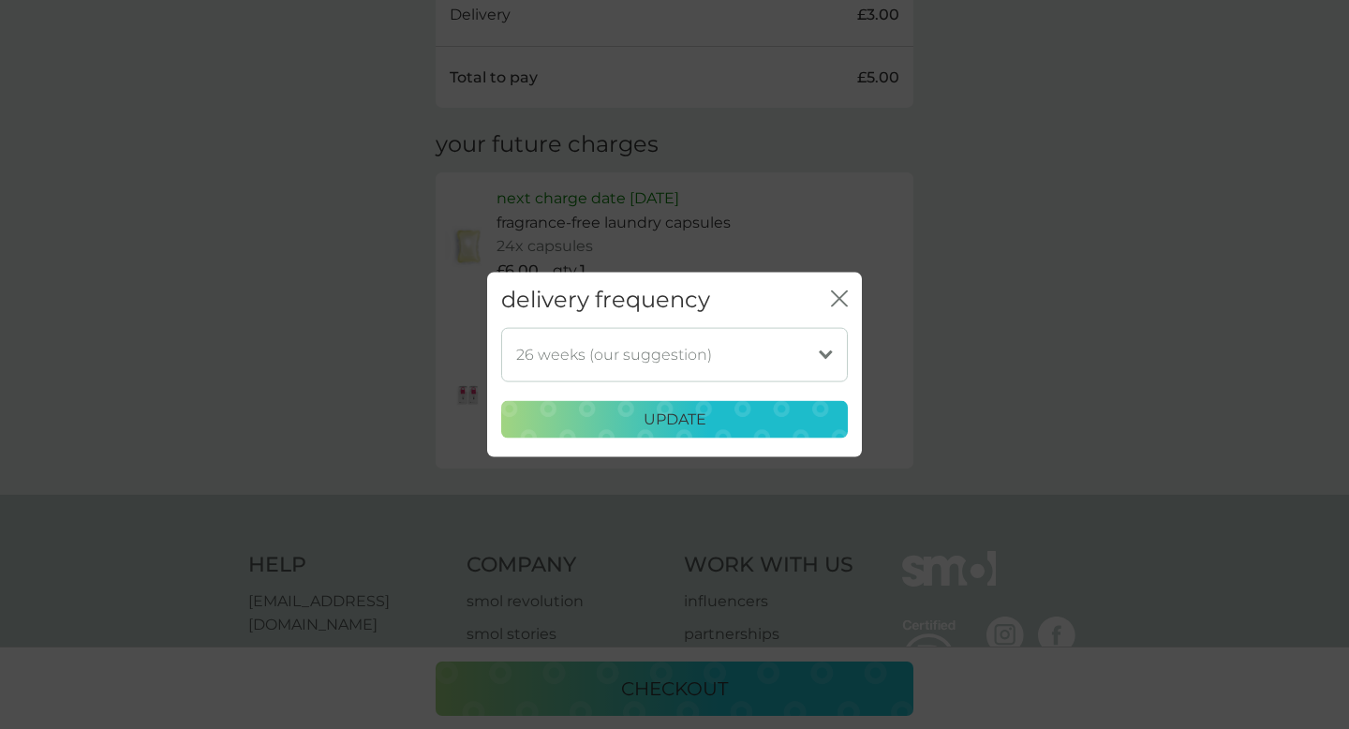
click at [841, 291] on icon "close" at bounding box center [839, 298] width 17 height 17
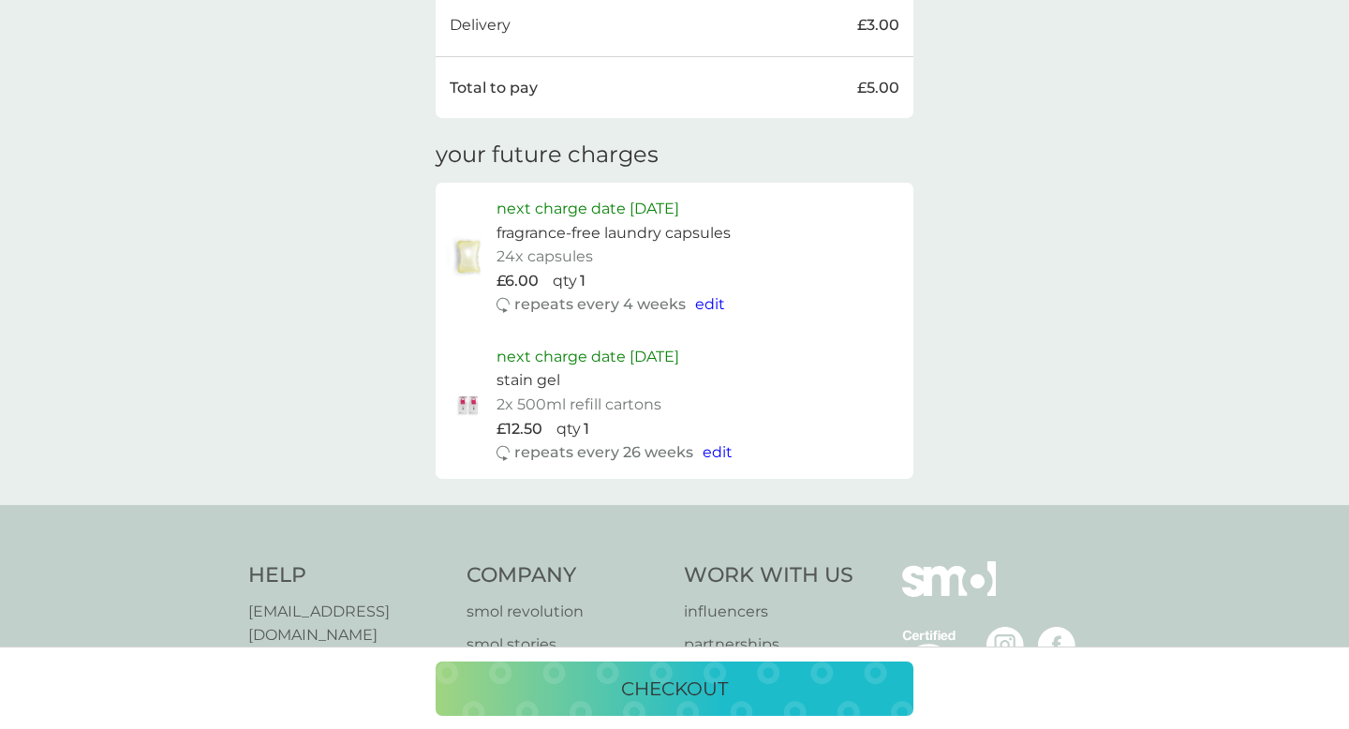
scroll to position [725, 0]
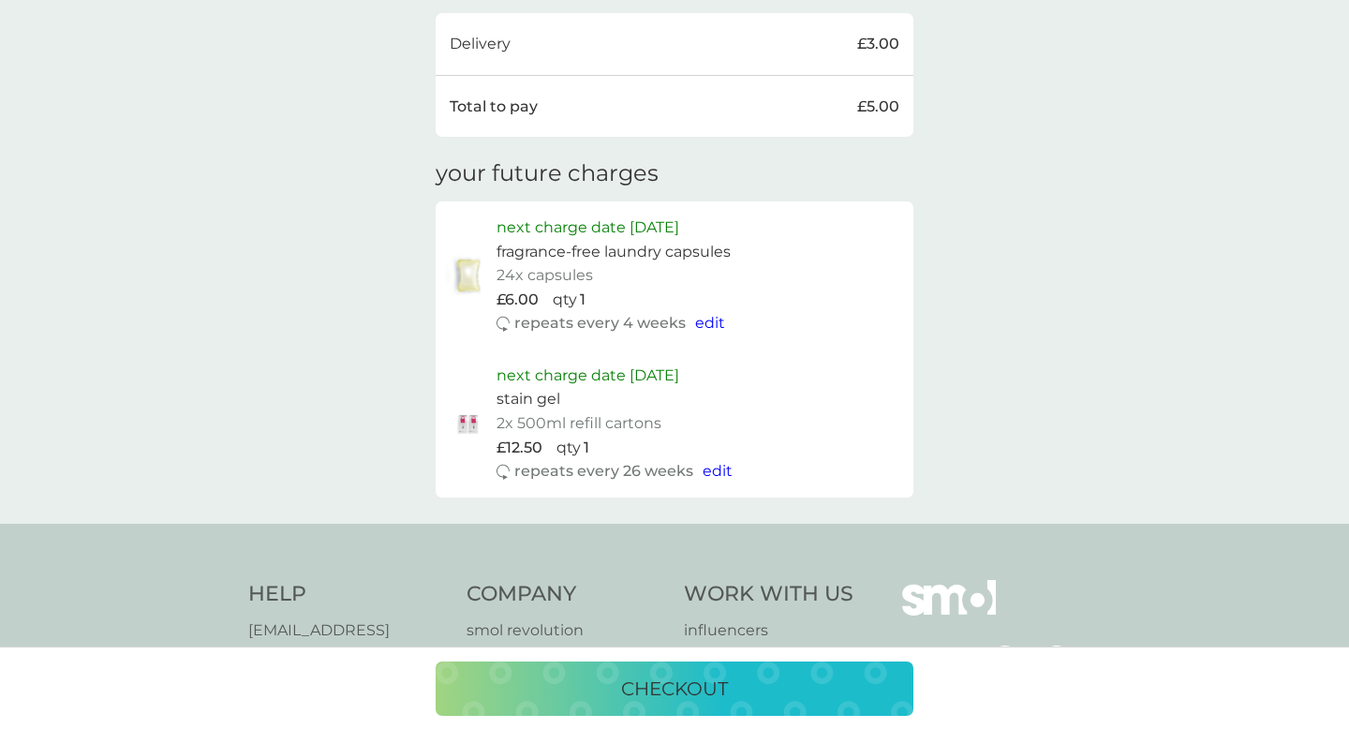
click at [722, 473] on span "edit" at bounding box center [717, 471] width 30 height 18
select select "182"
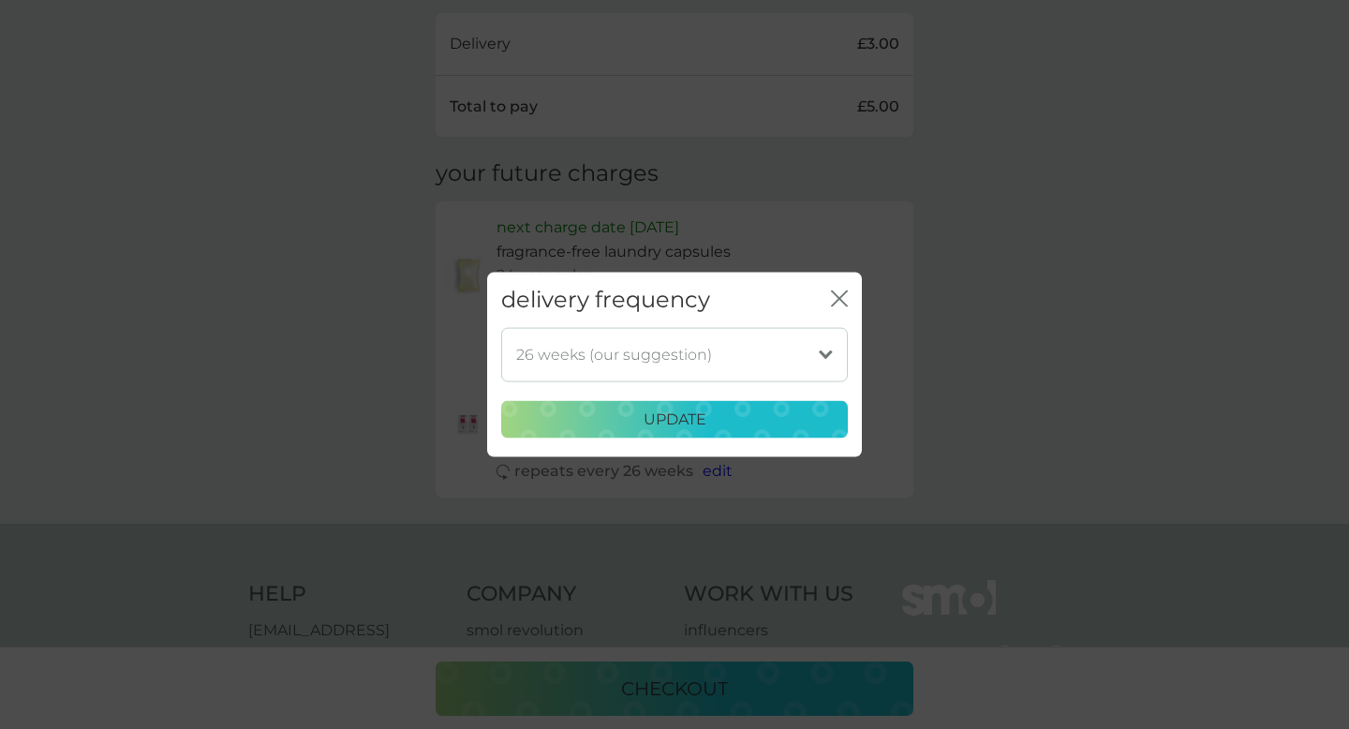
click at [798, 371] on select "1 week 2 weeks 3 weeks 4 weeks 5 weeks 6 weeks 7 weeks 8 weeks 9 weeks 10 weeks…" at bounding box center [674, 354] width 347 height 54
click at [834, 310] on div "close" at bounding box center [839, 300] width 17 height 27
click at [843, 288] on div "close" at bounding box center [839, 300] width 17 height 27
click at [841, 292] on icon "close" at bounding box center [839, 298] width 17 height 17
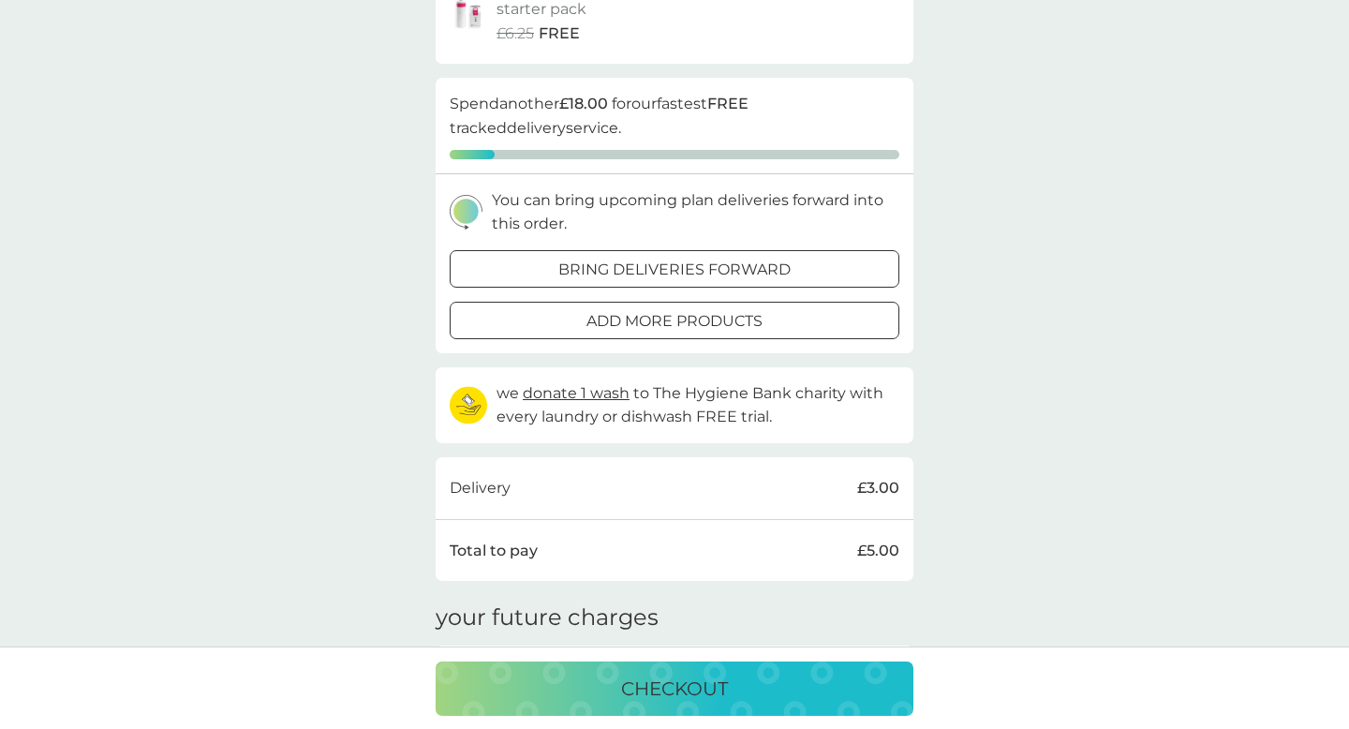
scroll to position [0, 0]
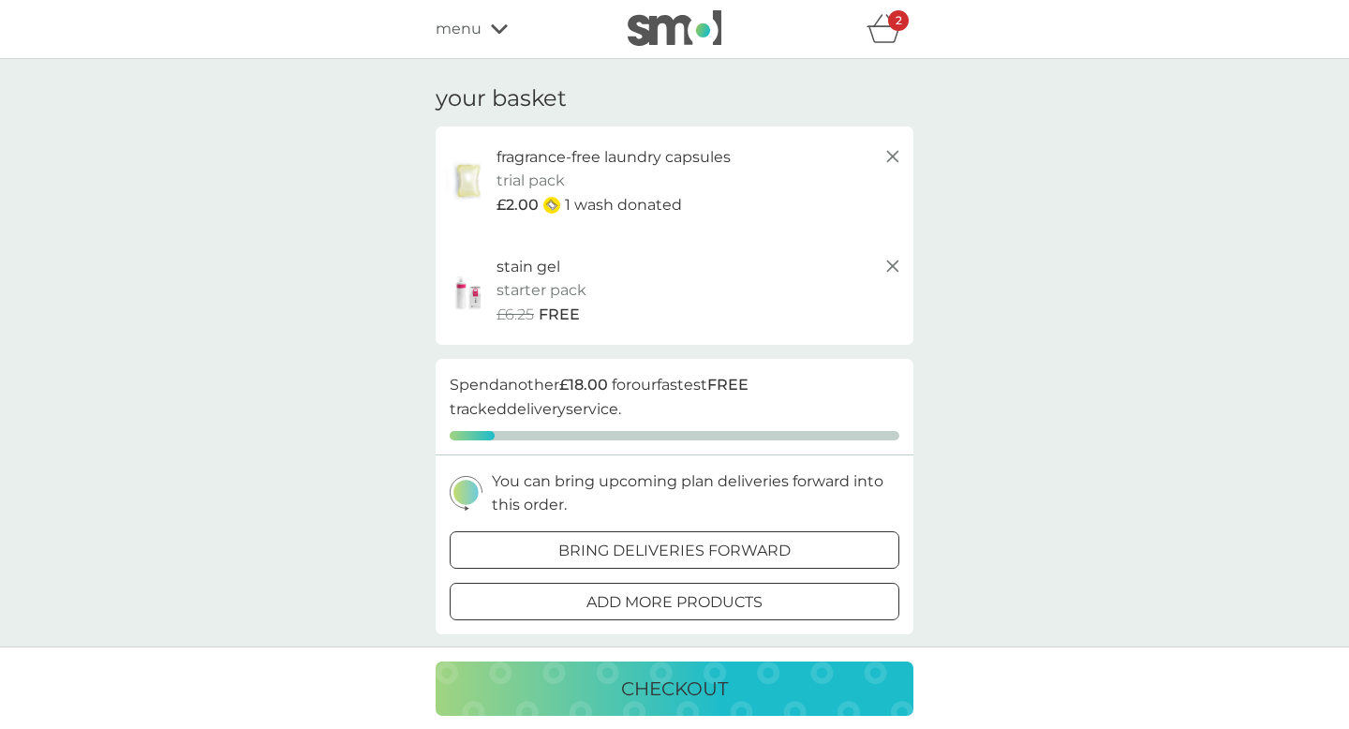
click at [461, 194] on img at bounding box center [468, 180] width 47 height 43
click at [468, 183] on img at bounding box center [468, 180] width 47 height 43
click at [894, 158] on line at bounding box center [892, 156] width 11 height 11
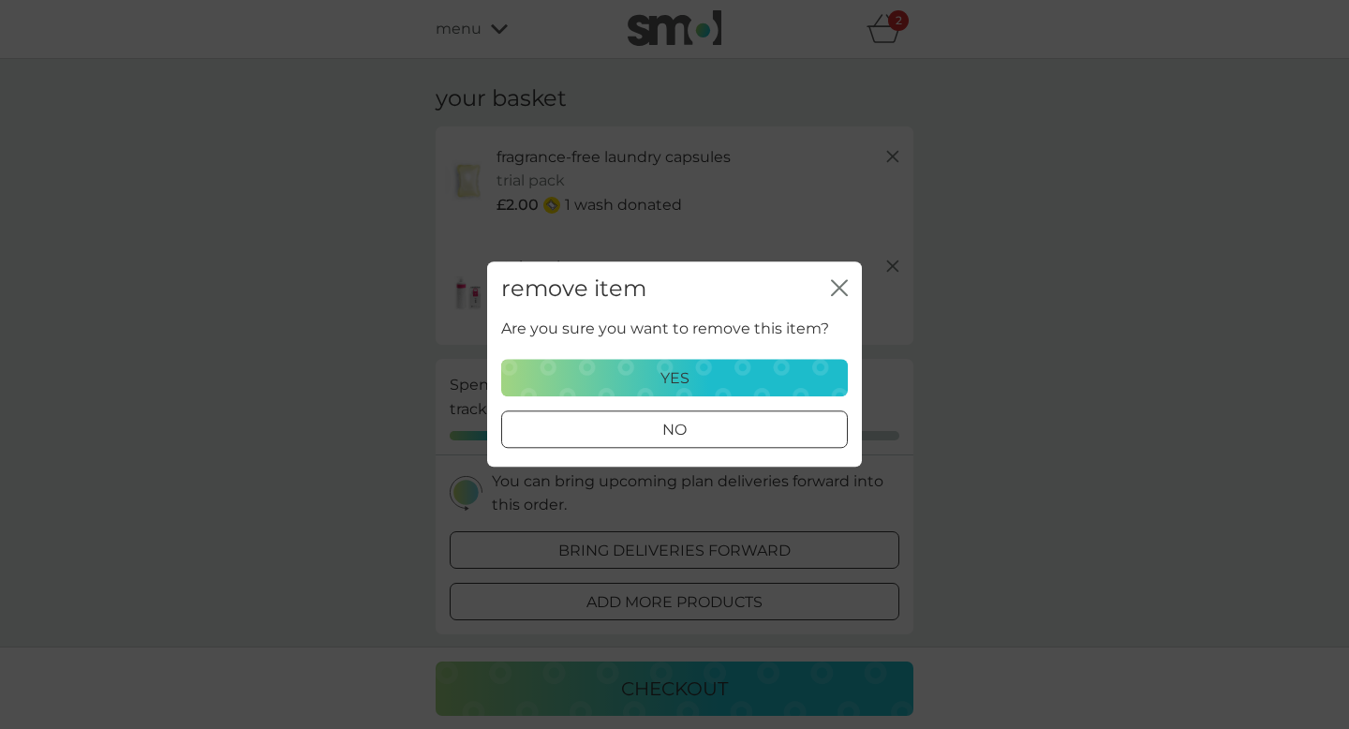
click at [641, 390] on button "yes" at bounding box center [674, 378] width 347 height 37
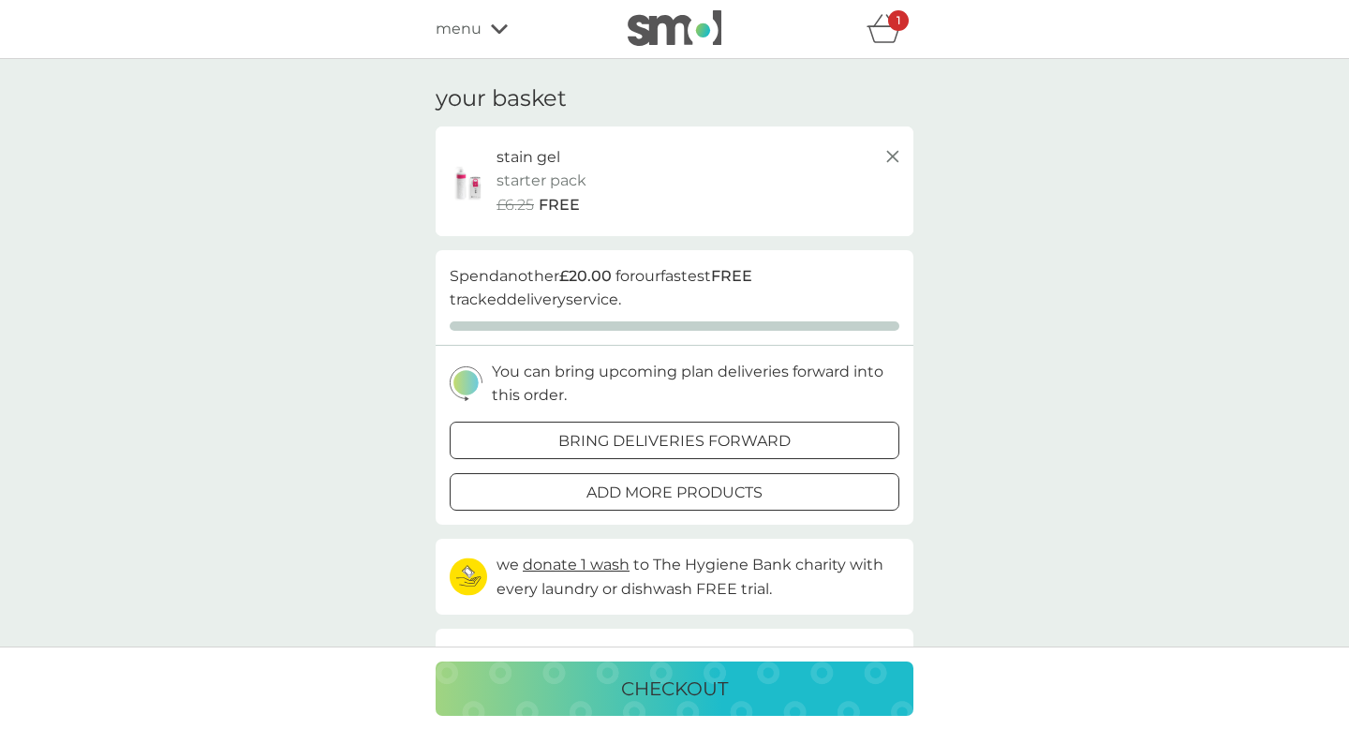
click at [467, 28] on span "menu" at bounding box center [459, 29] width 46 height 24
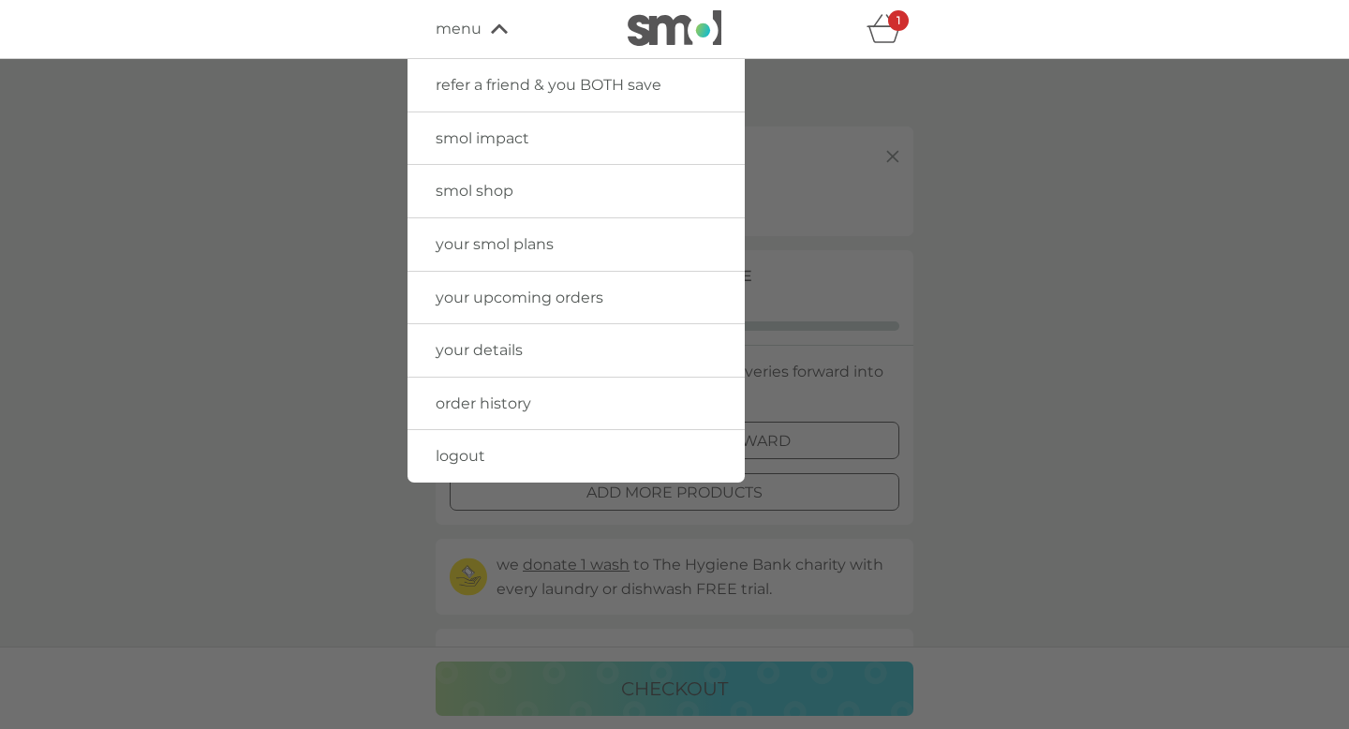
click at [475, 200] on span "smol shop" at bounding box center [475, 191] width 78 height 18
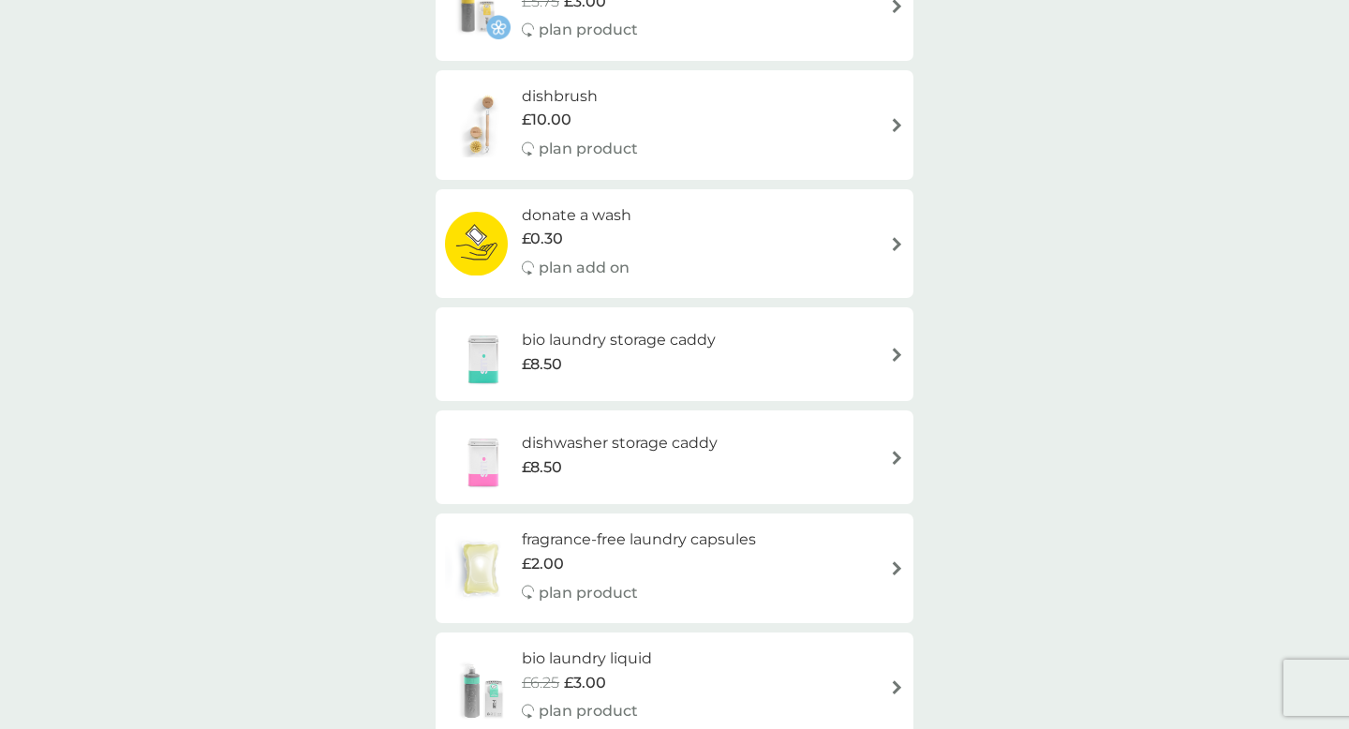
scroll to position [890, 0]
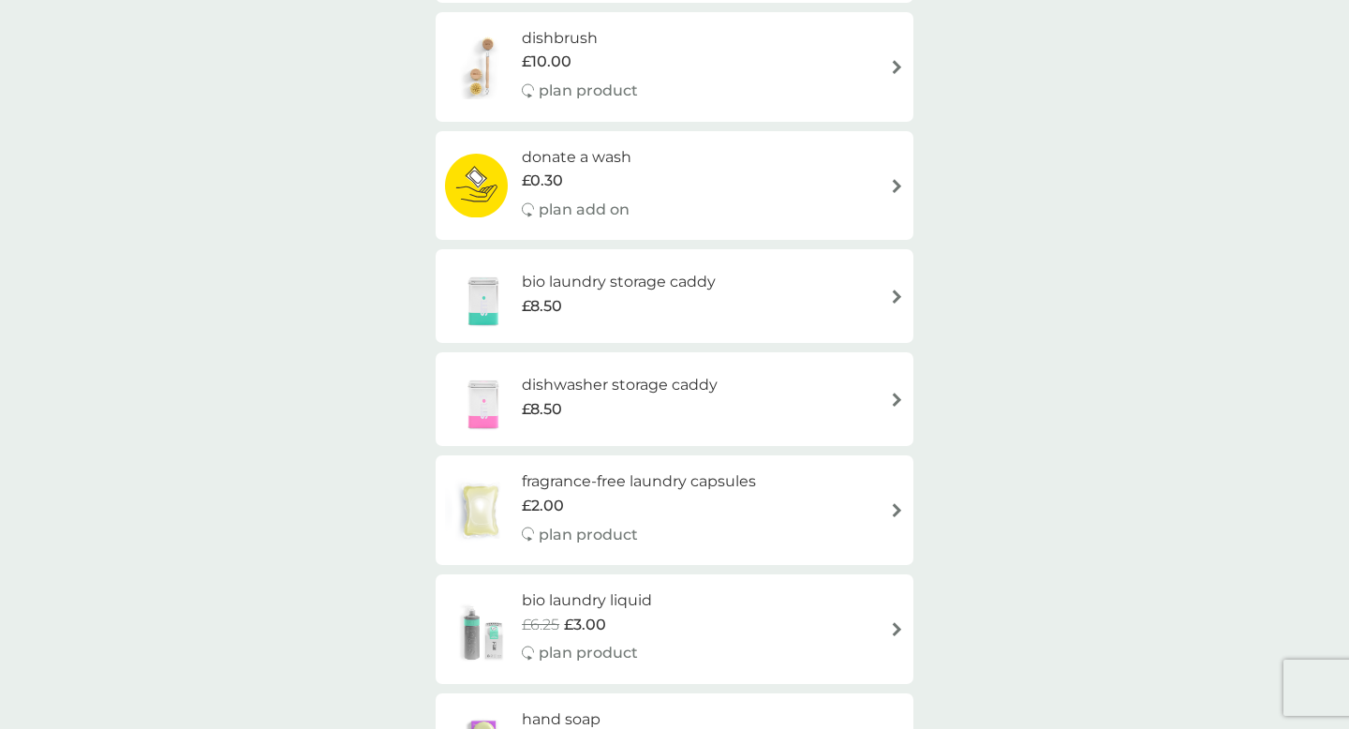
click at [678, 505] on div "£2.00" at bounding box center [639, 506] width 234 height 24
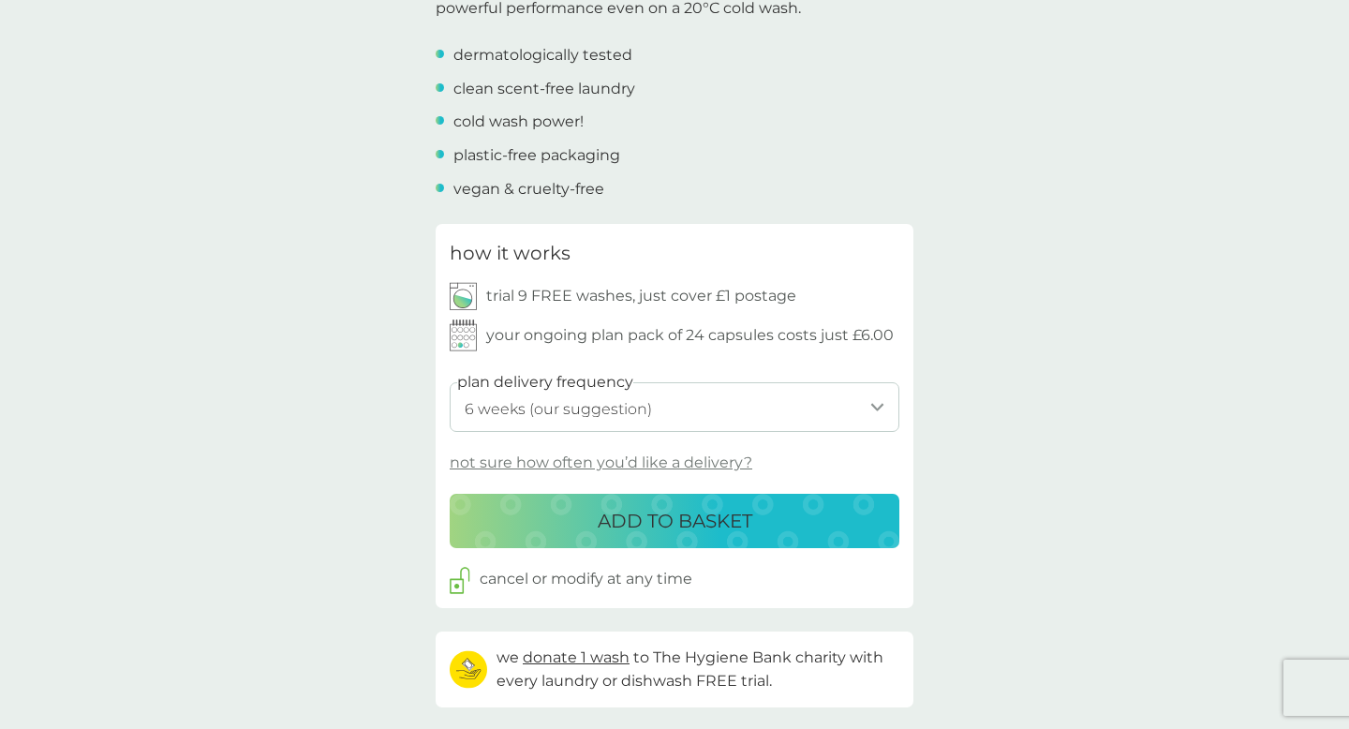
scroll to position [701, 0]
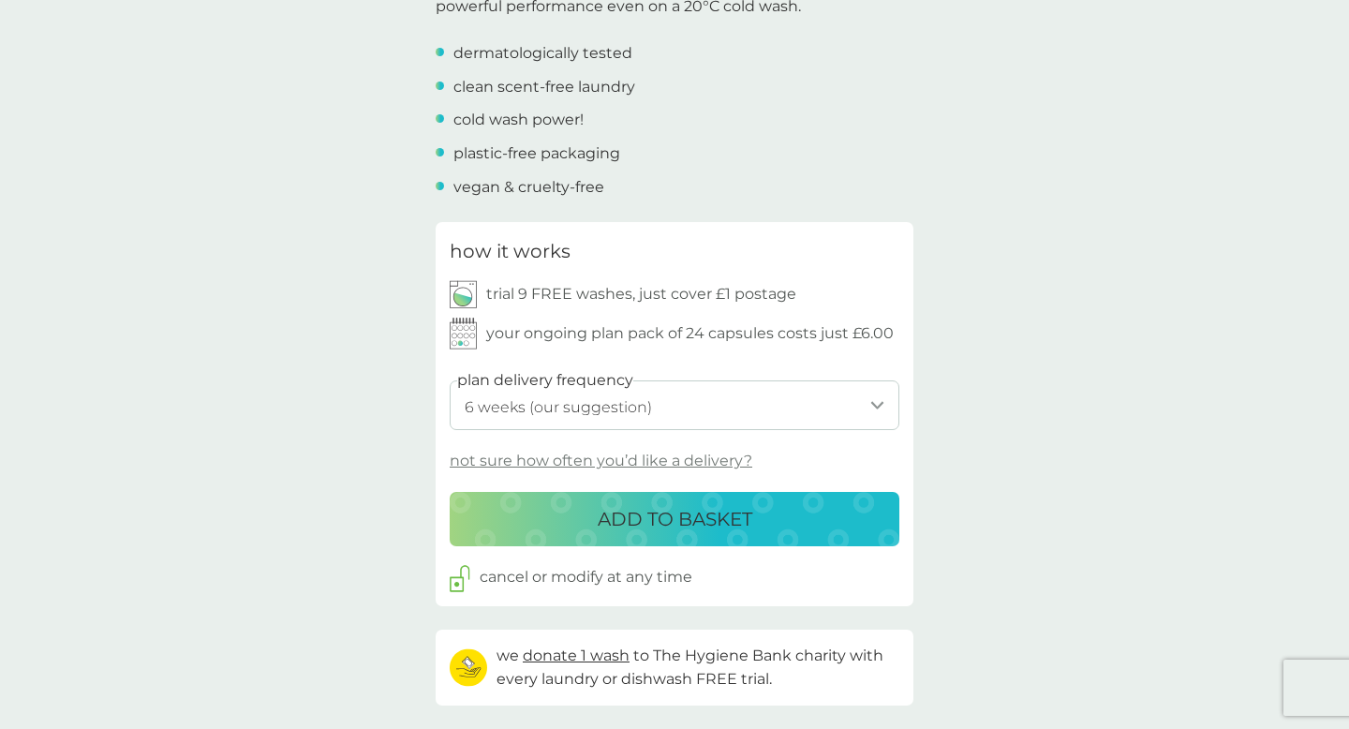
click at [649, 411] on select "1 week 2 weeks 3 weeks 4 weeks 5 weeks 6 weeks (our suggestion) 7 weeks 8 weeks…" at bounding box center [675, 405] width 450 height 50
click at [450, 380] on select "1 week 2 weeks 3 weeks 4 weeks 5 weeks 6 weeks (our suggestion) 7 weeks 8 weeks…" at bounding box center [675, 405] width 450 height 50
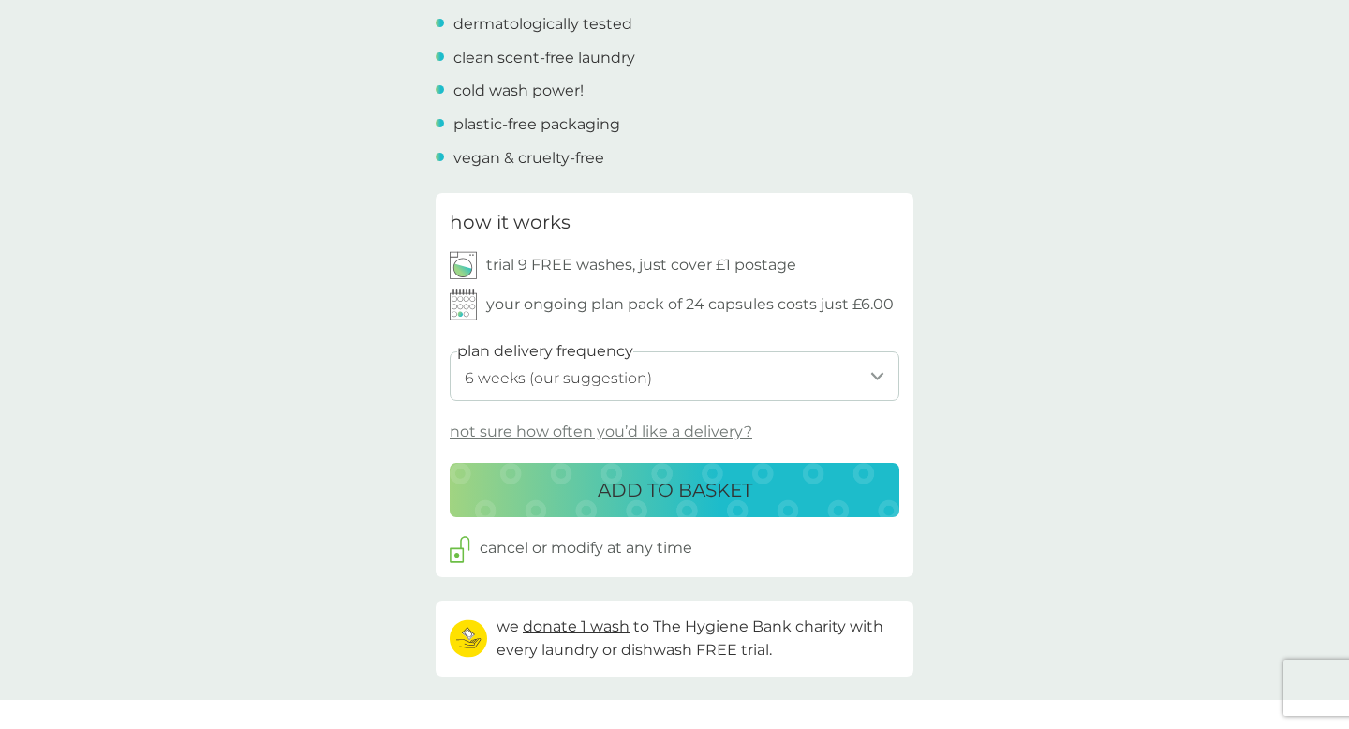
scroll to position [774, 0]
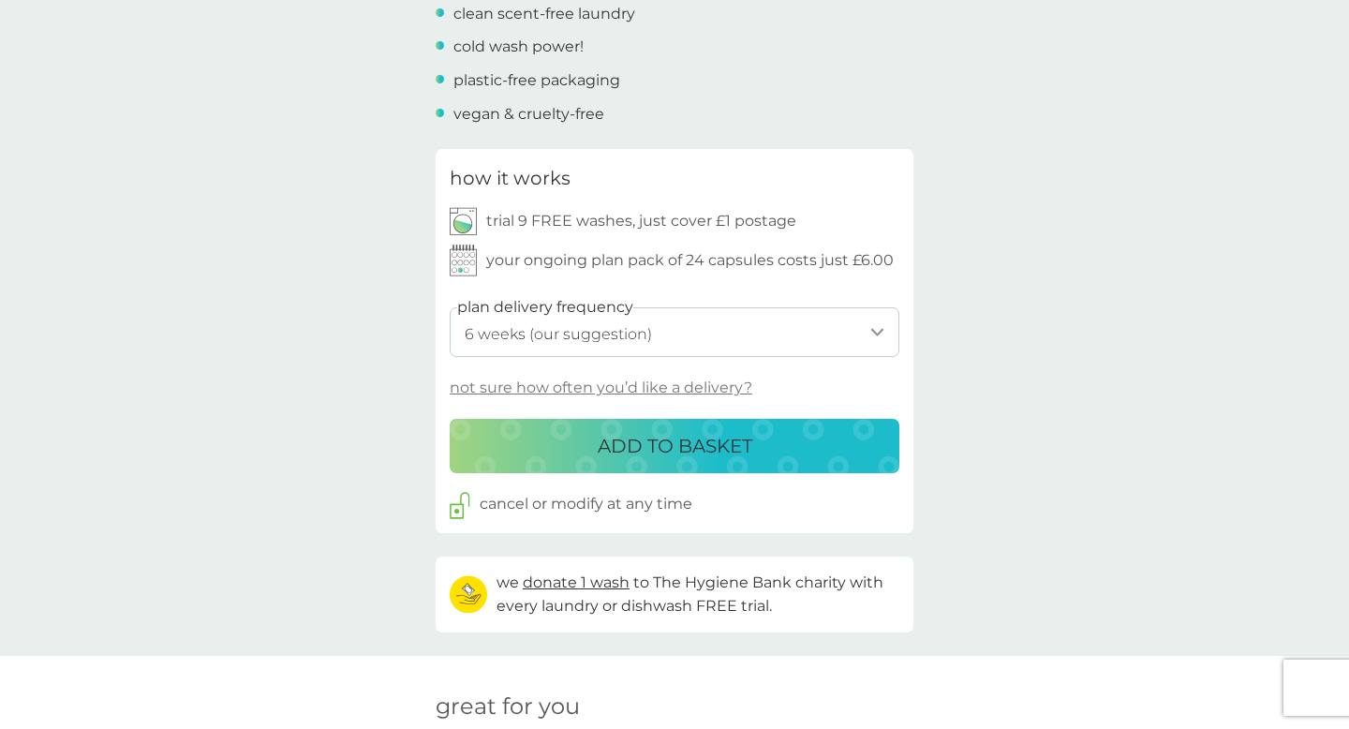
click at [817, 337] on select "1 week 2 weeks 3 weeks 4 weeks 5 weeks 6 weeks (our suggestion) 7 weeks 8 weeks…" at bounding box center [675, 332] width 450 height 50
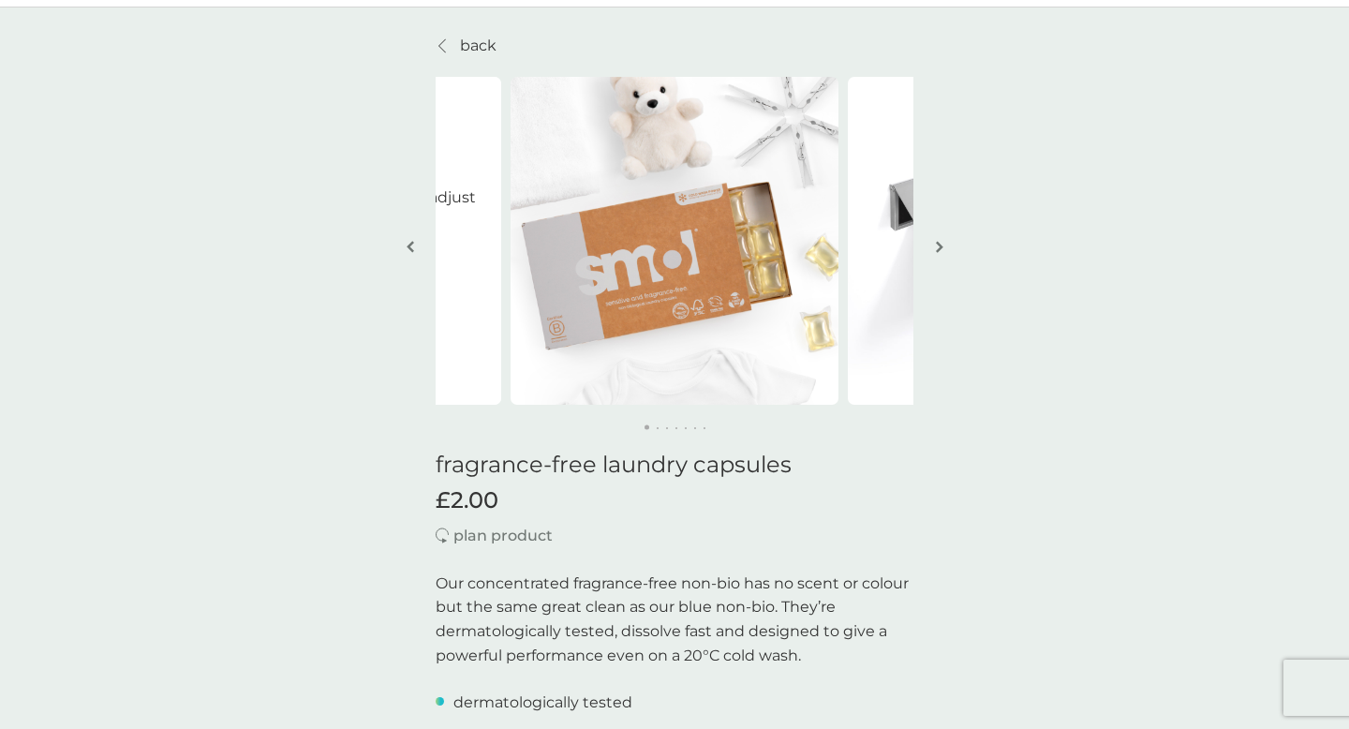
scroll to position [40, 0]
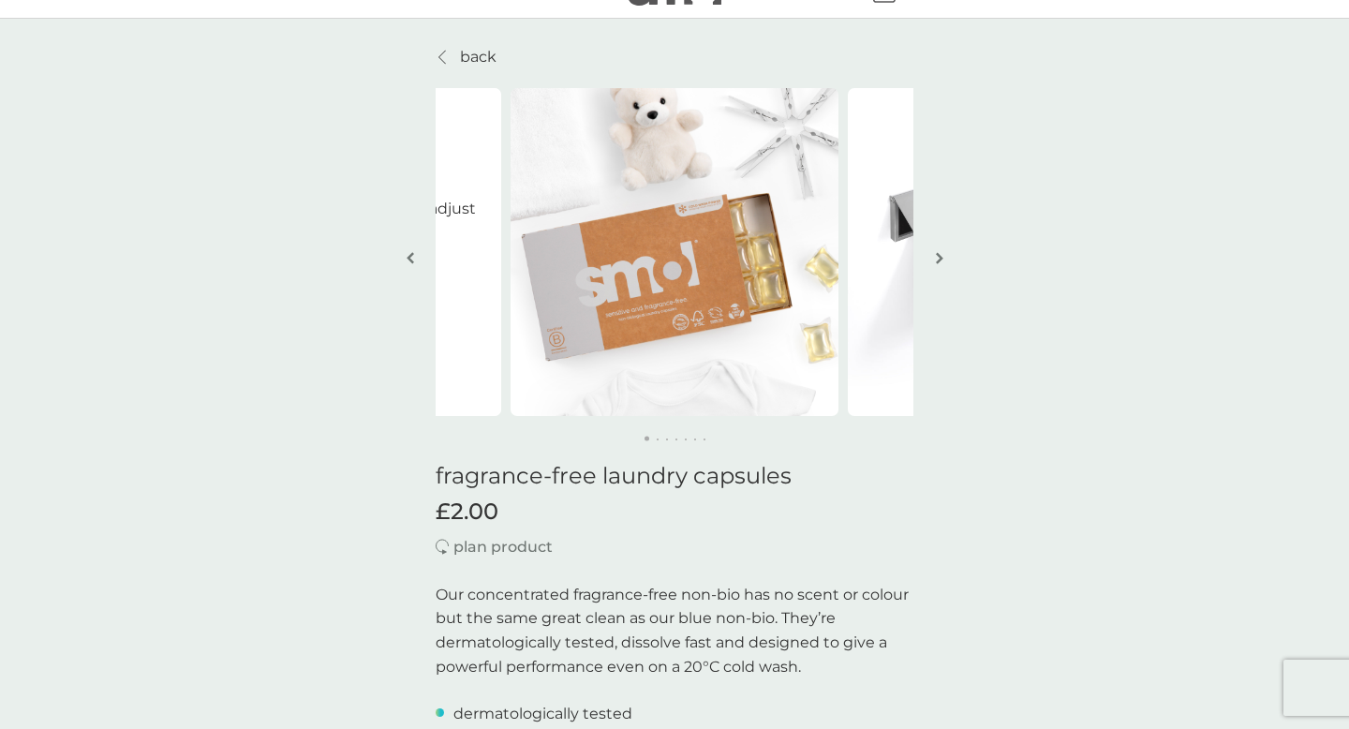
click at [475, 551] on p "plan product" at bounding box center [502, 547] width 99 height 24
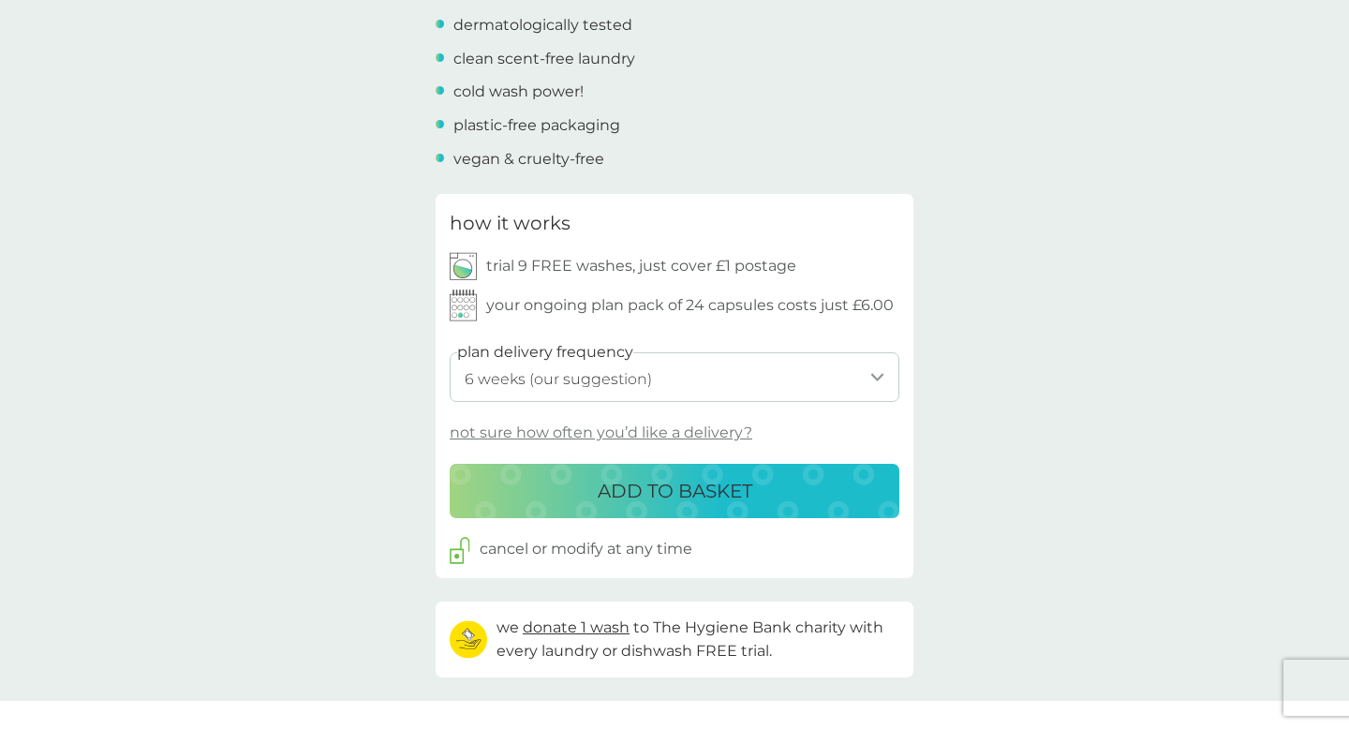
scroll to position [727, 0]
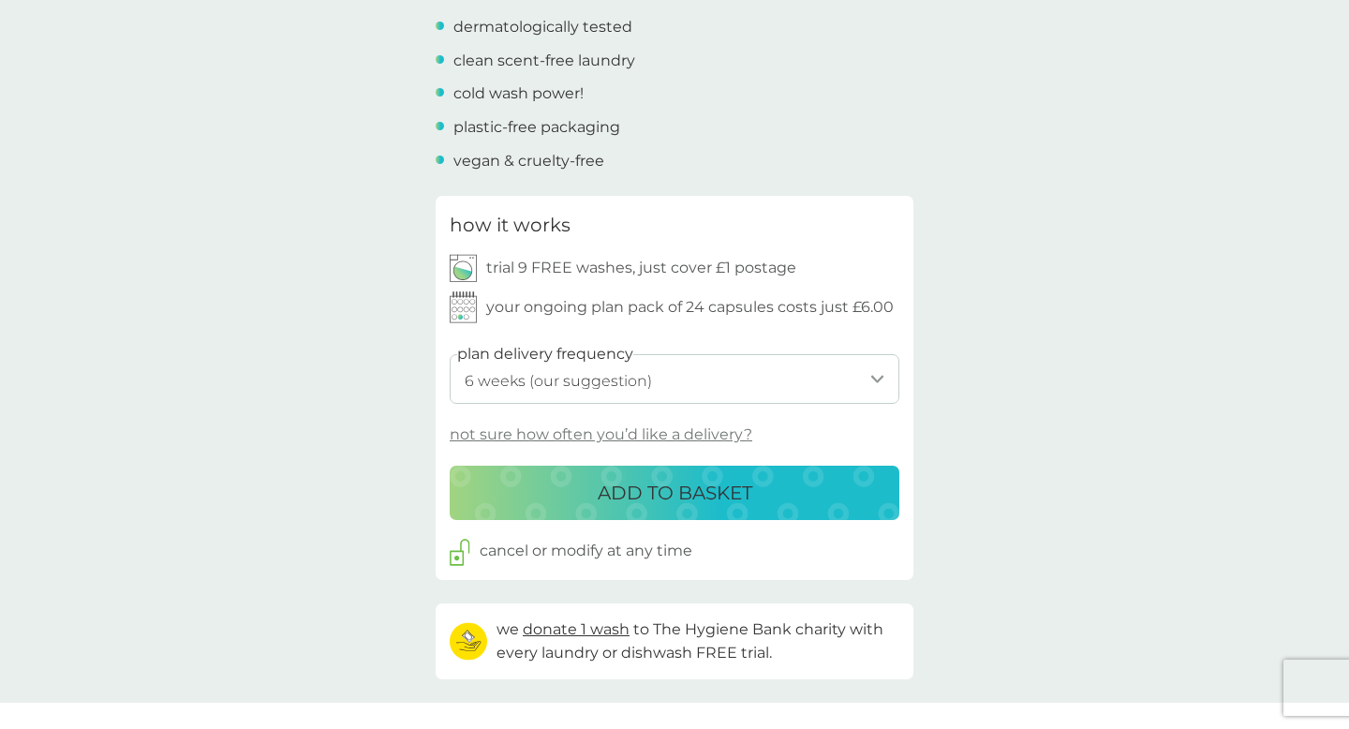
click at [693, 373] on select "1 week 2 weeks 3 weeks 4 weeks 5 weeks 6 weeks (our suggestion) 7 weeks 8 weeks…" at bounding box center [675, 379] width 450 height 50
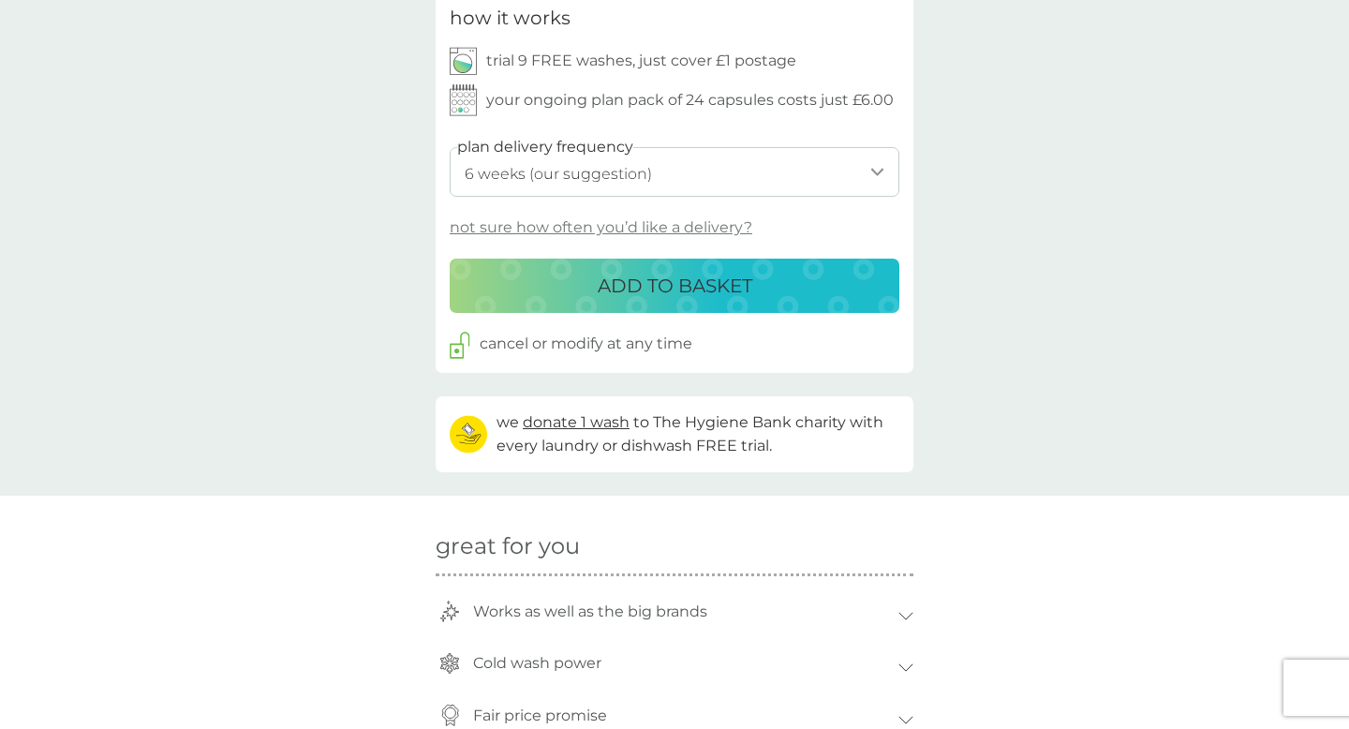
scroll to position [767, 0]
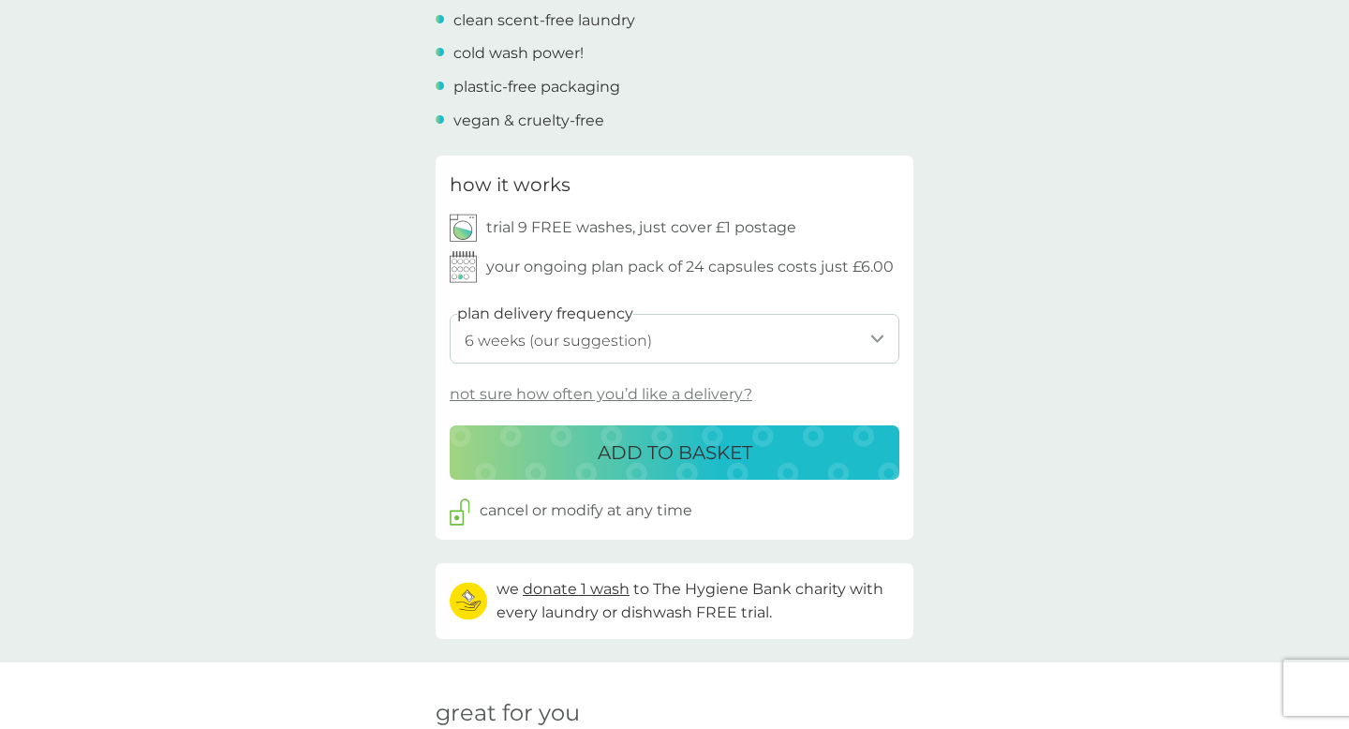
click at [762, 328] on select "1 week 2 weeks 3 weeks 4 weeks 5 weeks 6 weeks (our suggestion) 7 weeks 8 weeks…" at bounding box center [675, 339] width 450 height 50
select select "28"
click at [450, 314] on select "1 week 2 weeks 3 weeks 4 weeks 5 weeks 6 weeks (our suggestion) 7 weeks 8 weeks…" at bounding box center [675, 339] width 450 height 50
click at [694, 454] on p "ADD TO BASKET" at bounding box center [675, 452] width 155 height 30
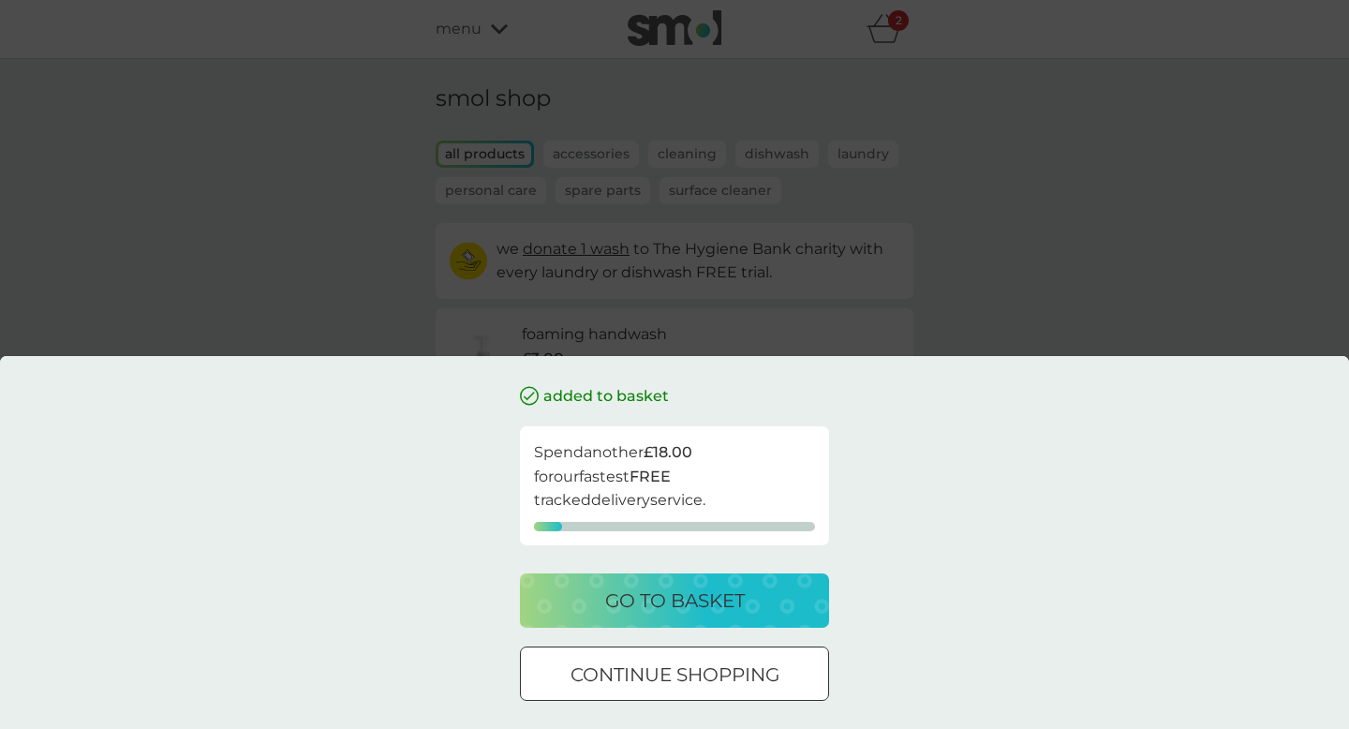
click at [675, 673] on div at bounding box center [674, 673] width 1 height 1
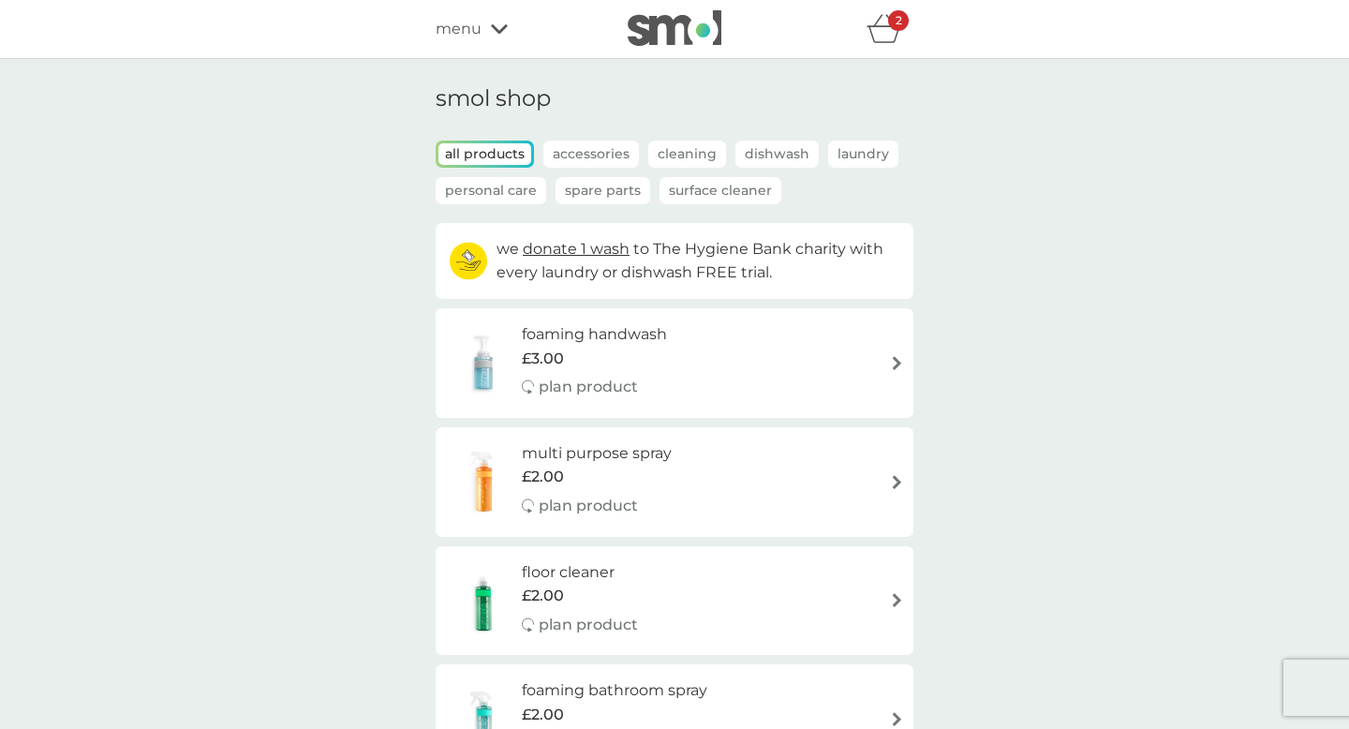
click at [883, 32] on icon "basket" at bounding box center [884, 28] width 36 height 29
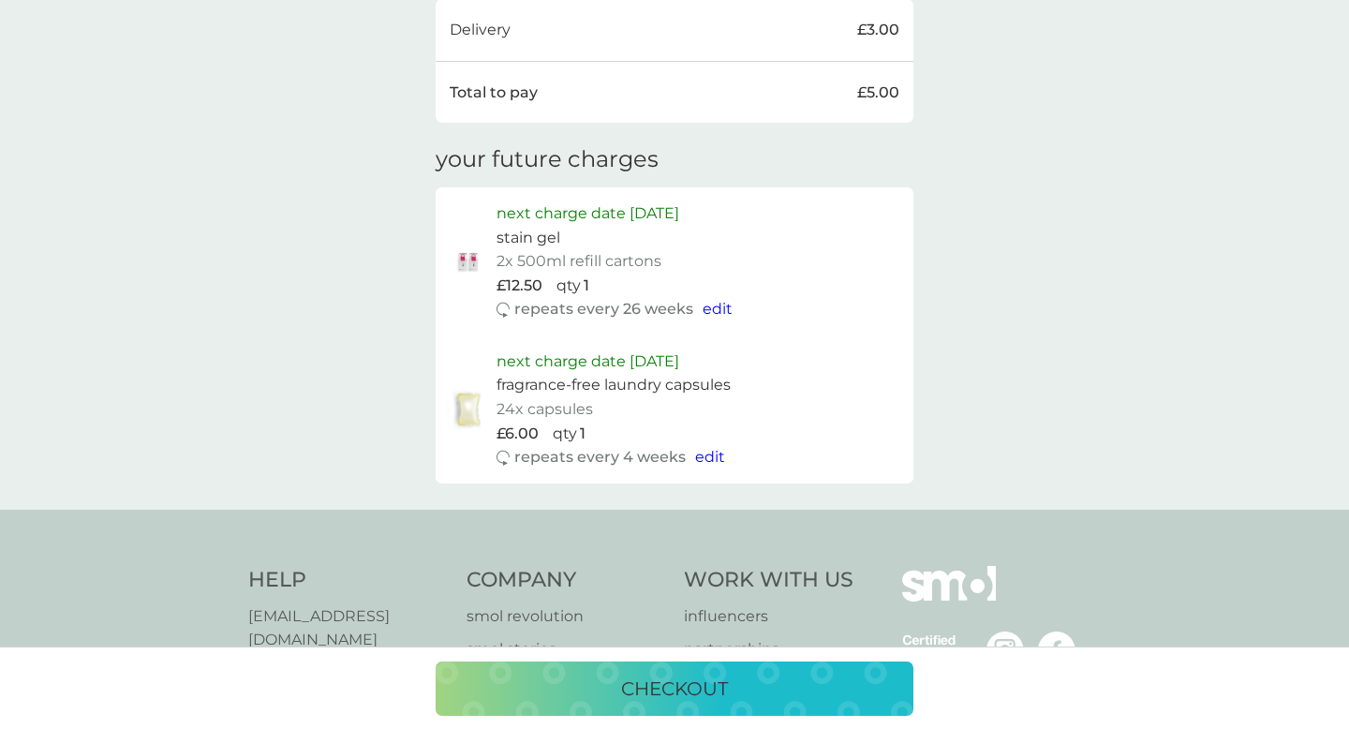
scroll to position [766, 0]
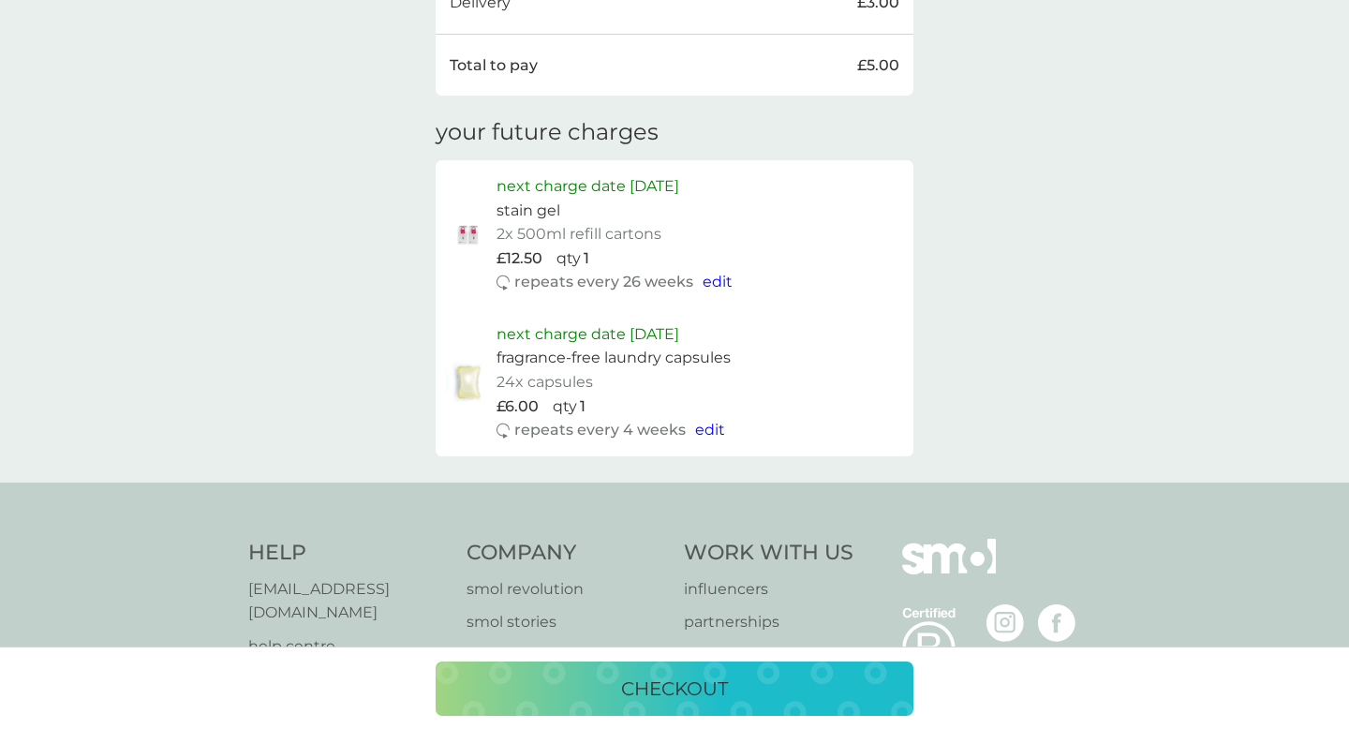
click at [708, 437] on span "edit" at bounding box center [710, 430] width 30 height 18
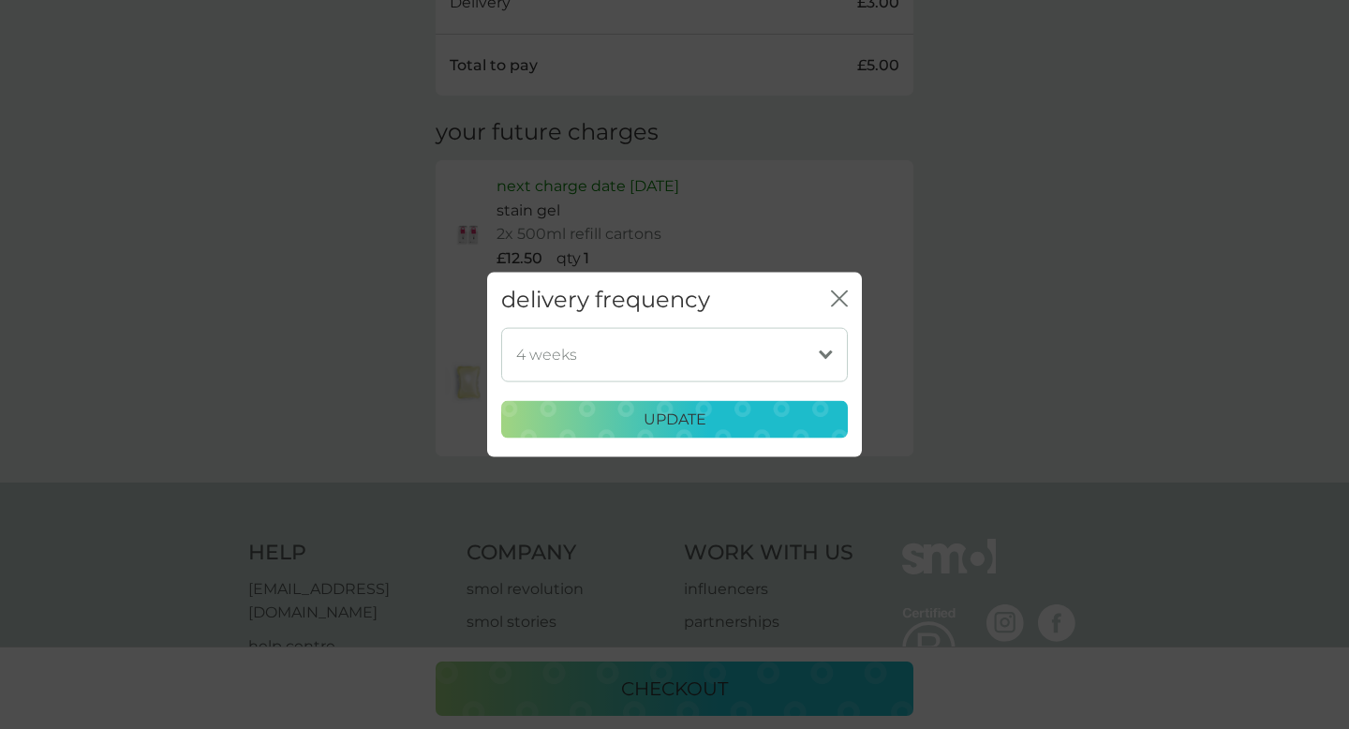
click at [657, 367] on select "1 week 2 weeks 3 weeks 4 weeks 5 weeks 6 weeks (our suggestion) 7 weeks 8 weeks…" at bounding box center [674, 354] width 347 height 54
select select "42"
click at [501, 327] on select "1 week 2 weeks 3 weeks 4 weeks 5 weeks 6 weeks (our suggestion) 7 weeks 8 weeks…" at bounding box center [674, 354] width 347 height 54
click at [638, 421] on div "update" at bounding box center [674, 419] width 322 height 24
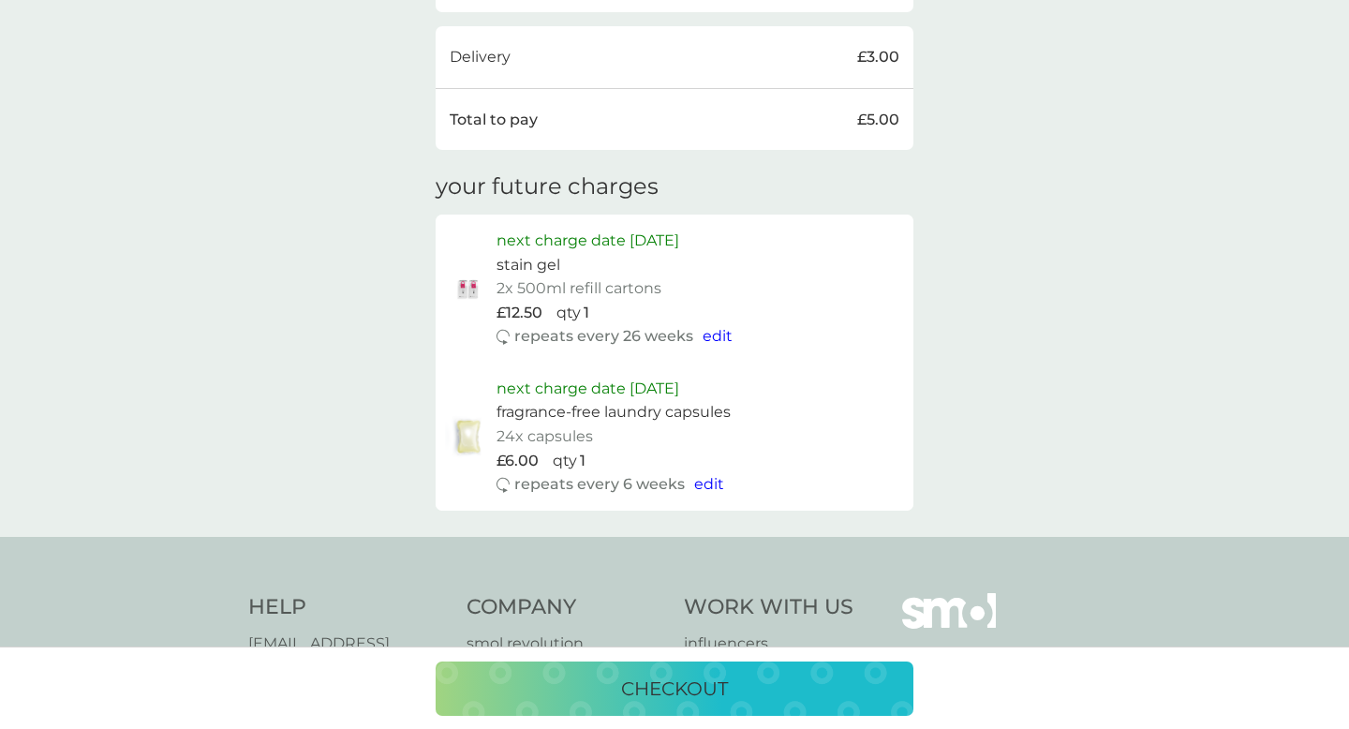
scroll to position [746, 0]
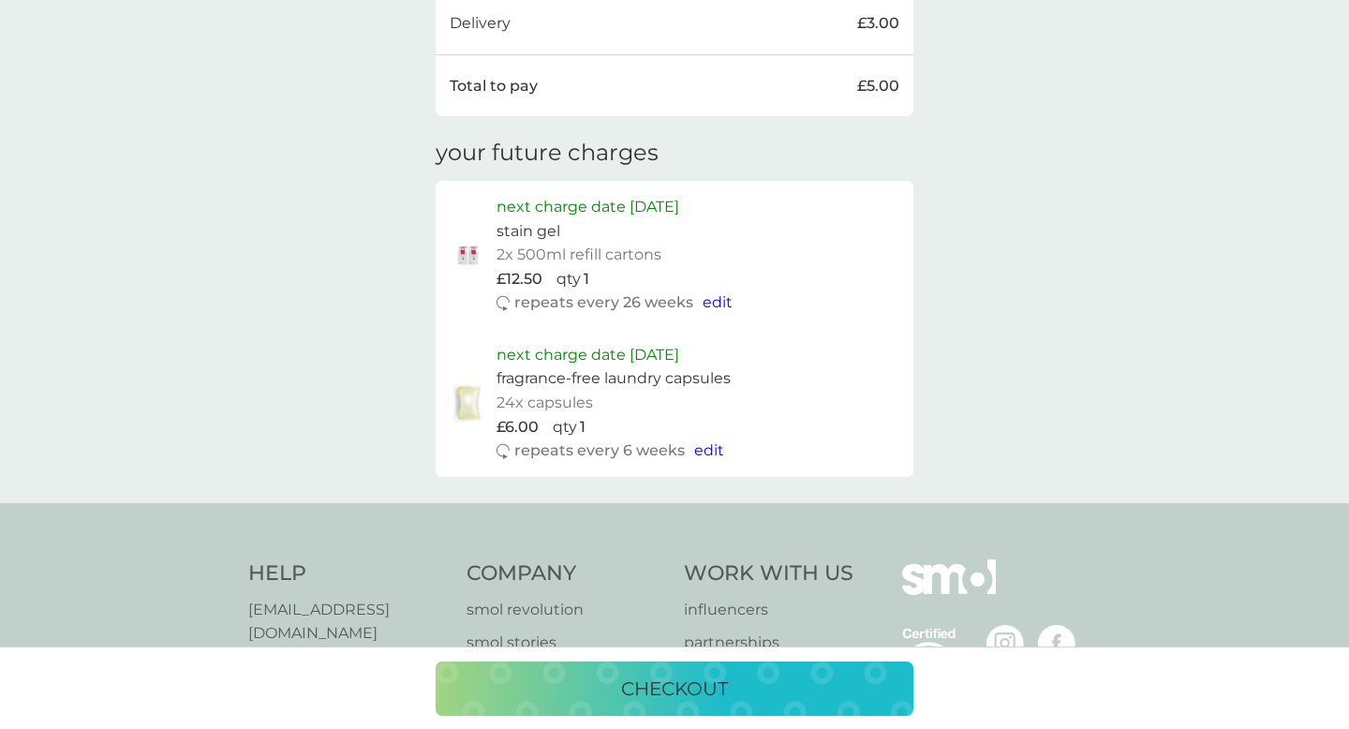
click at [672, 688] on p "checkout" at bounding box center [674, 688] width 107 height 30
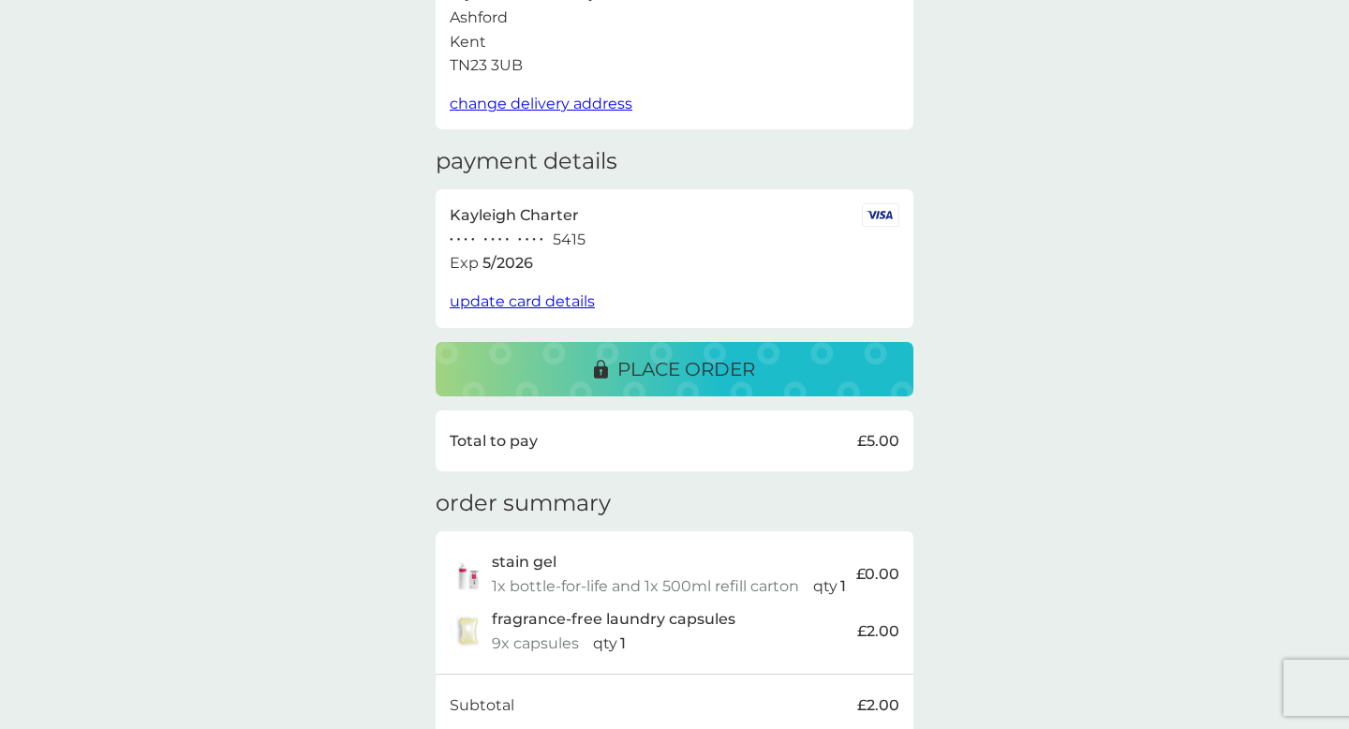
scroll to position [182, 0]
click at [720, 365] on p "place order" at bounding box center [686, 370] width 138 height 30
